Goal: Task Accomplishment & Management: Manage account settings

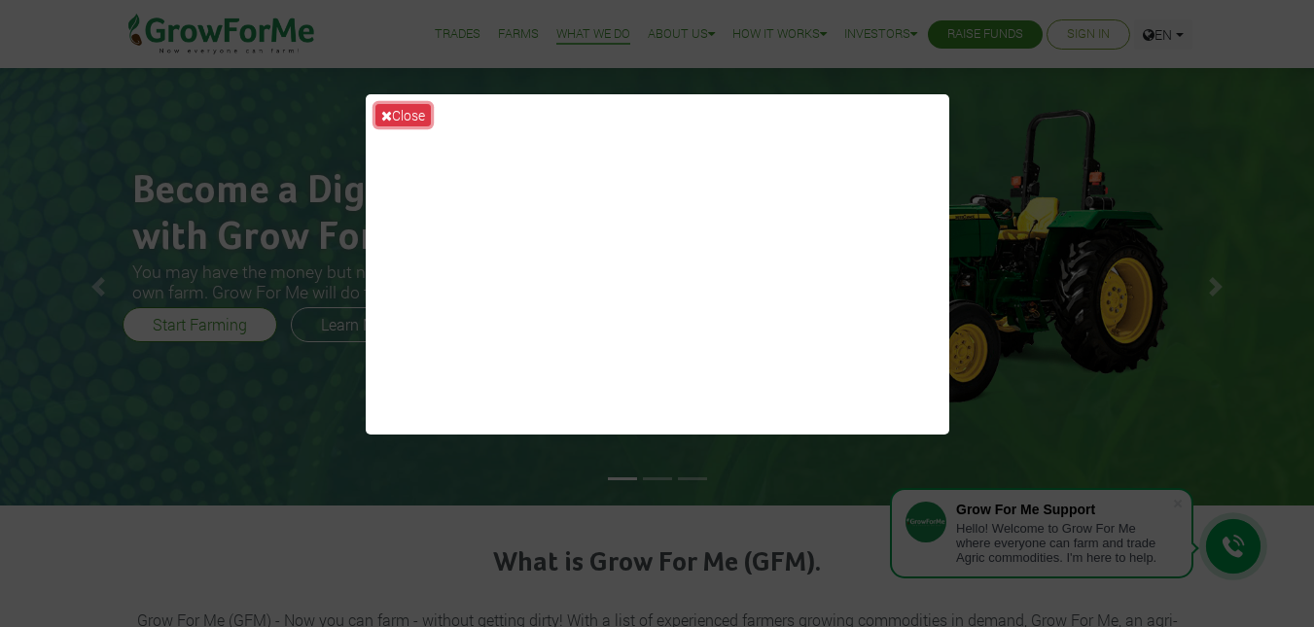
click at [425, 116] on button "Close" at bounding box center [402, 115] width 55 height 22
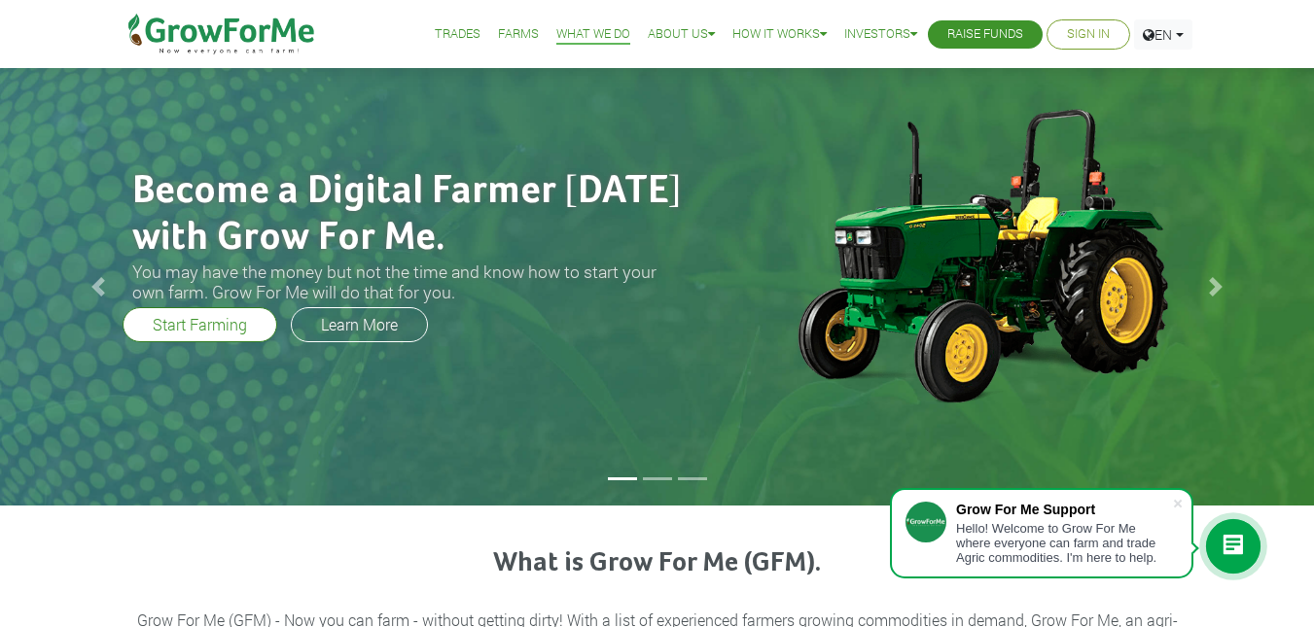
click at [1077, 33] on link "Sign In" at bounding box center [1088, 34] width 43 height 20
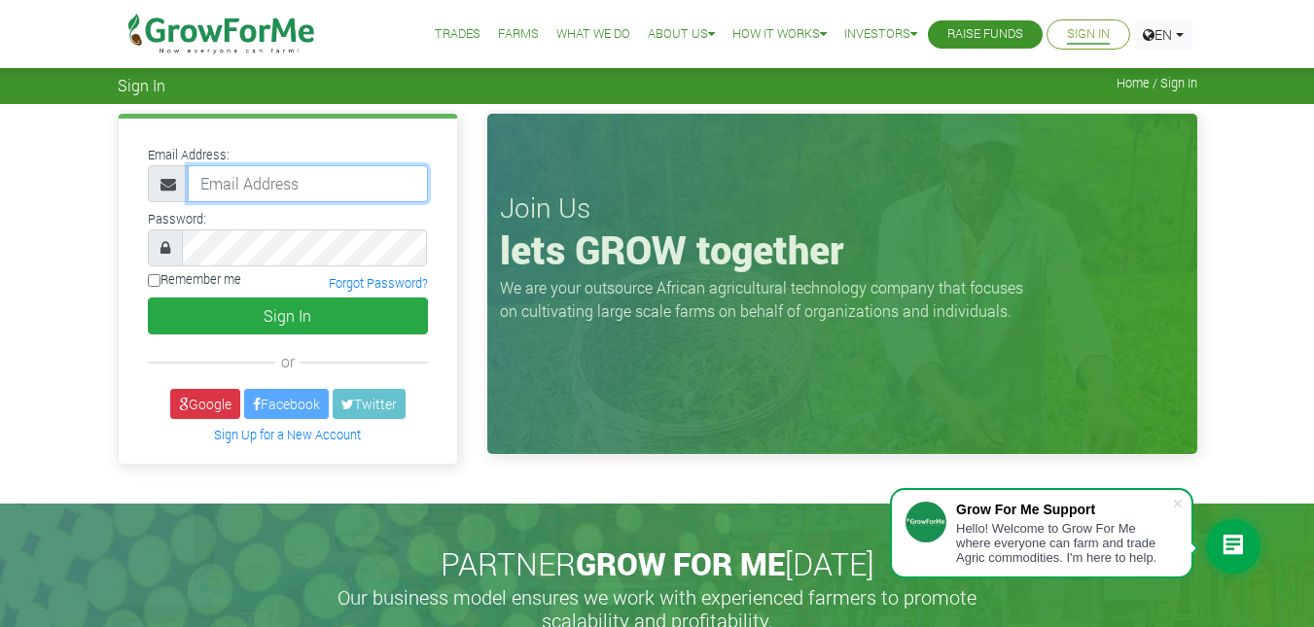
click at [328, 177] on input "email" at bounding box center [308, 183] width 240 height 37
type input "eosei30115@gmail.com"
click at [220, 407] on link "Google" at bounding box center [205, 404] width 70 height 30
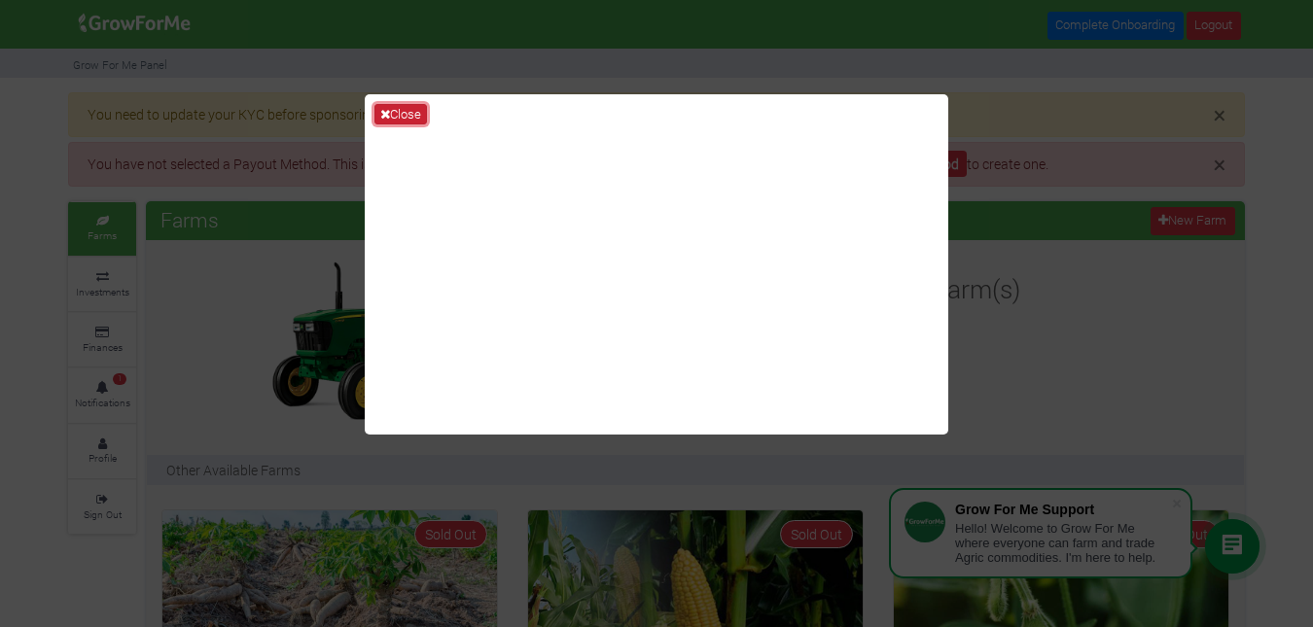
click at [398, 113] on button "Close" at bounding box center [400, 114] width 53 height 21
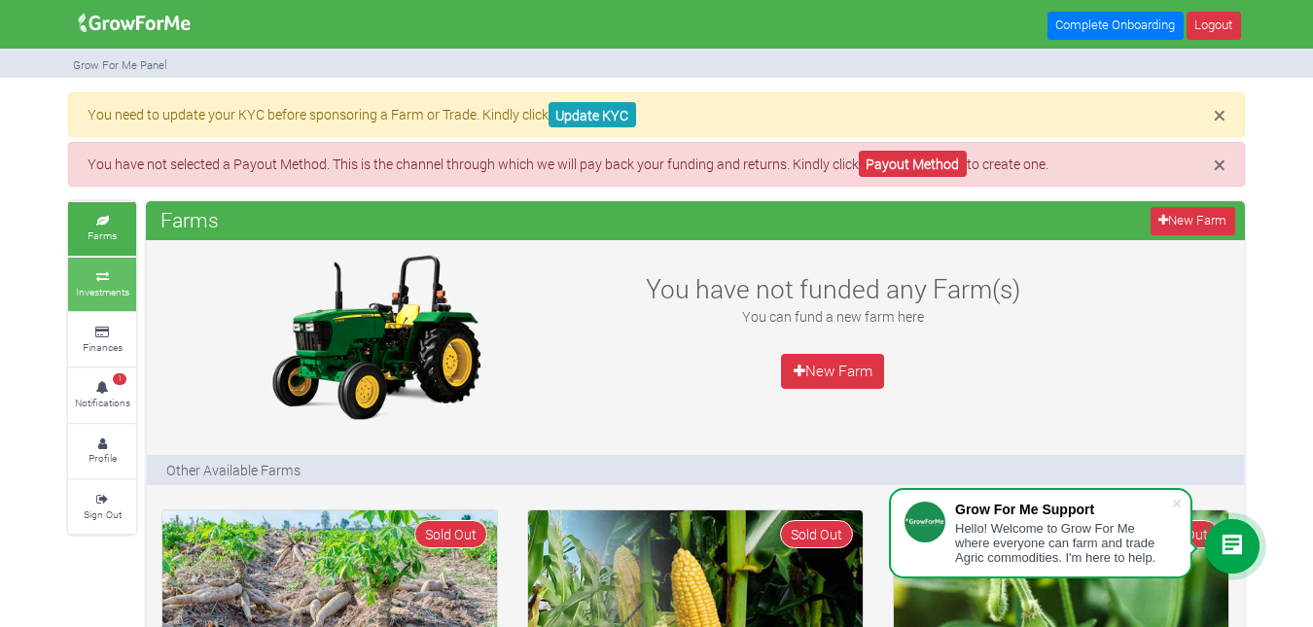
click at [111, 282] on link "Investments" at bounding box center [102, 284] width 68 height 53
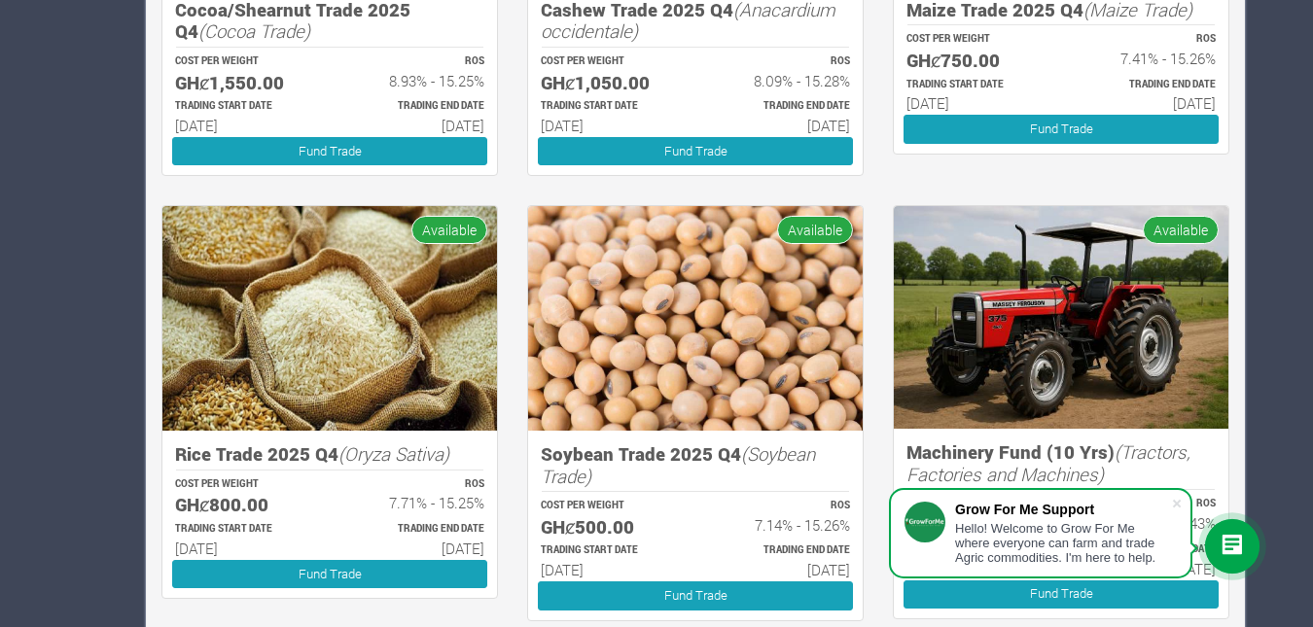
scroll to position [752, 0]
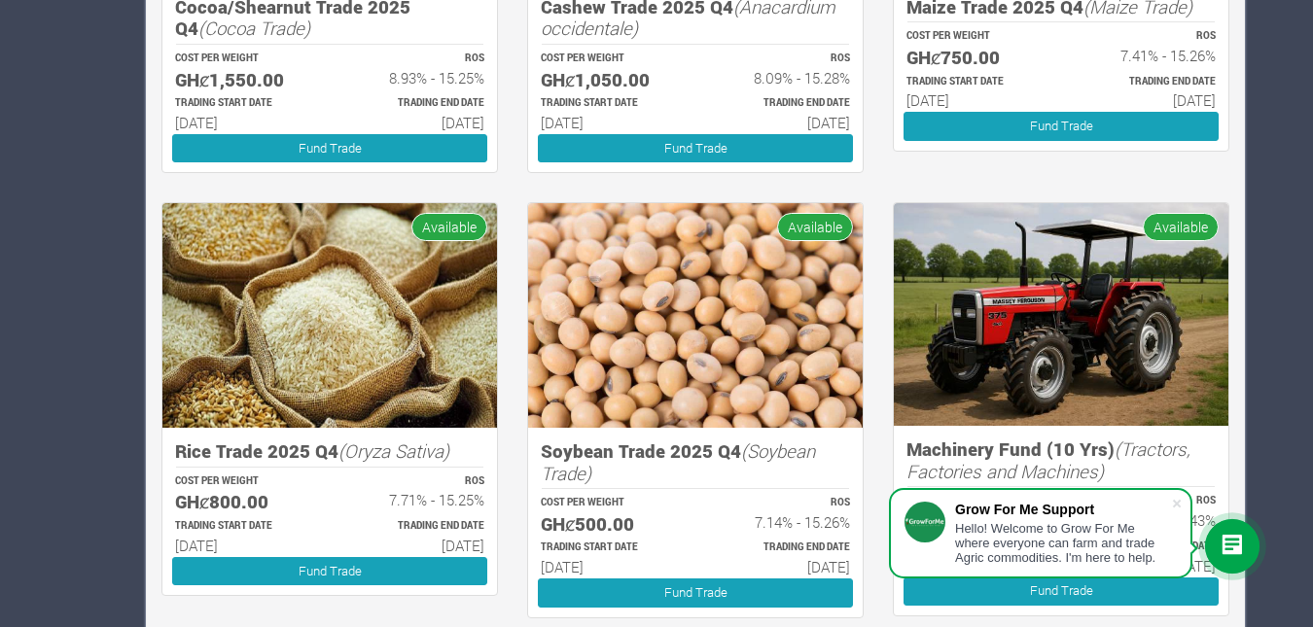
click at [332, 460] on h5 "Rice Trade 2025 Q4 (Oryza Sativa)" at bounding box center [329, 452] width 309 height 22
click at [336, 406] on img at bounding box center [329, 315] width 335 height 225
click at [433, 211] on img at bounding box center [329, 315] width 335 height 225
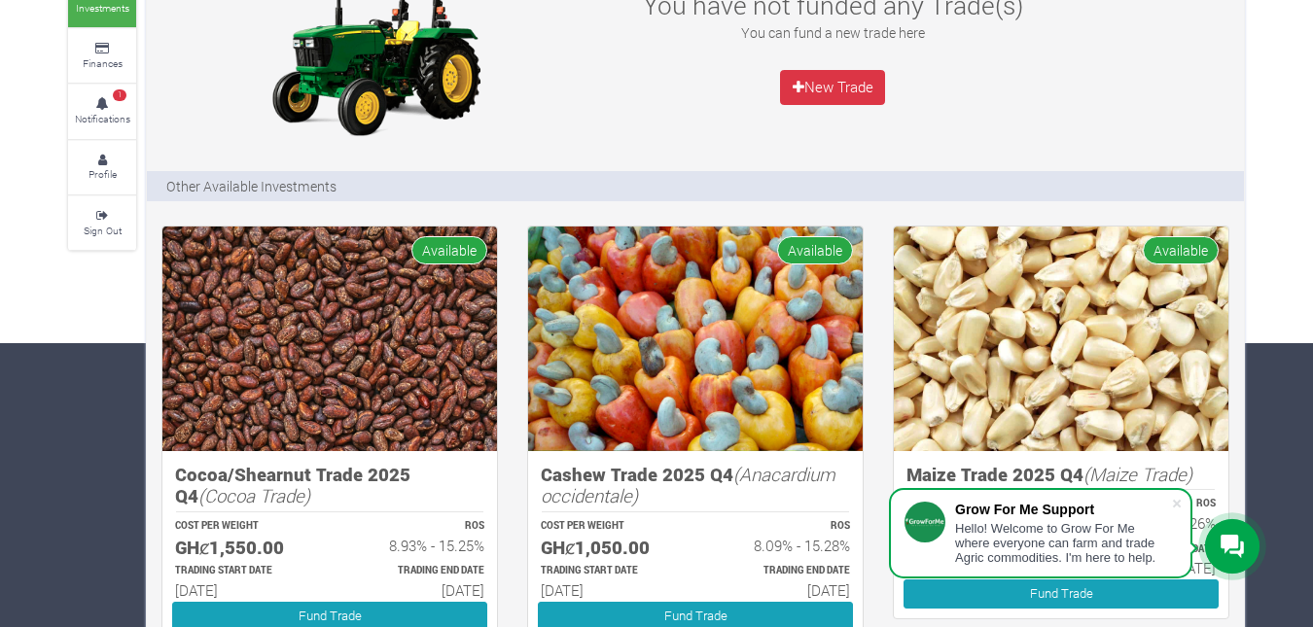
scroll to position [0, 0]
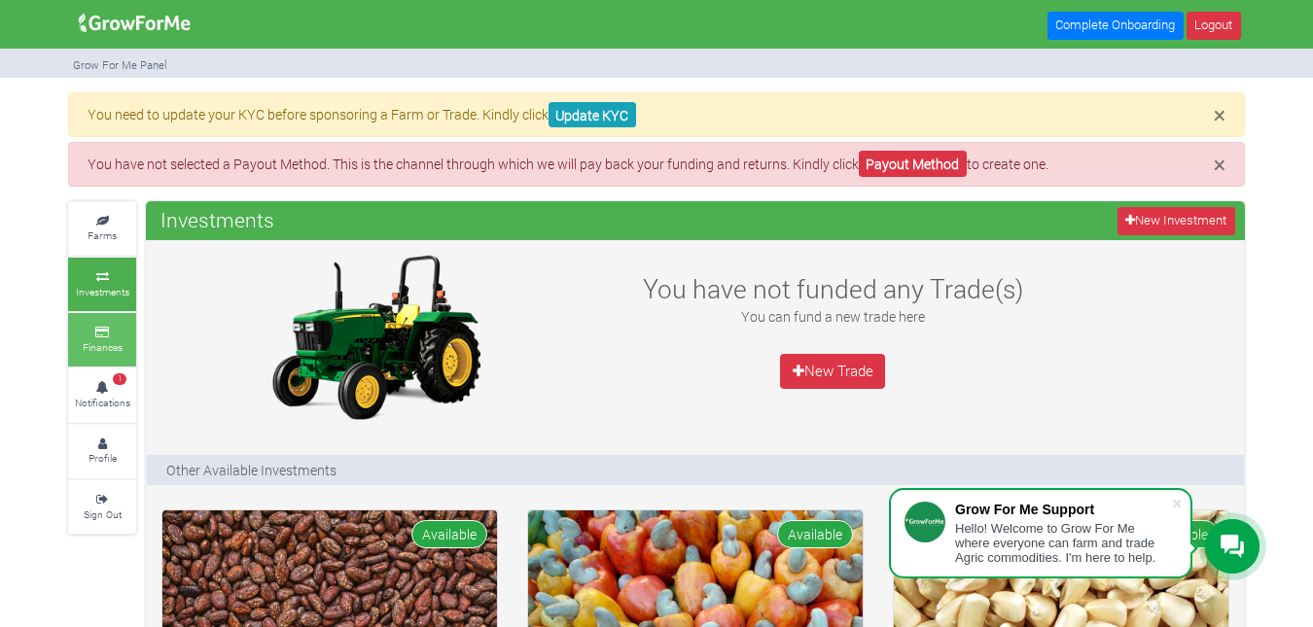
click at [117, 349] on small "Finances" at bounding box center [103, 347] width 40 height 14
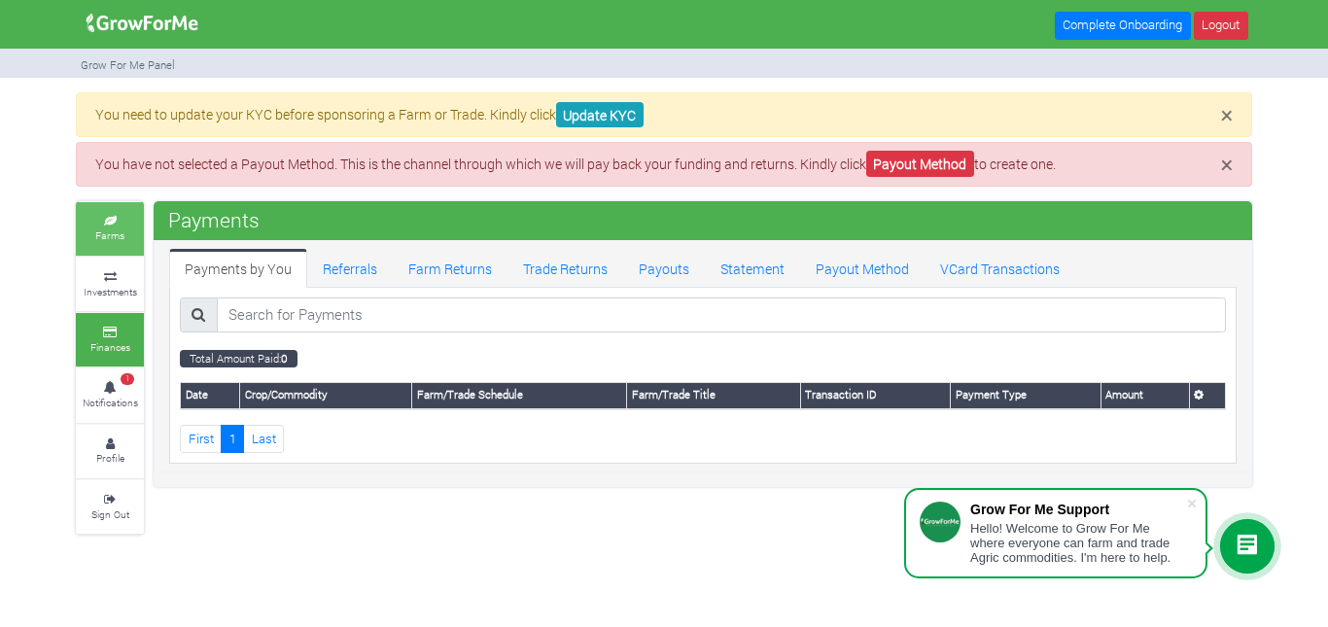
click at [121, 237] on small "Farms" at bounding box center [109, 236] width 29 height 14
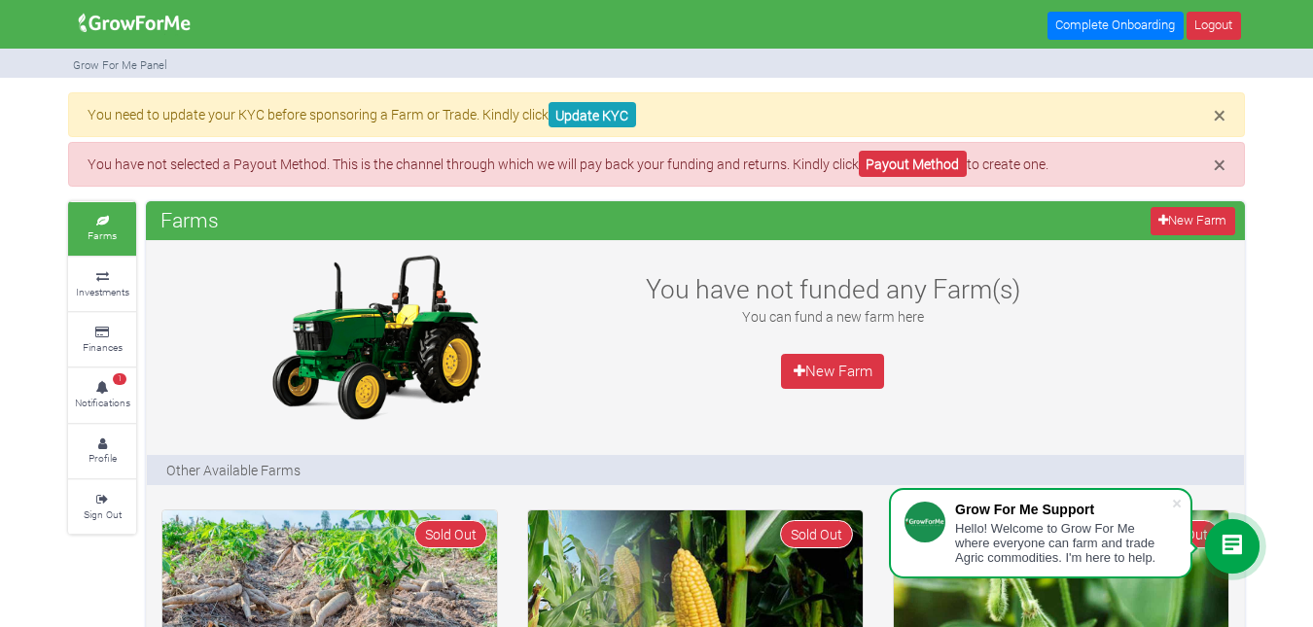
click at [168, 29] on img at bounding box center [134, 23] width 125 height 39
click at [88, 444] on icon at bounding box center [102, 445] width 58 height 10
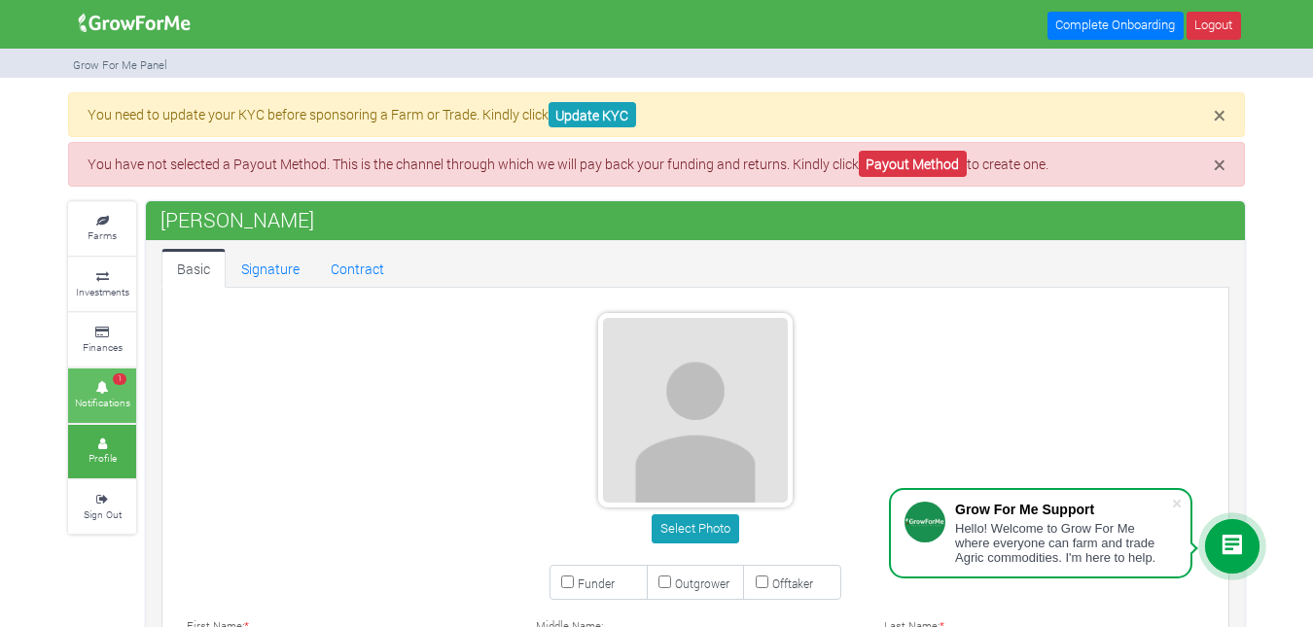
click at [115, 389] on icon at bounding box center [102, 388] width 58 height 10
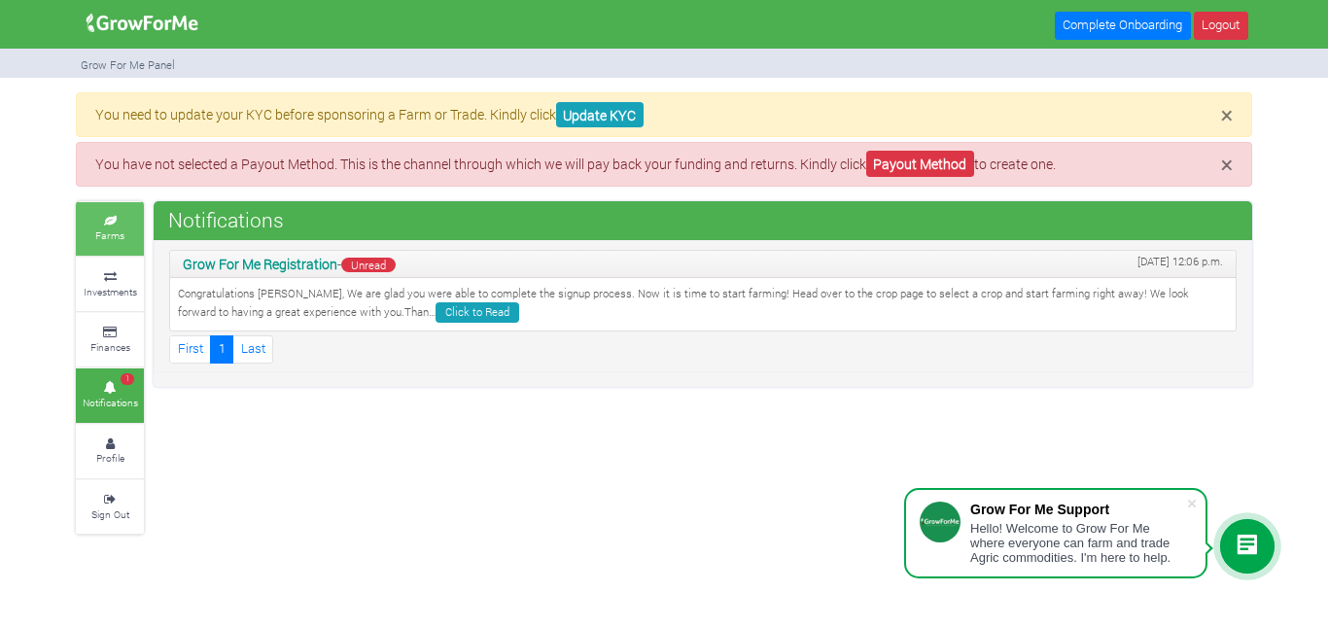
click at [107, 245] on link "Farms" at bounding box center [110, 228] width 68 height 53
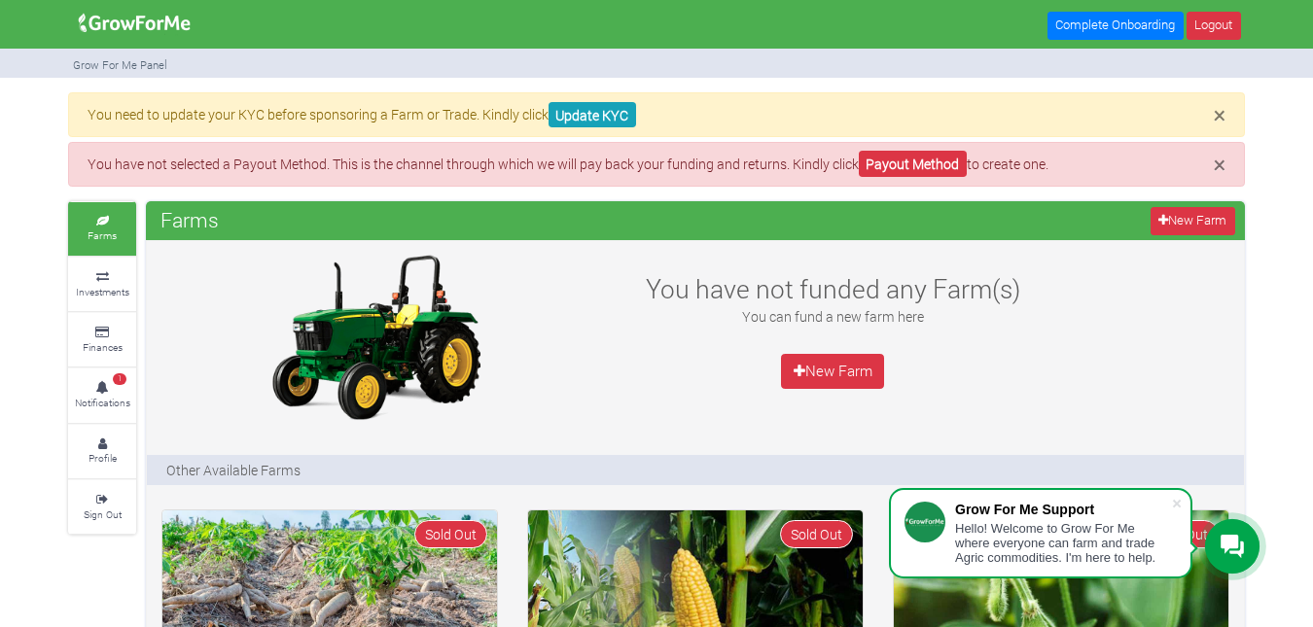
click at [97, 287] on small "Investments" at bounding box center [102, 292] width 53 height 14
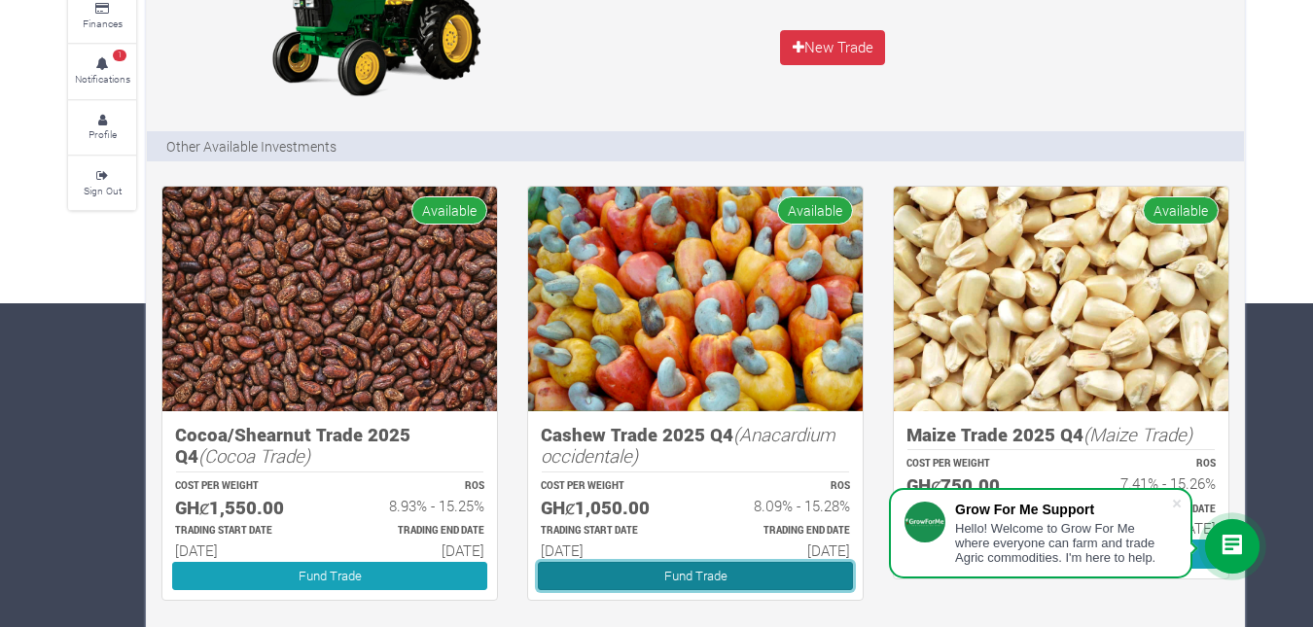
click at [735, 571] on link "Fund Trade" at bounding box center [695, 576] width 315 height 28
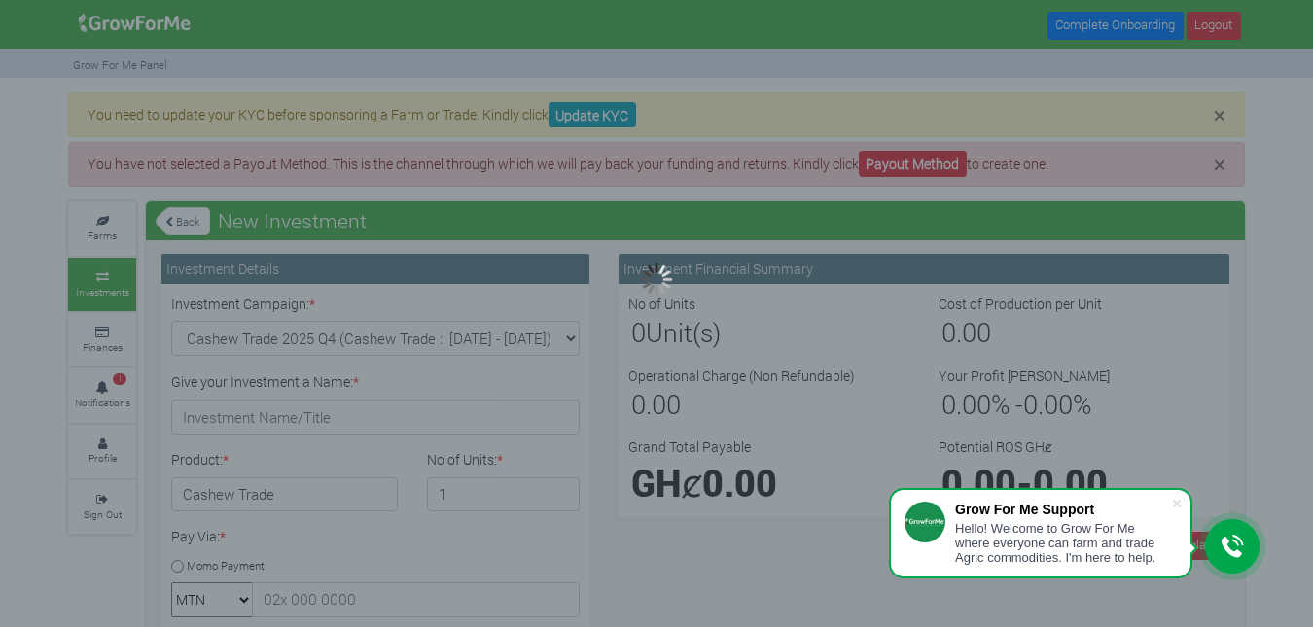
type input "1"
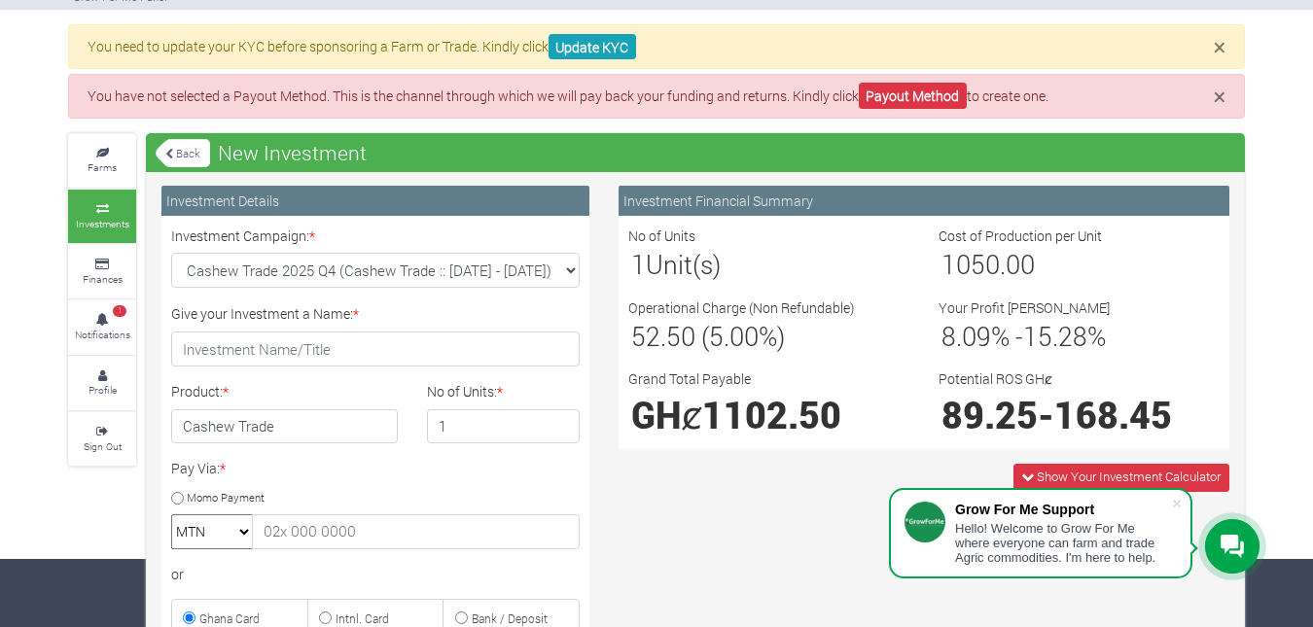
scroll to position [221, 0]
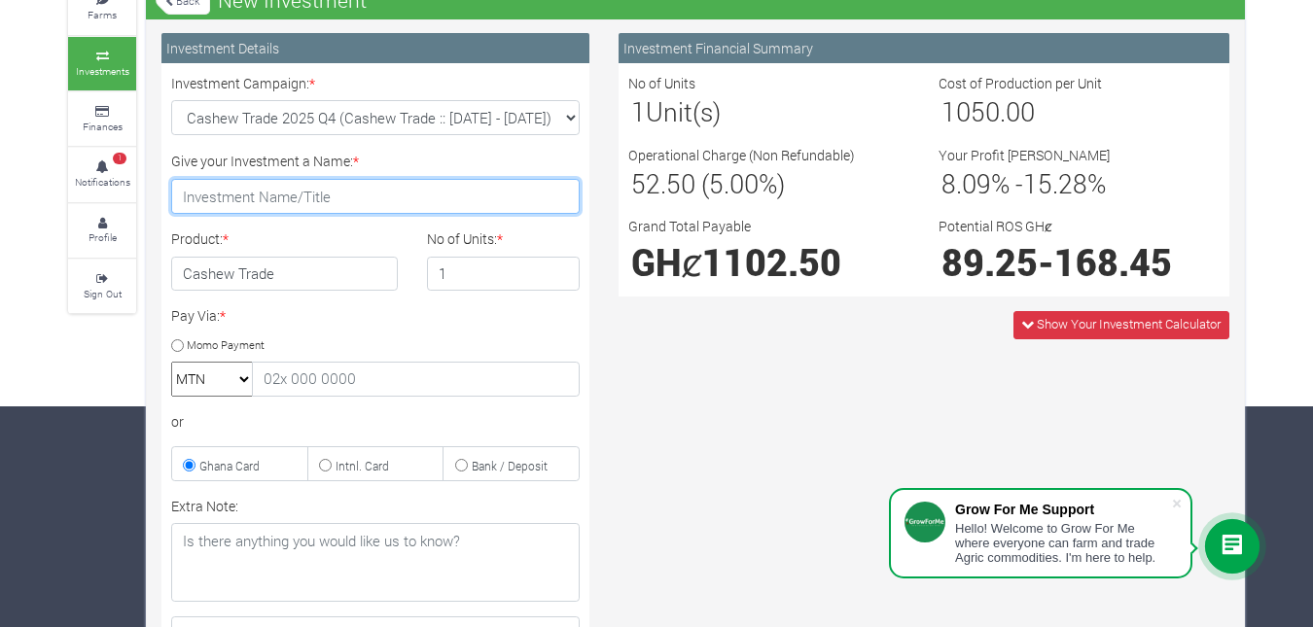
click at [470, 203] on input "Give your Investment a Name: *" at bounding box center [375, 196] width 408 height 35
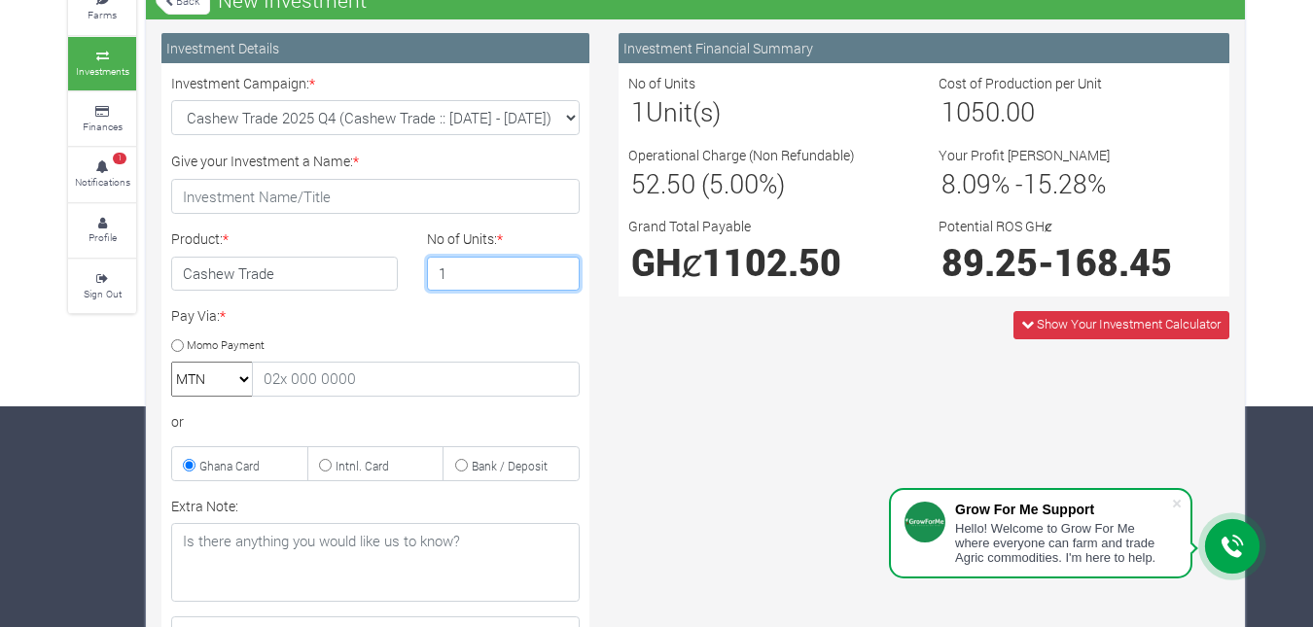
click at [475, 265] on input "1" at bounding box center [504, 274] width 154 height 35
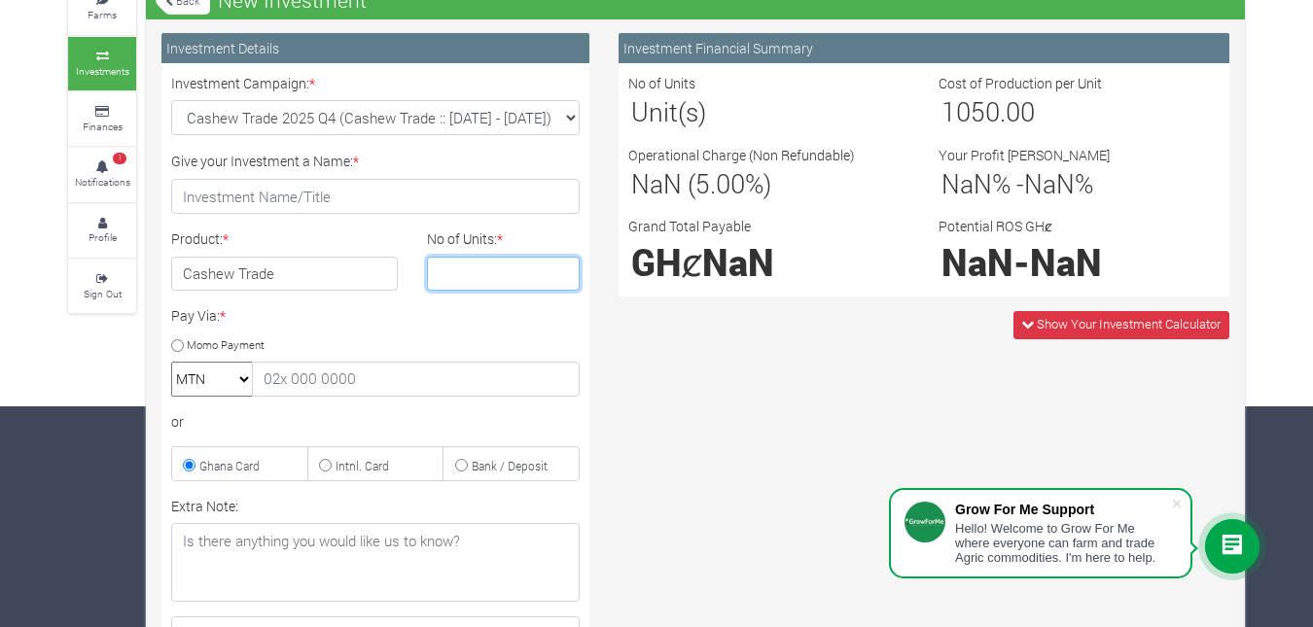
type input "7"
type input "2"
type input "1"
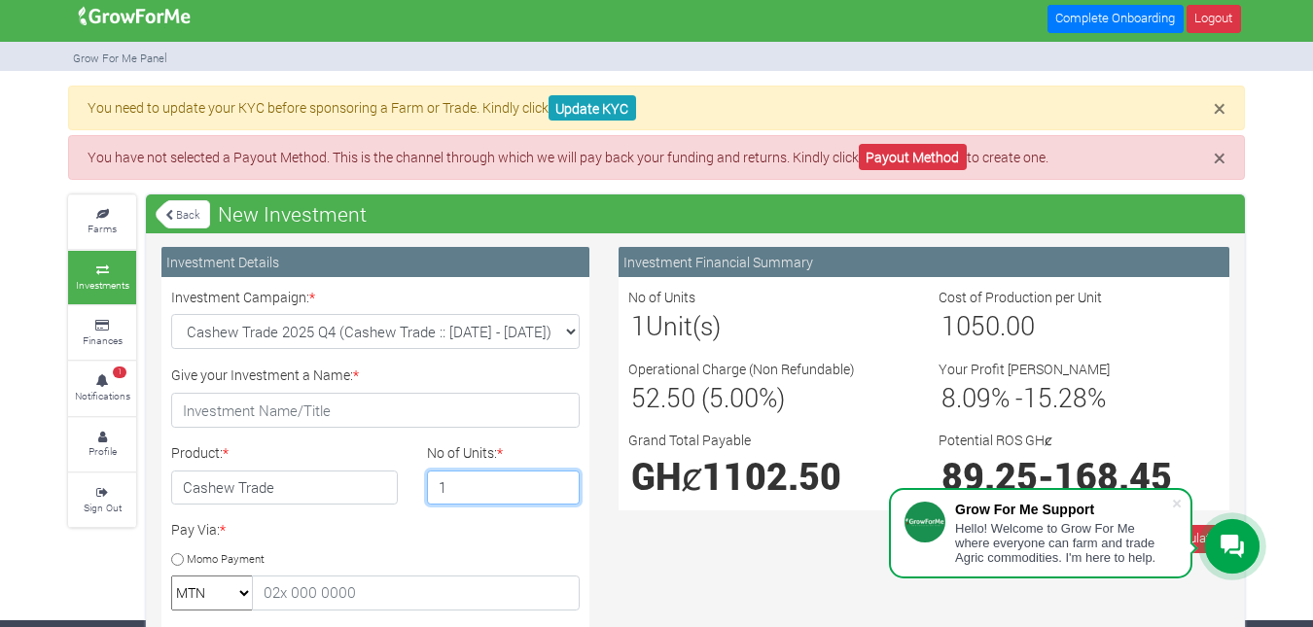
scroll to position [0, 0]
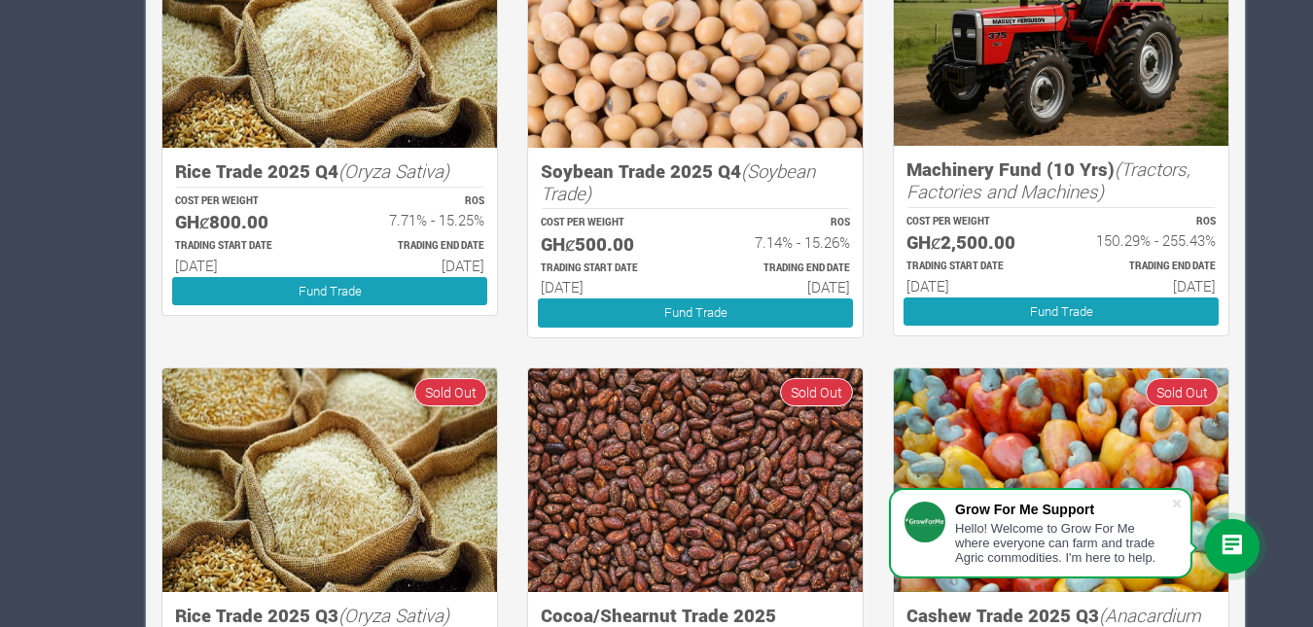
scroll to position [981, 0]
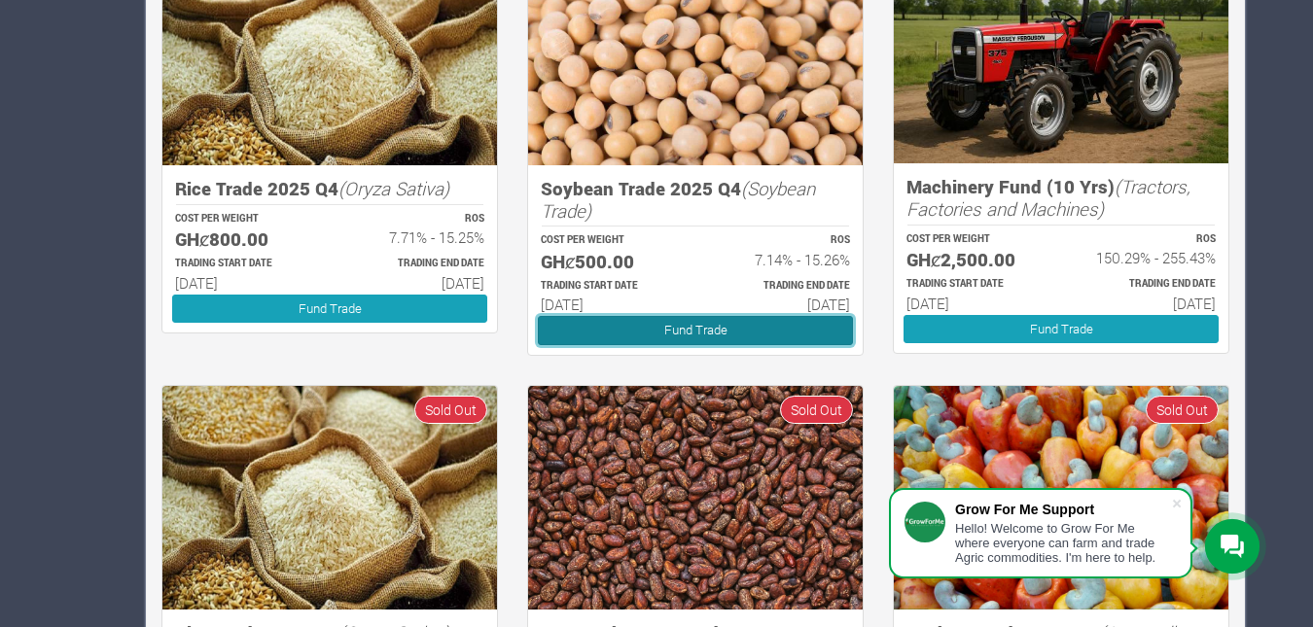
click at [665, 325] on link "Fund Trade" at bounding box center [695, 330] width 315 height 28
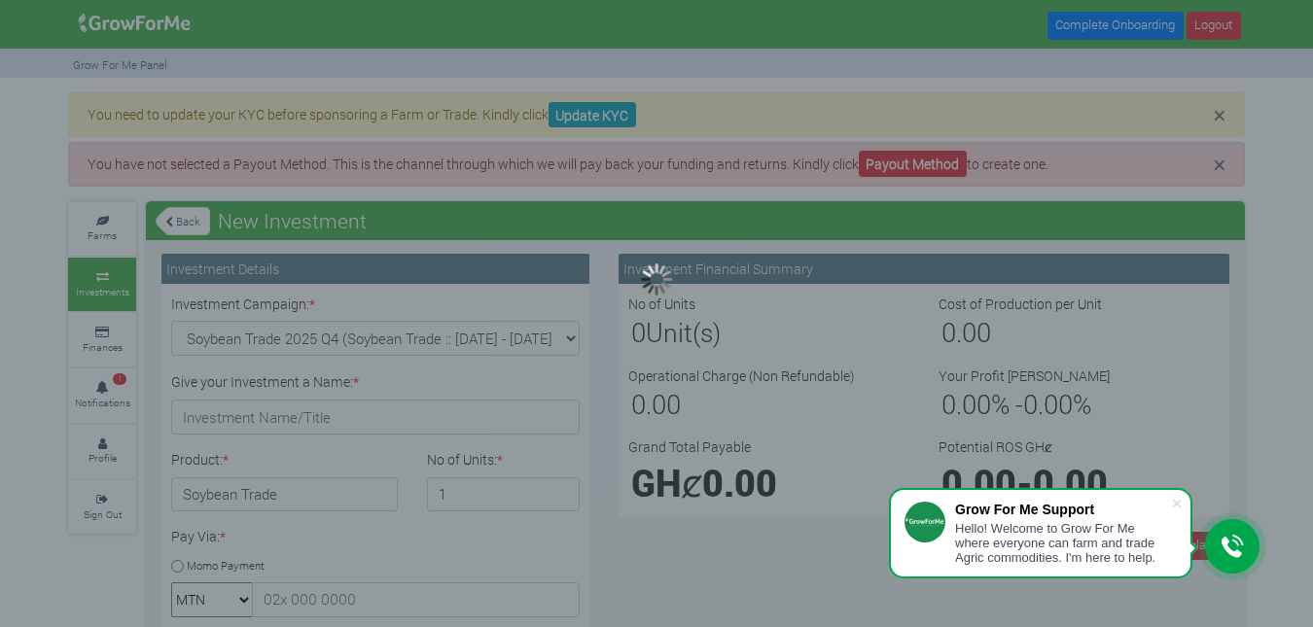
type input "1"
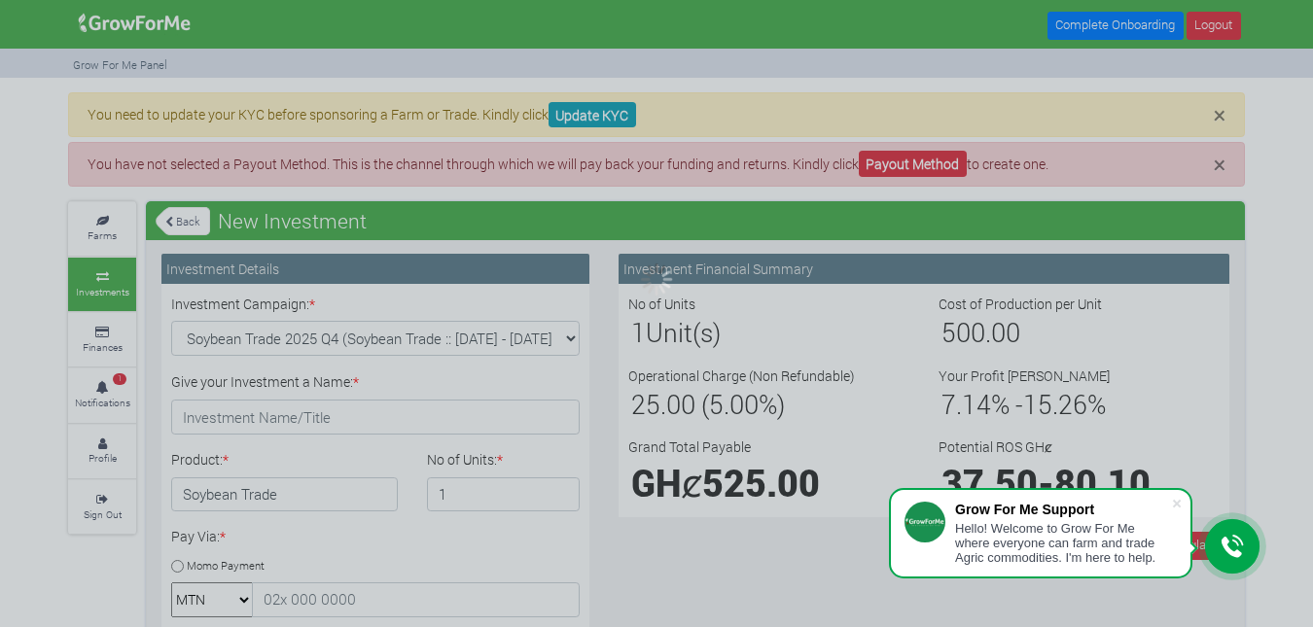
click at [382, 403] on div at bounding box center [656, 313] width 1313 height 627
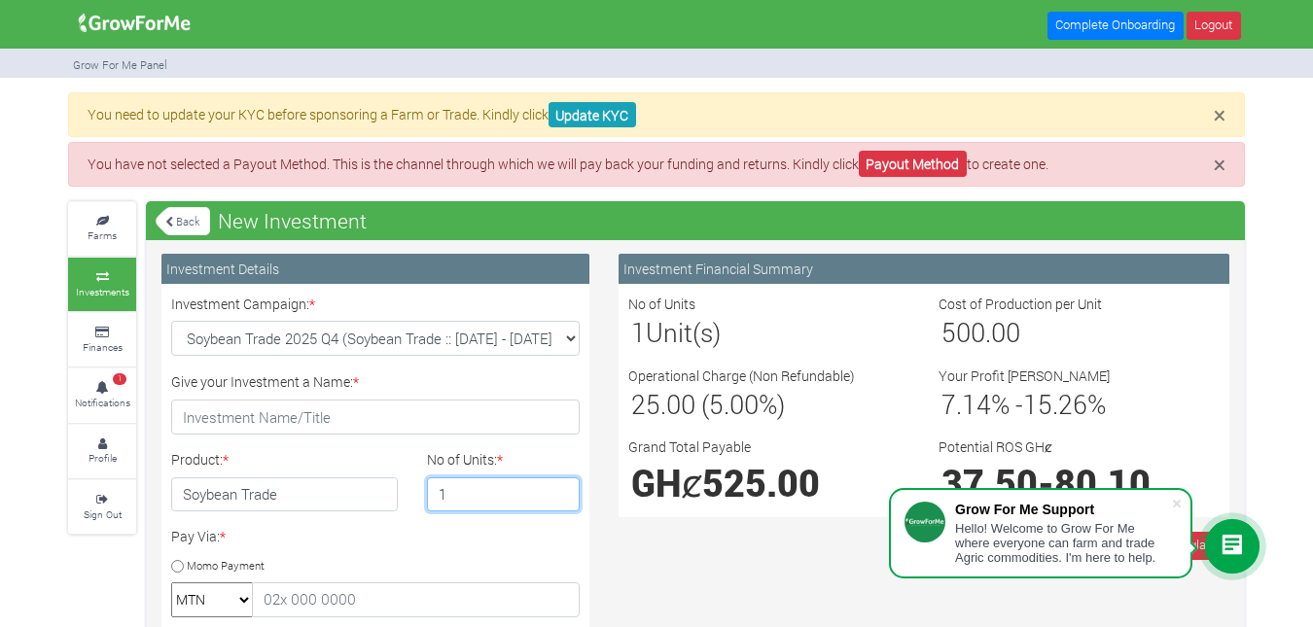
click at [476, 493] on input "1" at bounding box center [504, 494] width 154 height 35
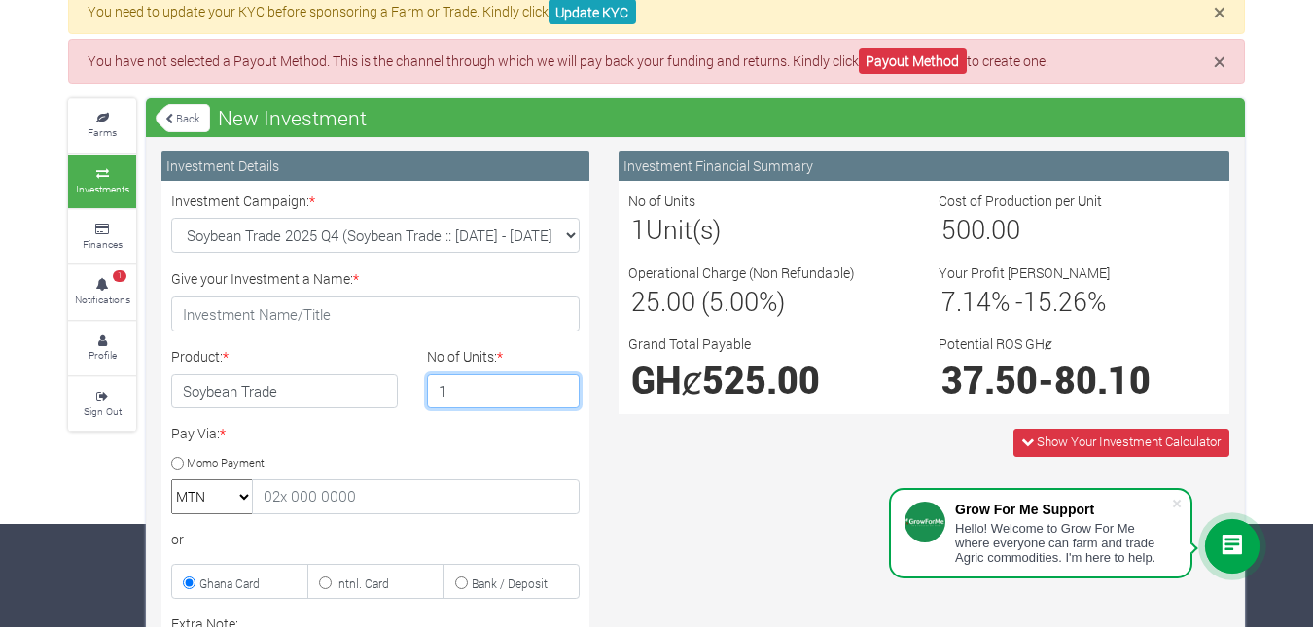
scroll to position [104, 0]
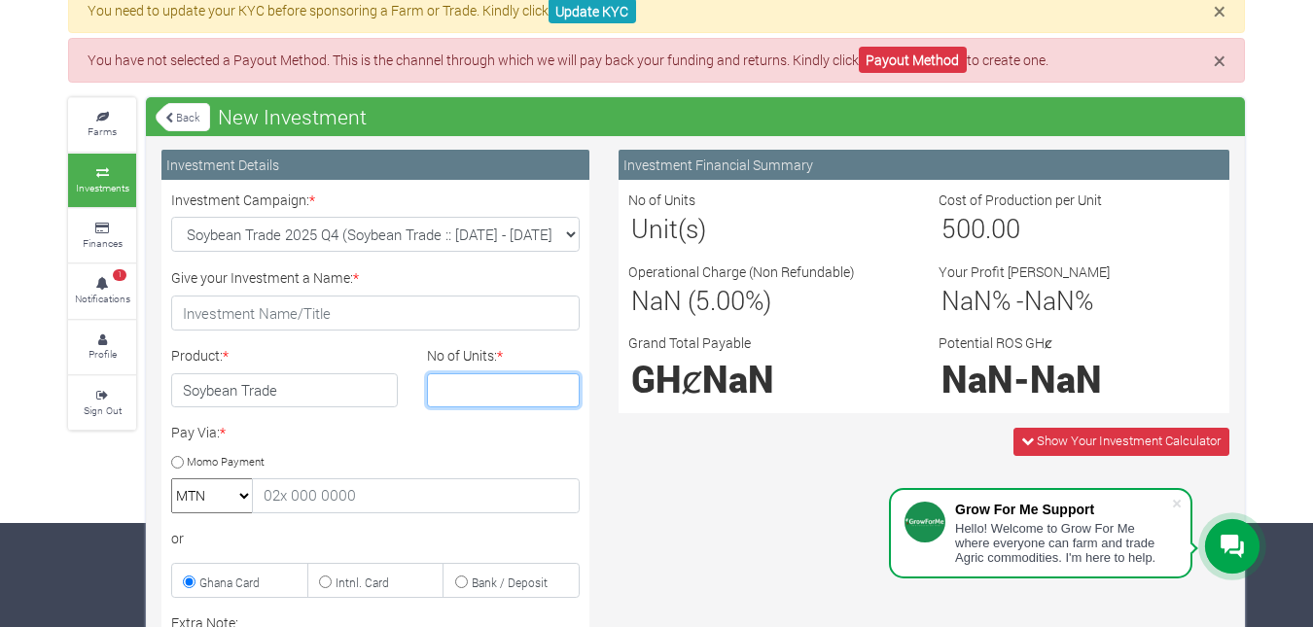
type input "3"
type input "5"
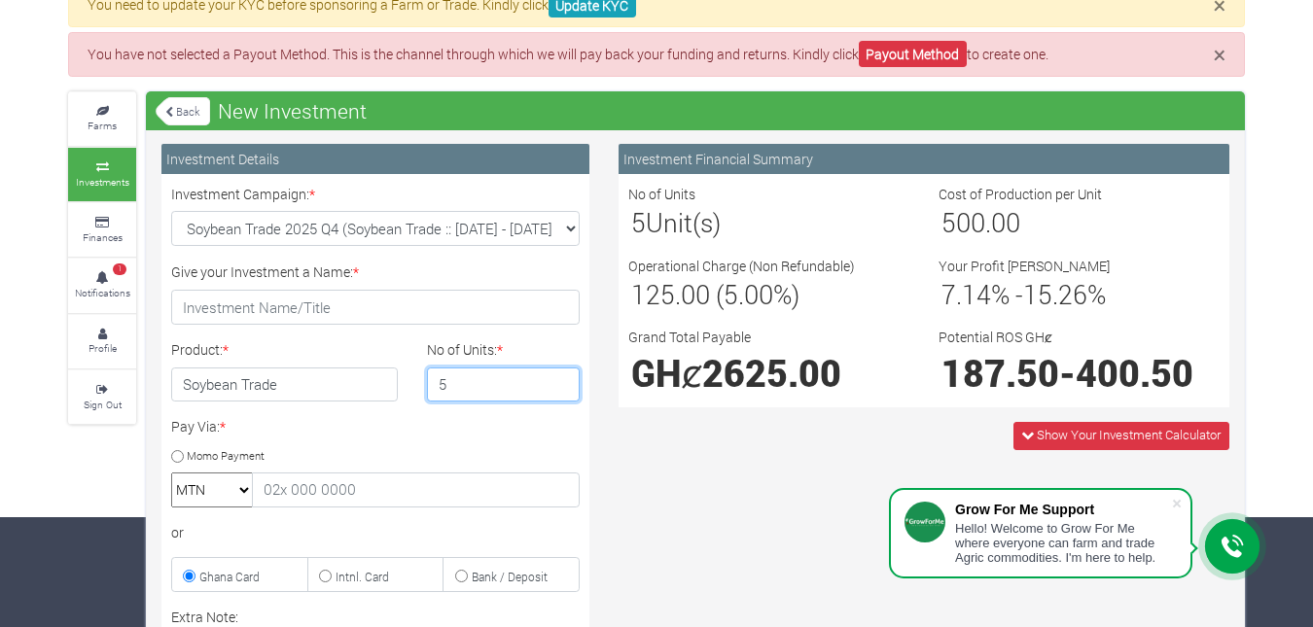
scroll to position [129, 0]
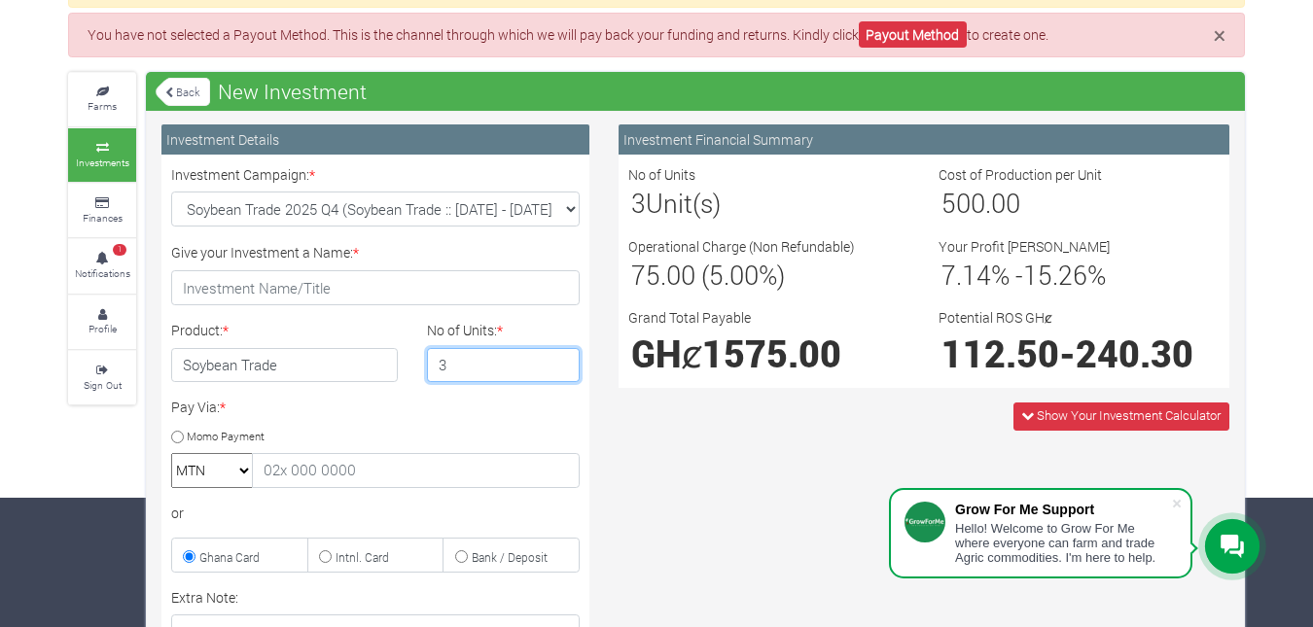
type input "3"
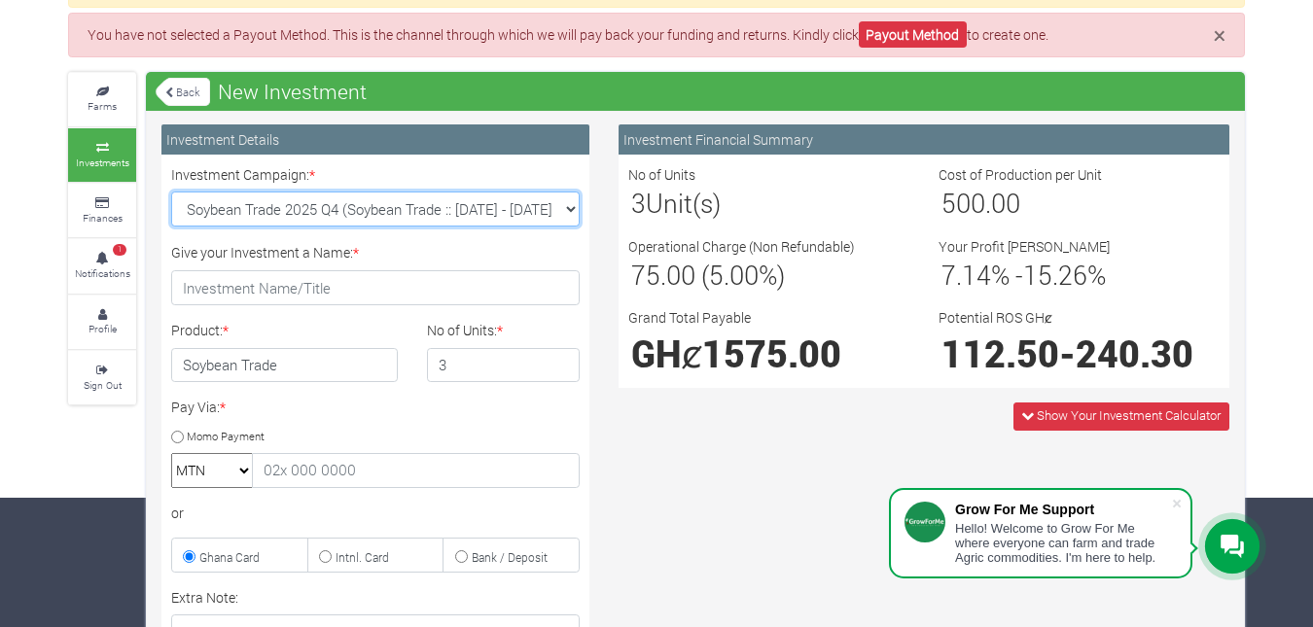
click at [543, 207] on select "Soybean Trade 2025 Q4 (Soybean Trade :: 01st Oct 2025 - 31st Mar 2026) Maize Tr…" at bounding box center [375, 209] width 408 height 35
select select "42"
click at [171, 192] on select "Soybean Trade 2025 Q4 (Soybean Trade :: 01st Oct 2025 - 31st Mar 2026) Maize Tr…" at bounding box center [375, 209] width 408 height 35
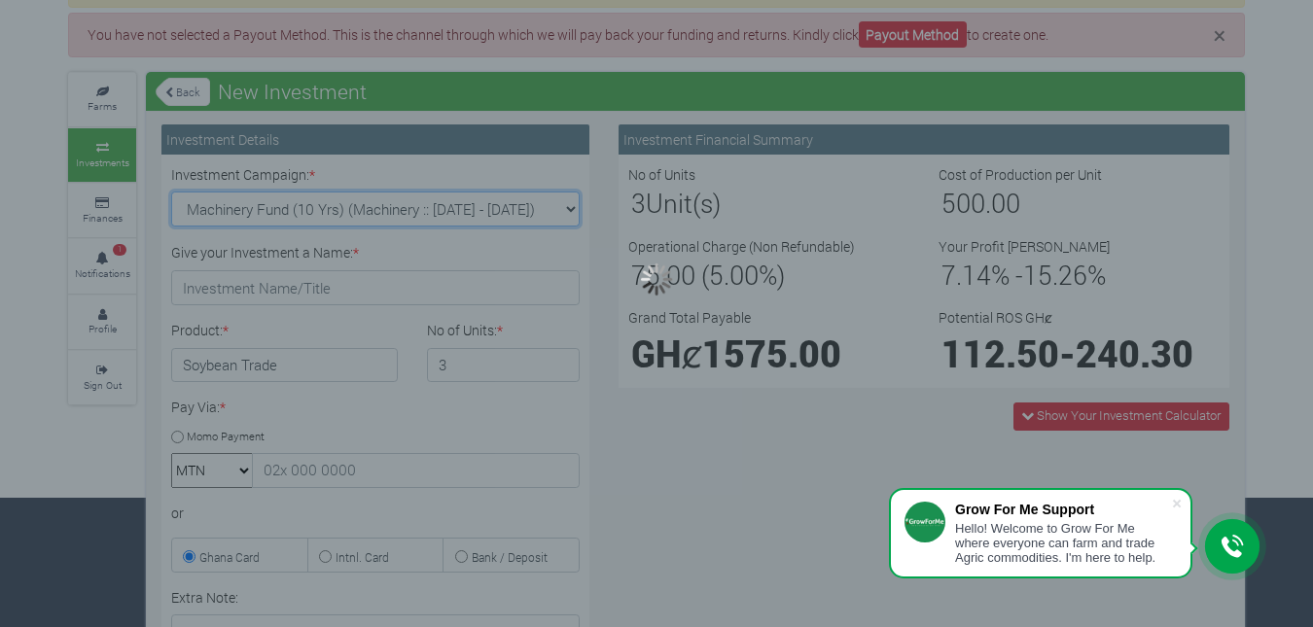
type input "1"
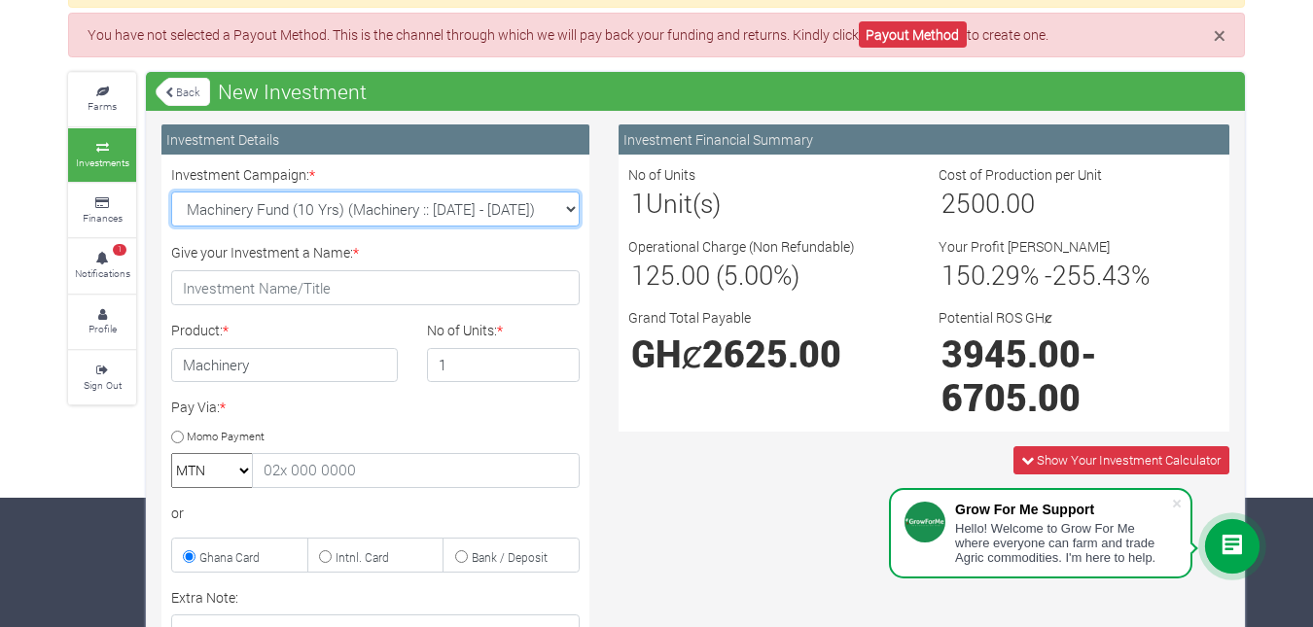
click at [483, 219] on select "Soybean Trade 2025 Q4 (Soybean Trade :: 01st Oct 2025 - 31st Mar 2026) Maize Tr…" at bounding box center [375, 209] width 408 height 35
select select "43"
click at [171, 192] on select "Soybean Trade 2025 Q4 (Soybean Trade :: 01st Oct 2025 - 31st Mar 2026) Maize Tr…" at bounding box center [375, 209] width 408 height 35
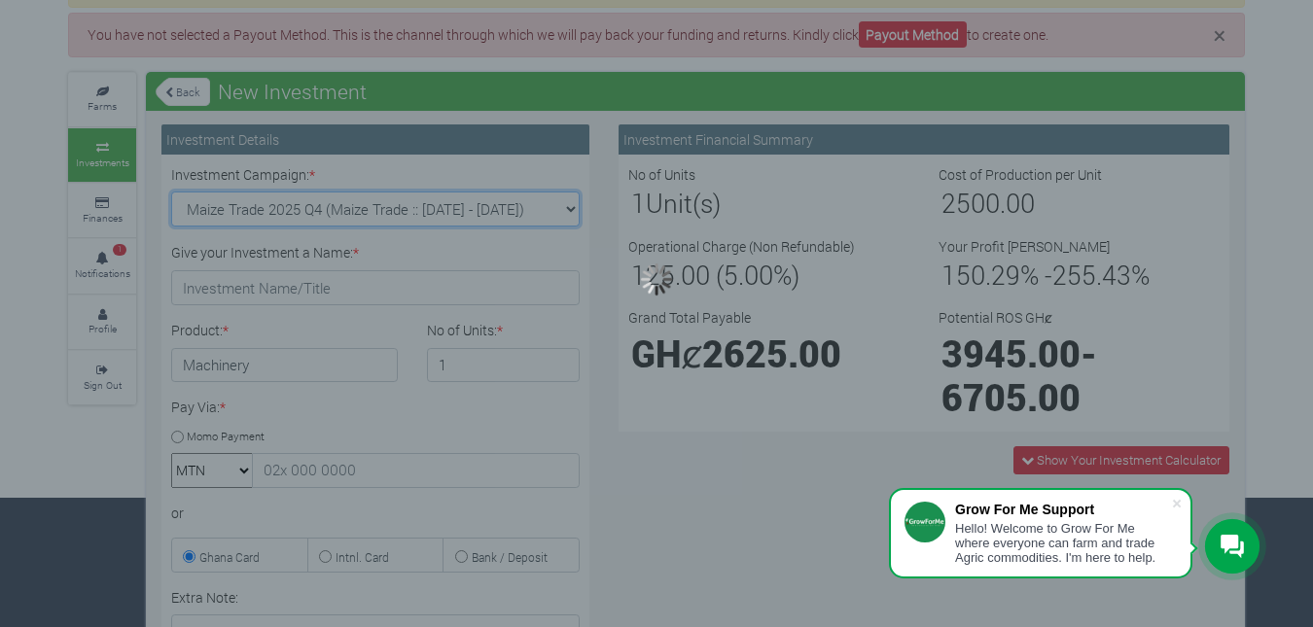
type input "1"
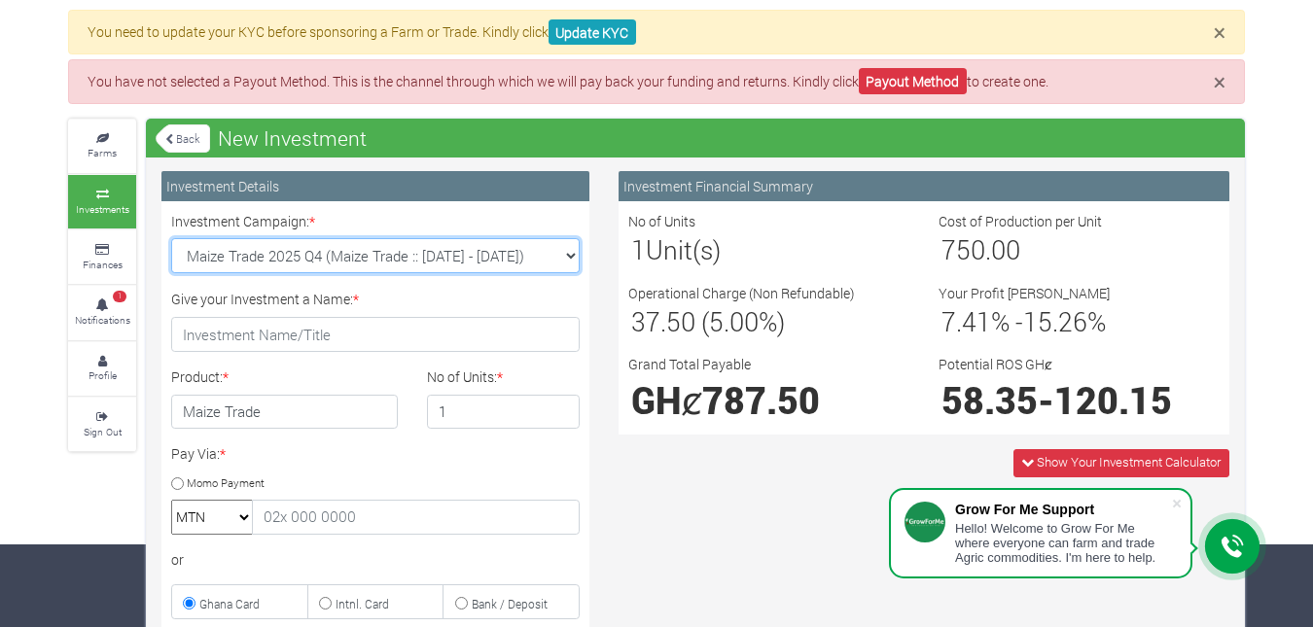
scroll to position [71, 0]
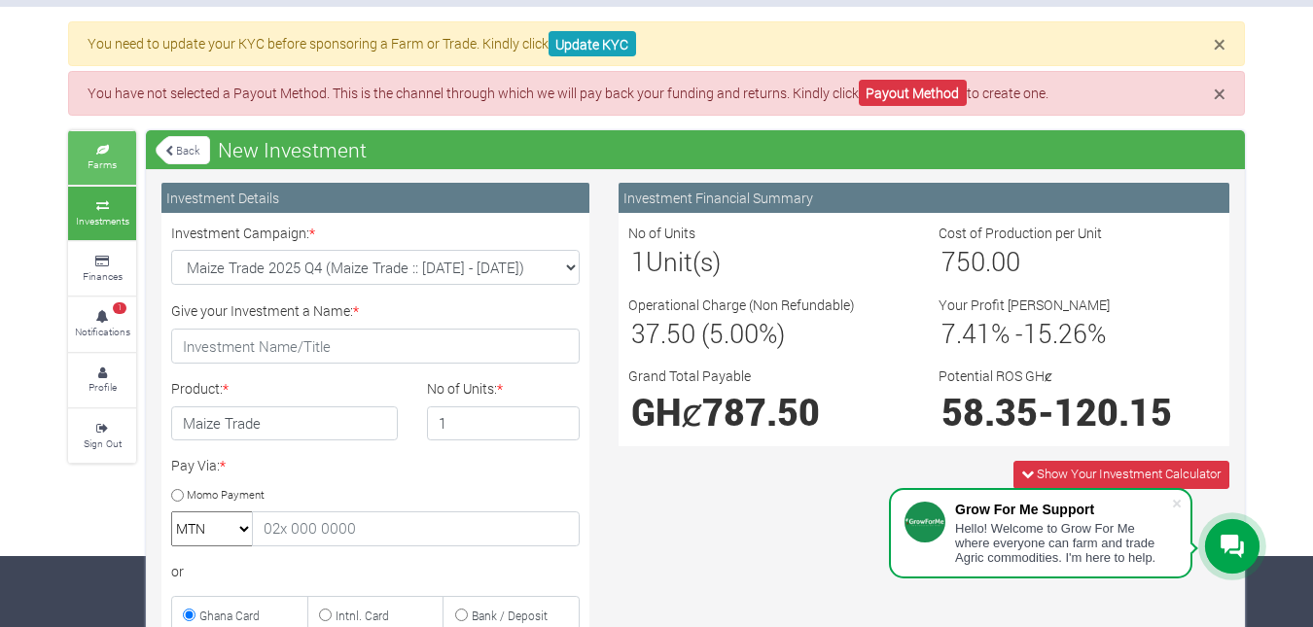
click at [103, 155] on link "Farms" at bounding box center [102, 157] width 68 height 53
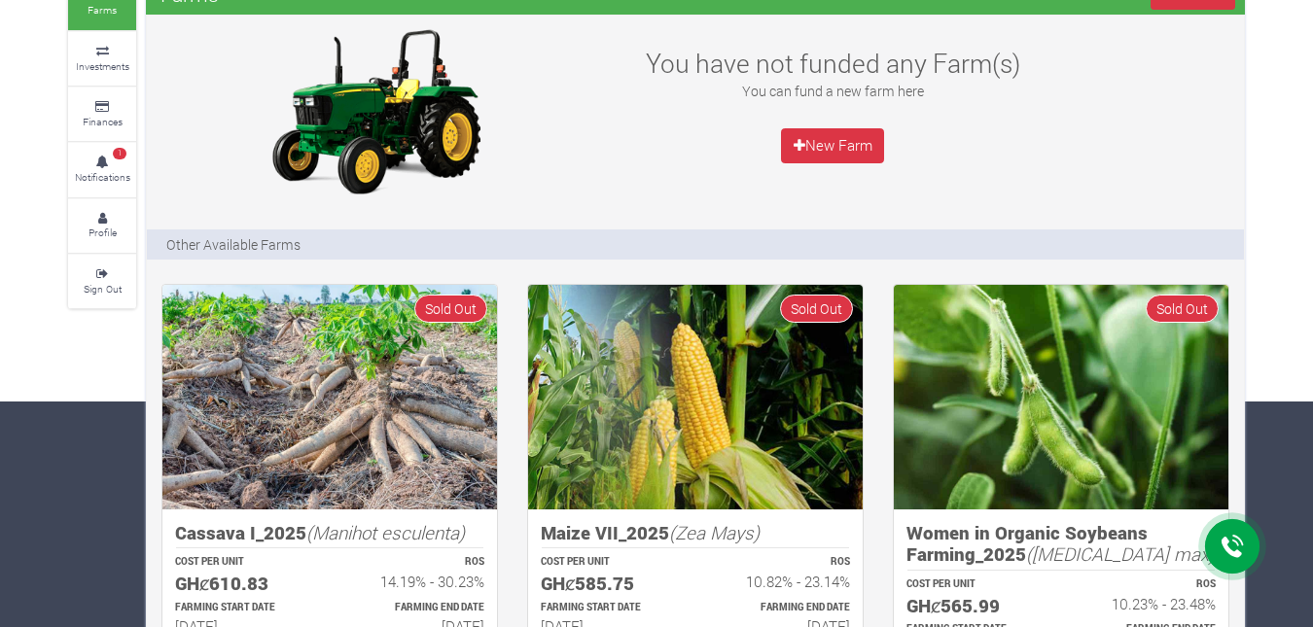
scroll to position [279, 0]
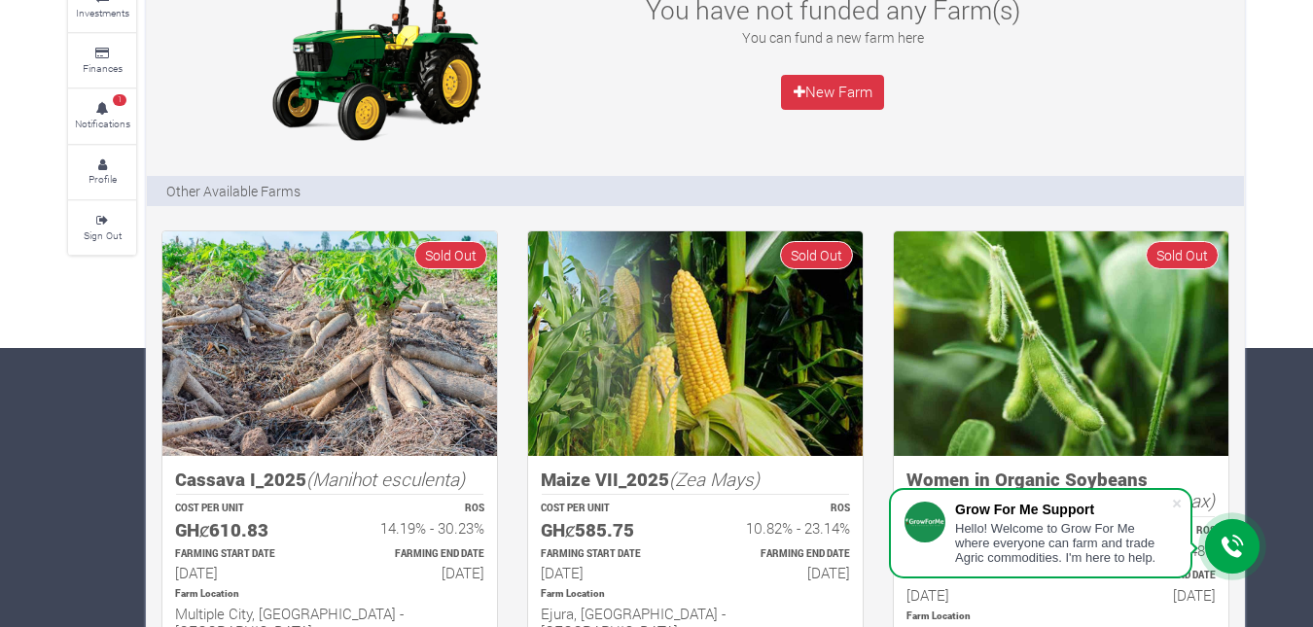
click at [515, 478] on div "Maize VII_2025 (Zea [PERSON_NAME]) COST PER UNIT GHȼ585.75 ROS 10.82% - 23.14% …" at bounding box center [696, 471] width 366 height 483
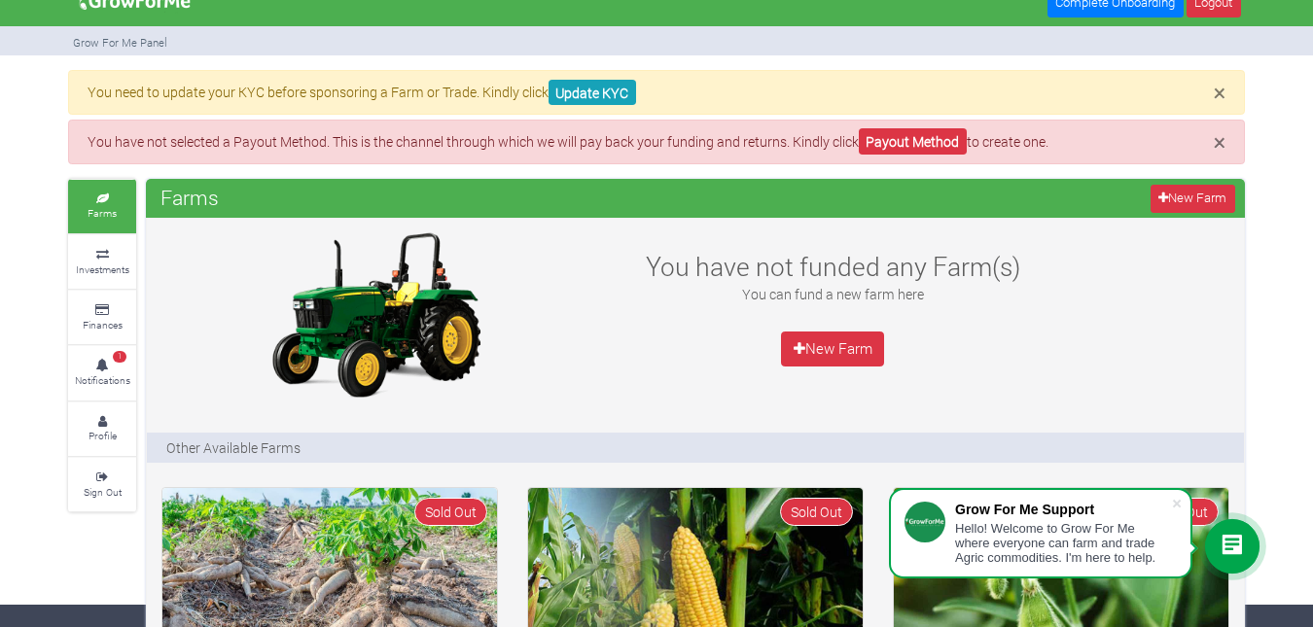
scroll to position [0, 0]
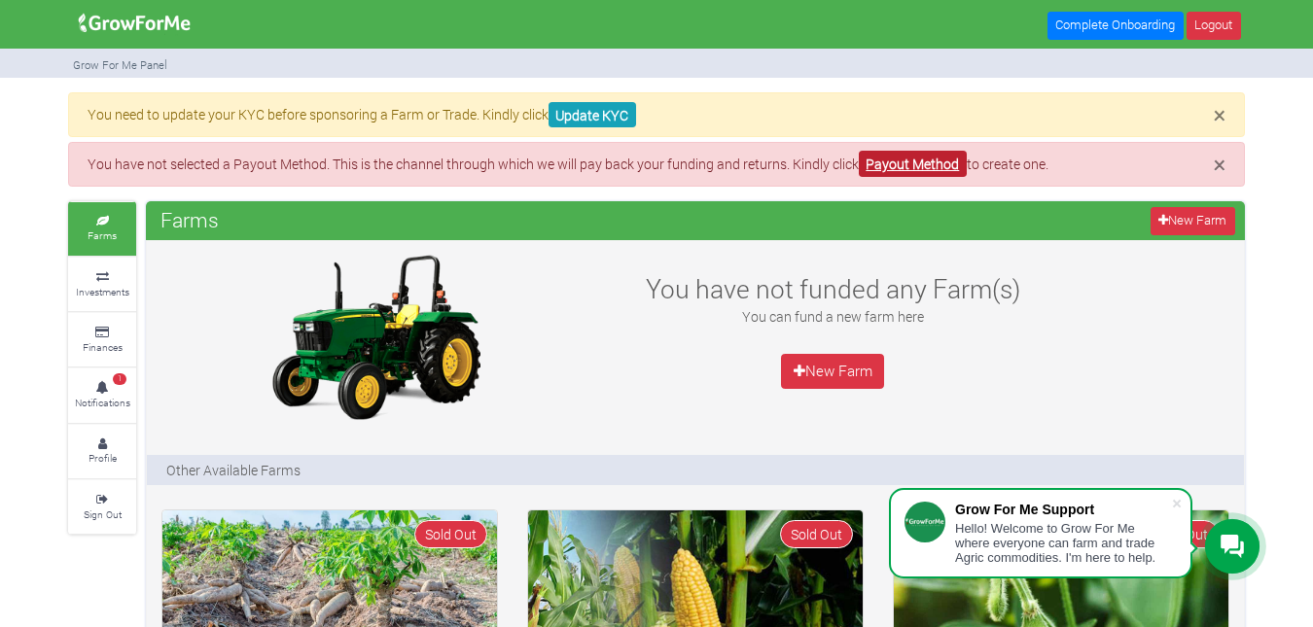
click at [934, 154] on link "Payout Method" at bounding box center [913, 164] width 108 height 26
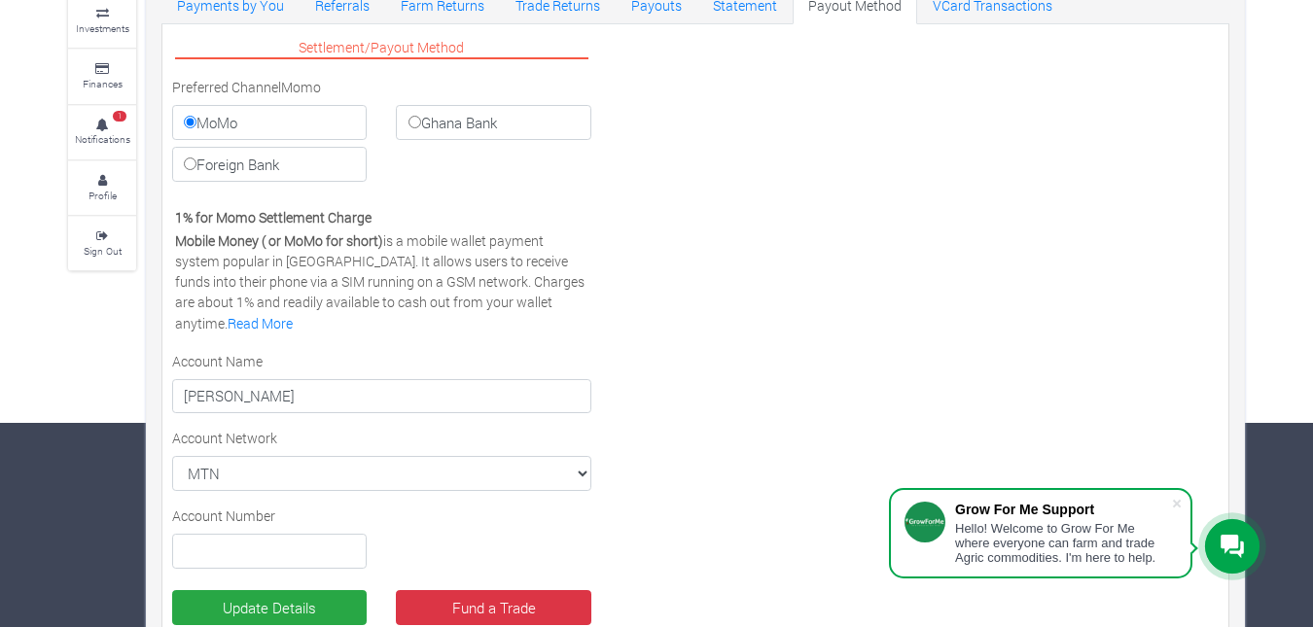
scroll to position [214, 0]
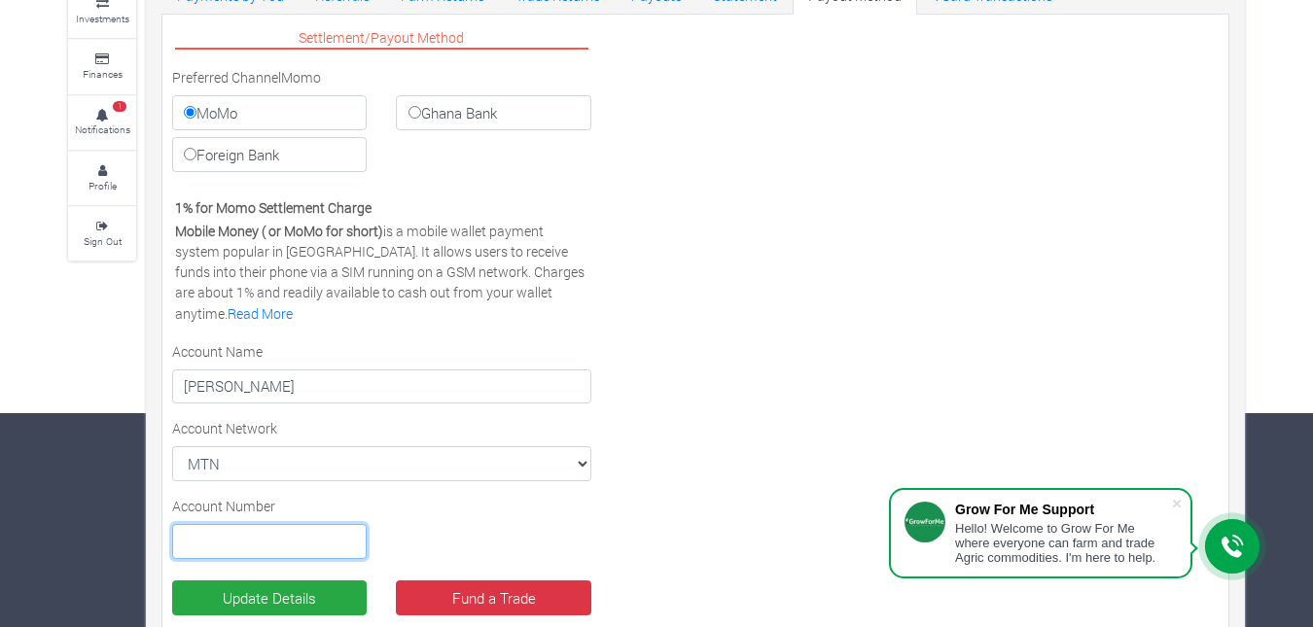
click at [276, 532] on input "text" at bounding box center [269, 541] width 194 height 35
type input "0557527744"
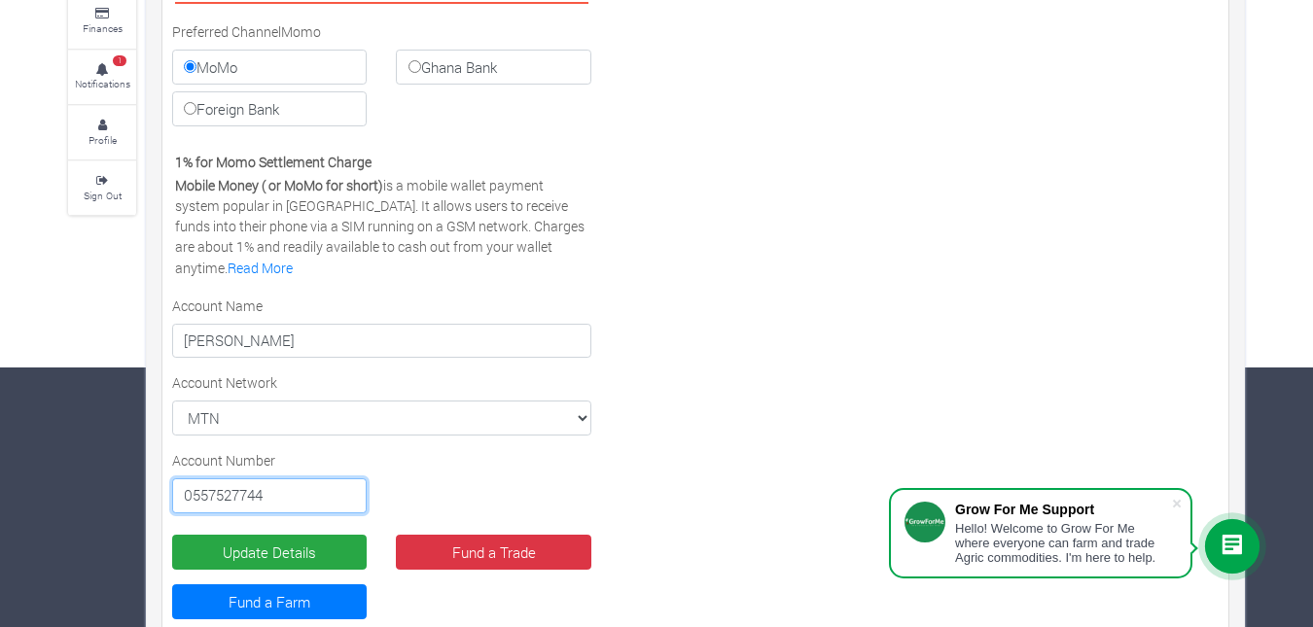
scroll to position [307, 0]
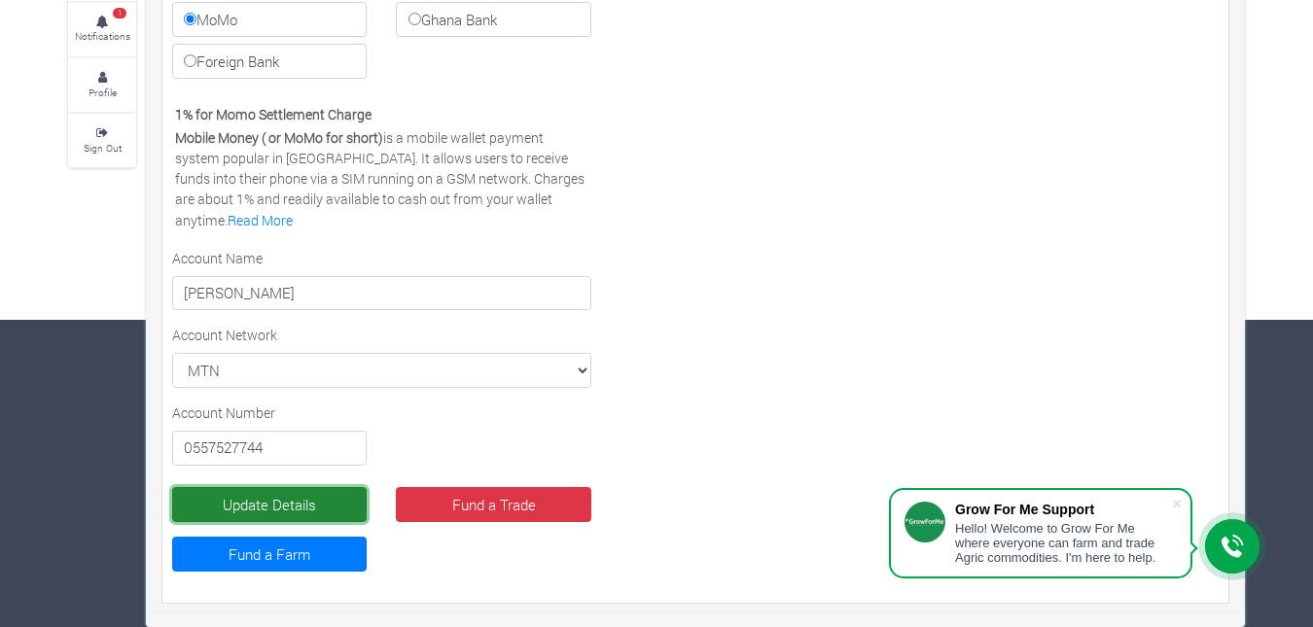
click at [319, 496] on button "Update Details" at bounding box center [269, 504] width 194 height 35
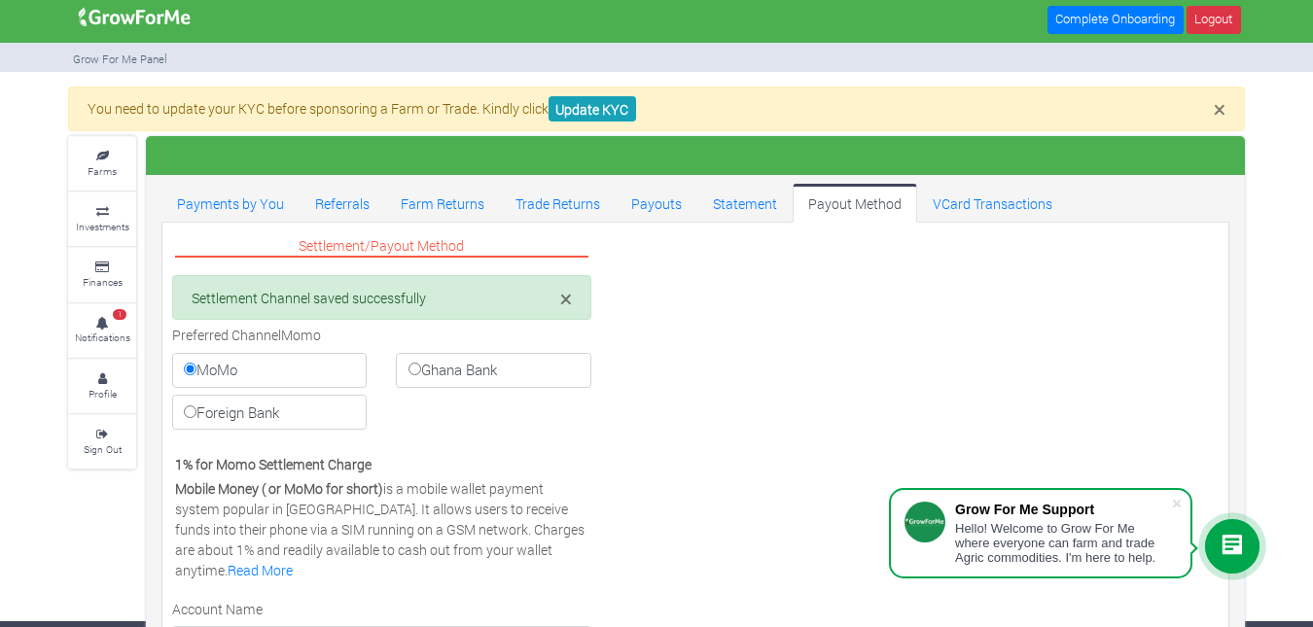
scroll to position [7, 0]
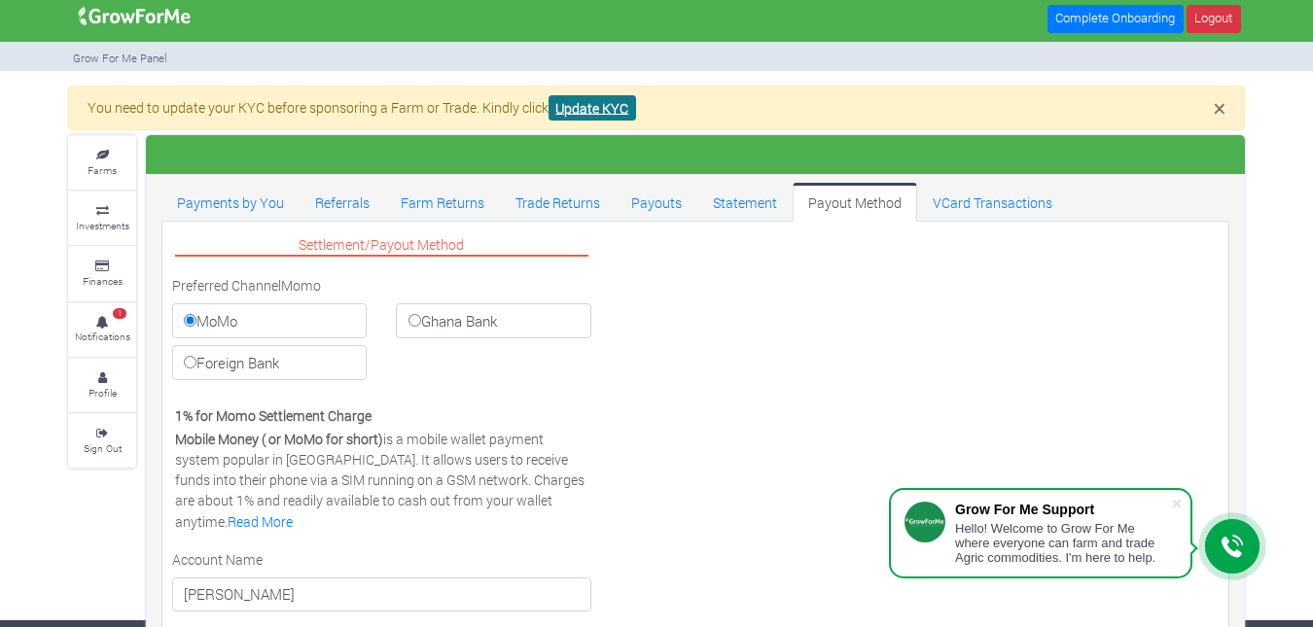
click at [606, 112] on link "Update KYC" at bounding box center [592, 108] width 88 height 26
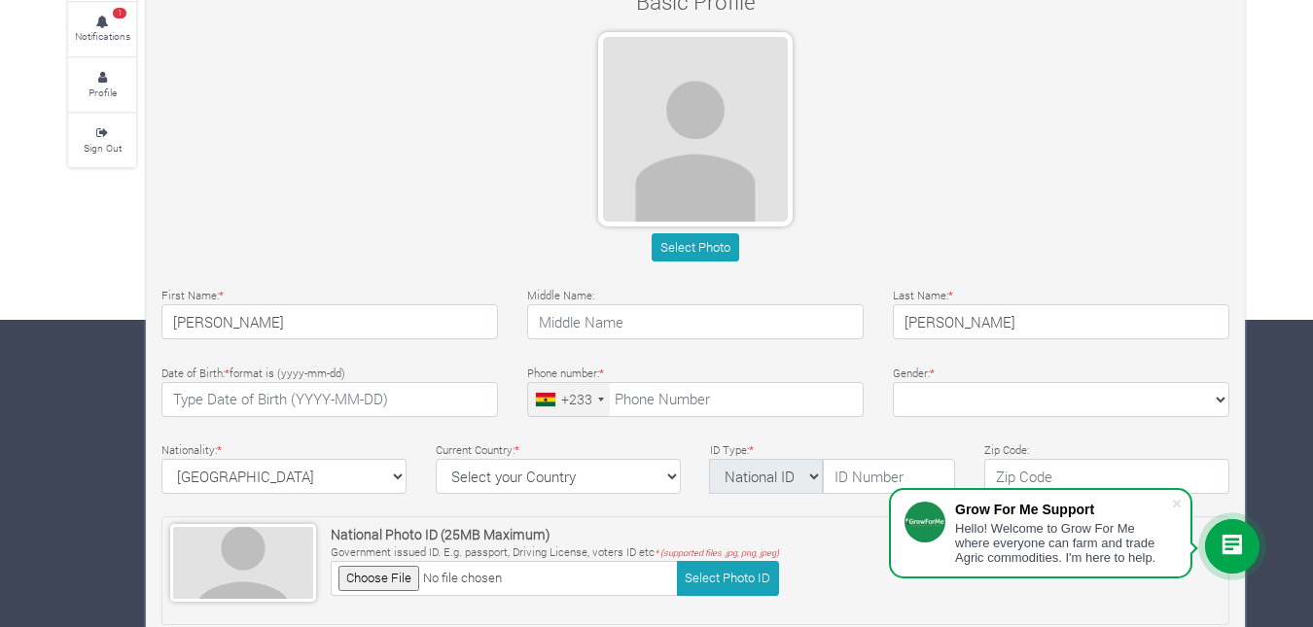
scroll to position [324, 0]
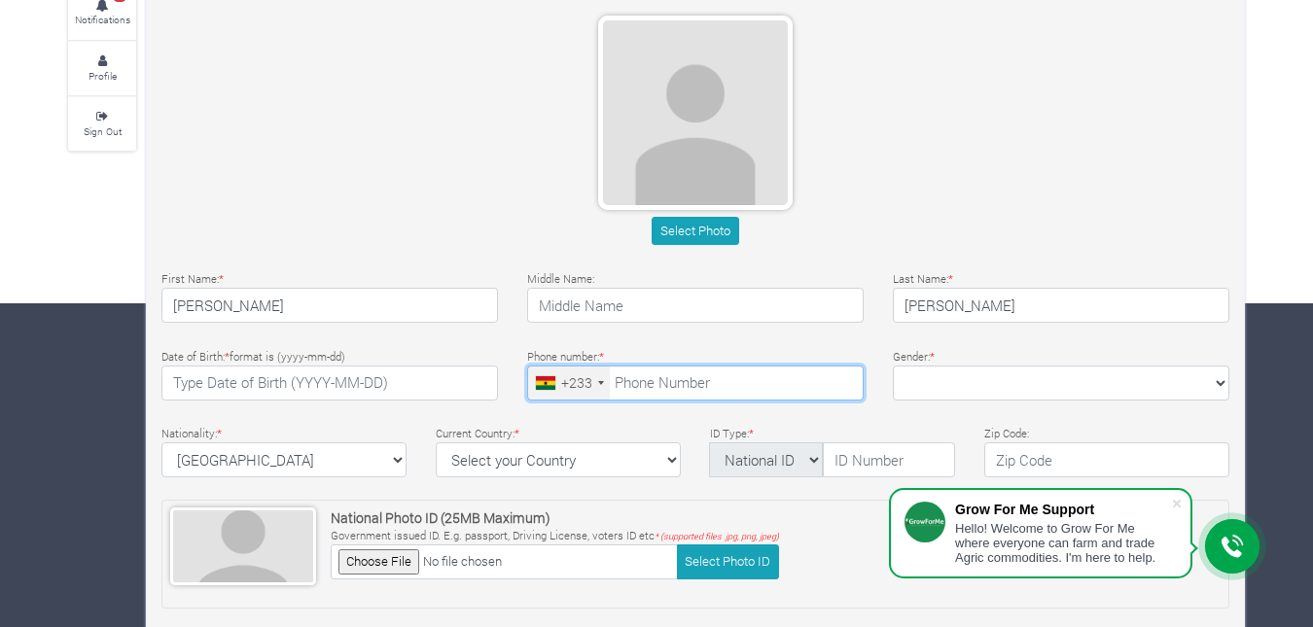
click at [684, 388] on input "tel" at bounding box center [695, 383] width 336 height 35
type input "55 752 7744"
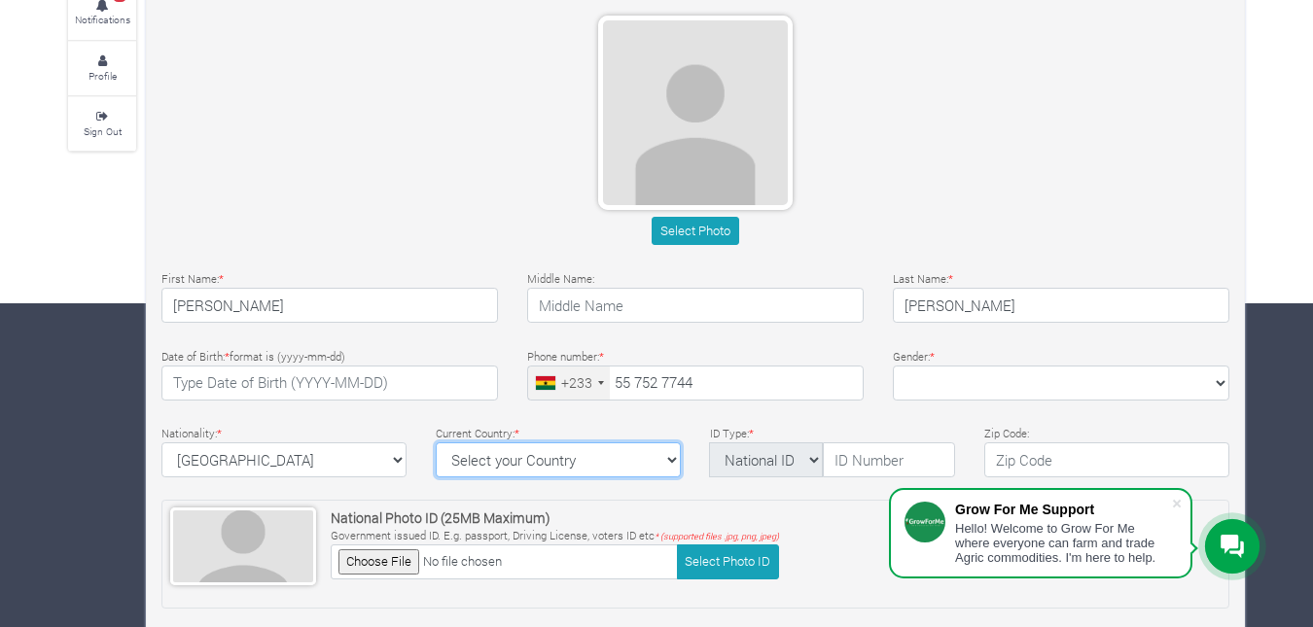
select select "[GEOGRAPHIC_DATA]"
type textarea "Roland Hotel GE-302-9931"
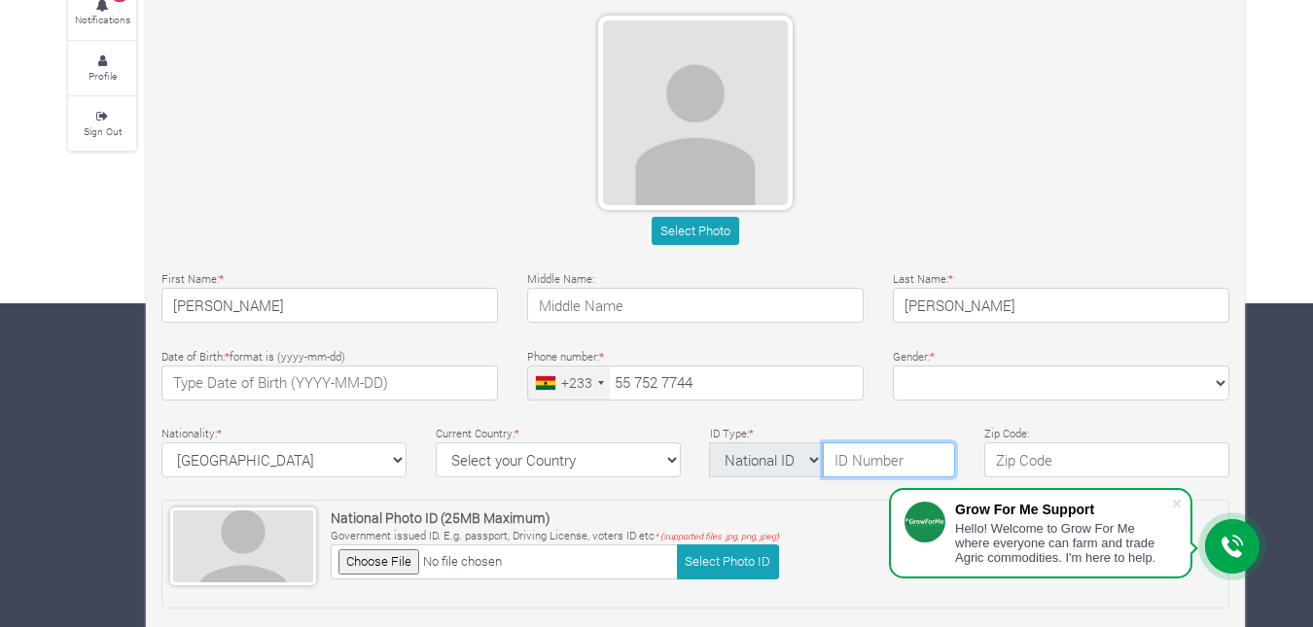
click at [845, 459] on input "text" at bounding box center [889, 459] width 132 height 35
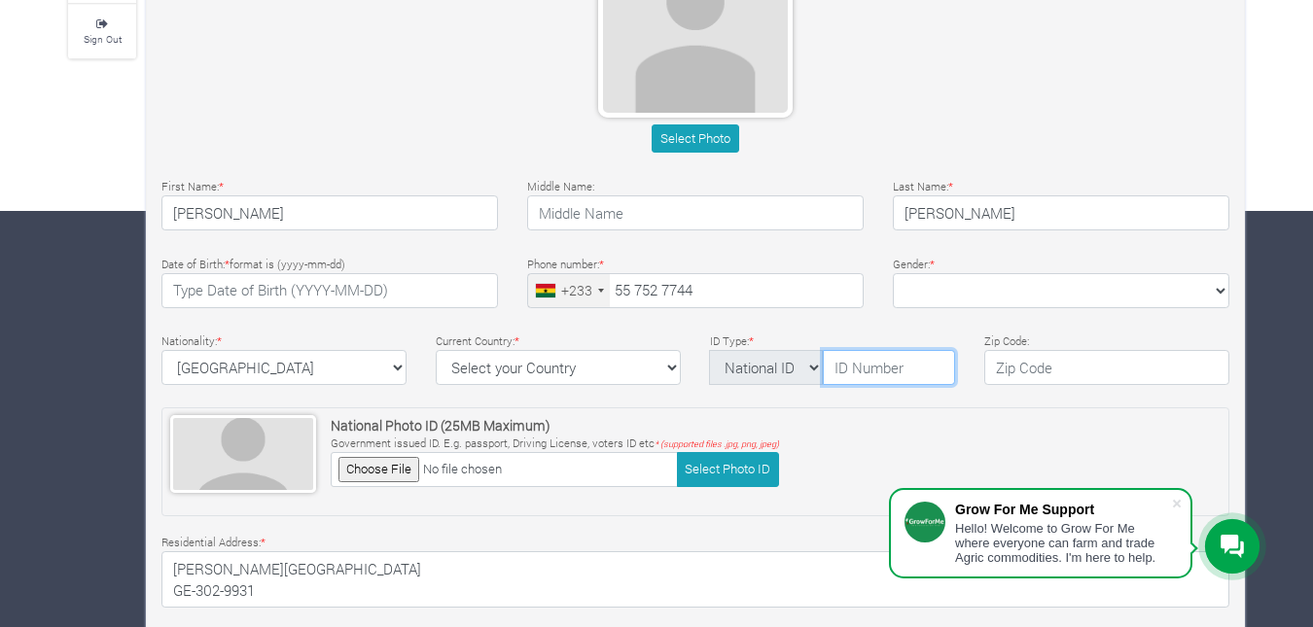
scroll to position [400, 0]
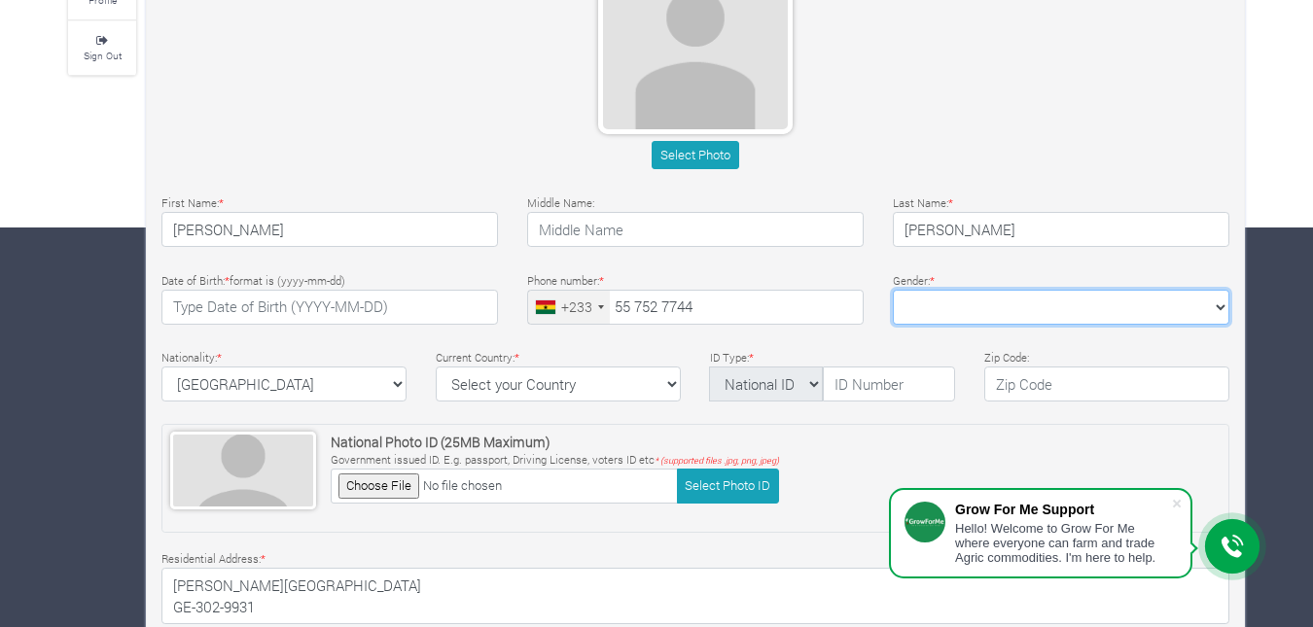
click at [971, 319] on select "Female Male" at bounding box center [1061, 307] width 336 height 35
select select "Male"
click at [893, 290] on select "Female Male" at bounding box center [1061, 307] width 336 height 35
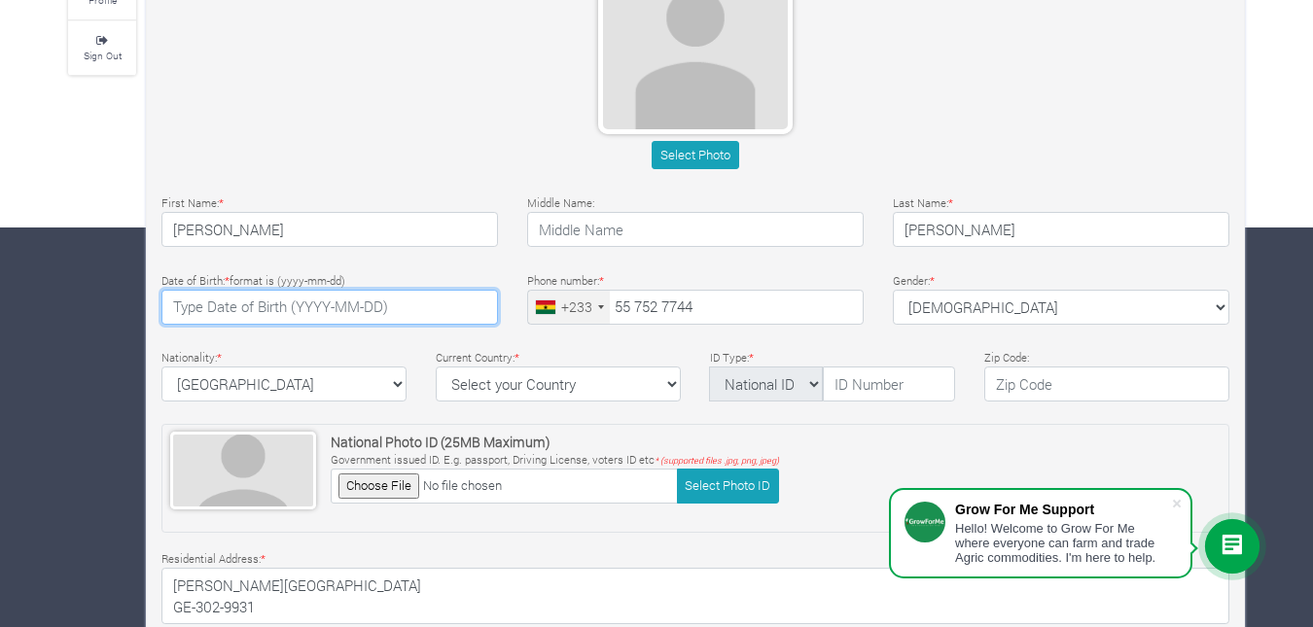
click at [267, 310] on input "text" at bounding box center [329, 307] width 336 height 35
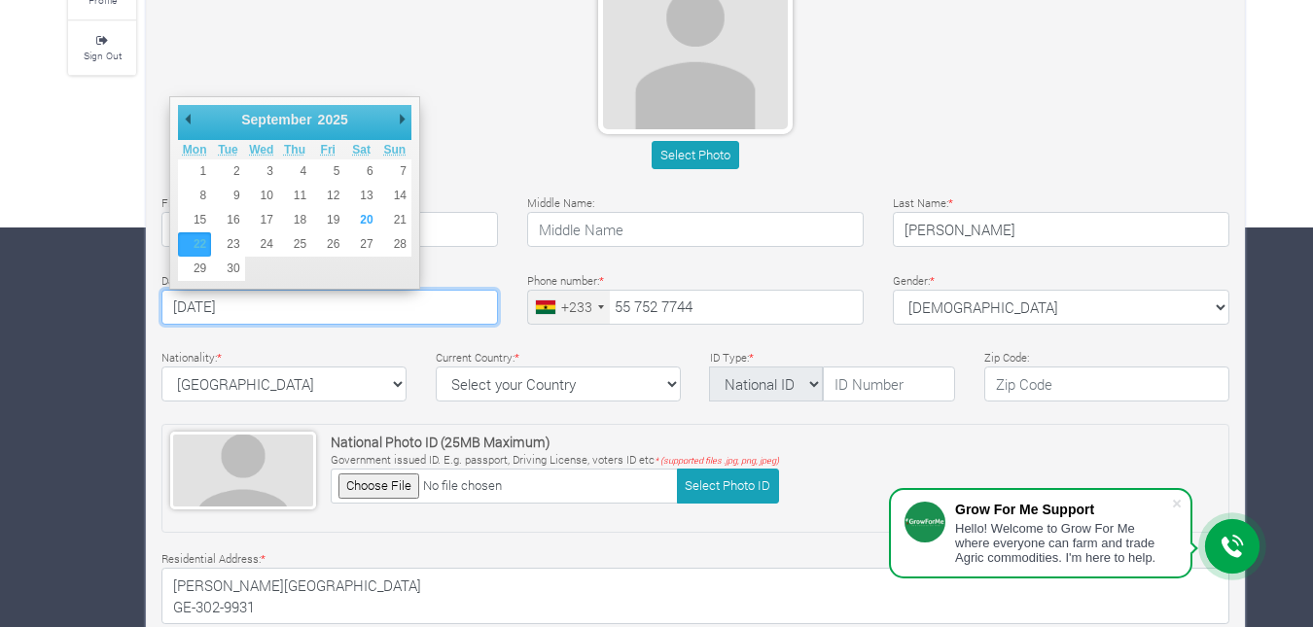
click at [228, 305] on input "2025-09-22" at bounding box center [329, 307] width 336 height 35
click at [278, 119] on select "January February March April May June July August September October November De…" at bounding box center [282, 119] width 88 height 19
click at [204, 303] on input "2025-05-22" at bounding box center [329, 307] width 336 height 35
click at [298, 313] on input "2002-05-22" at bounding box center [329, 307] width 336 height 35
type input "2002-05-22"
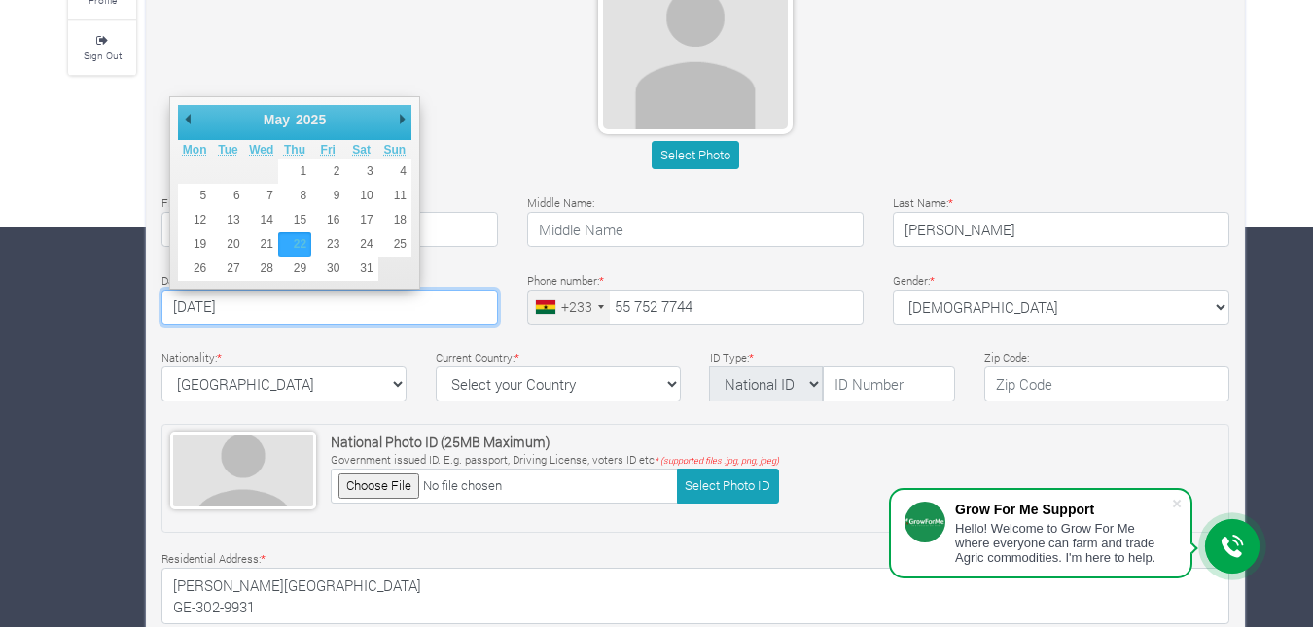
click at [654, 300] on input "55 752 7744" at bounding box center [695, 307] width 336 height 35
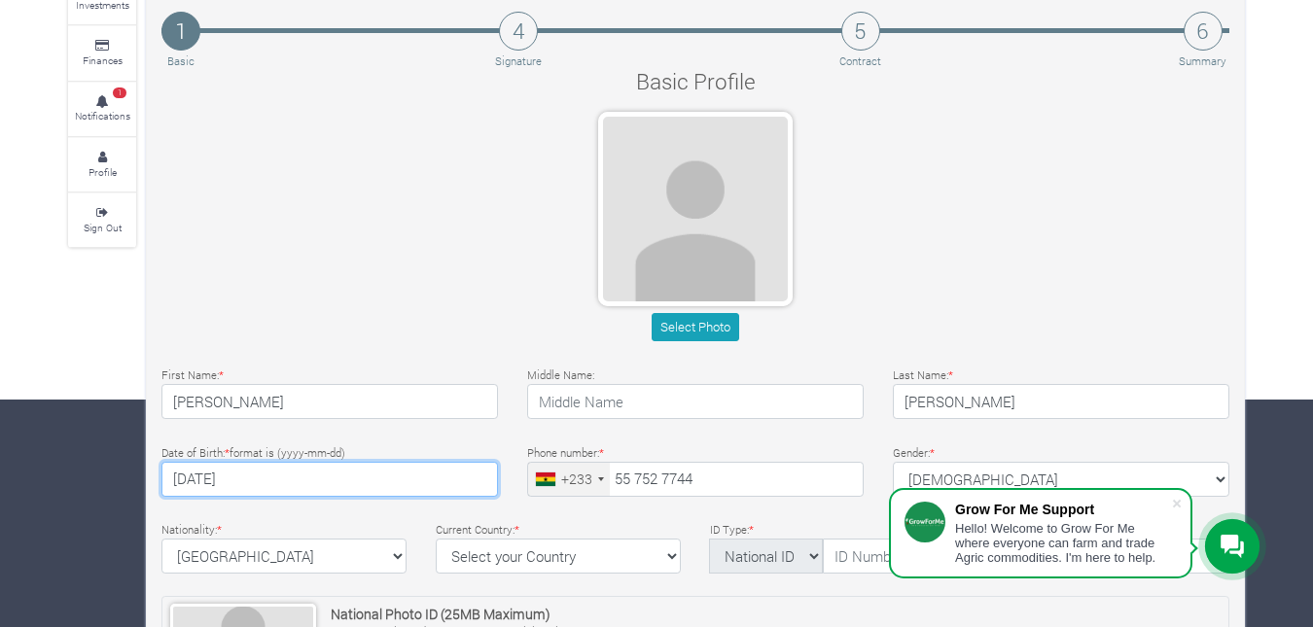
scroll to position [0, 0]
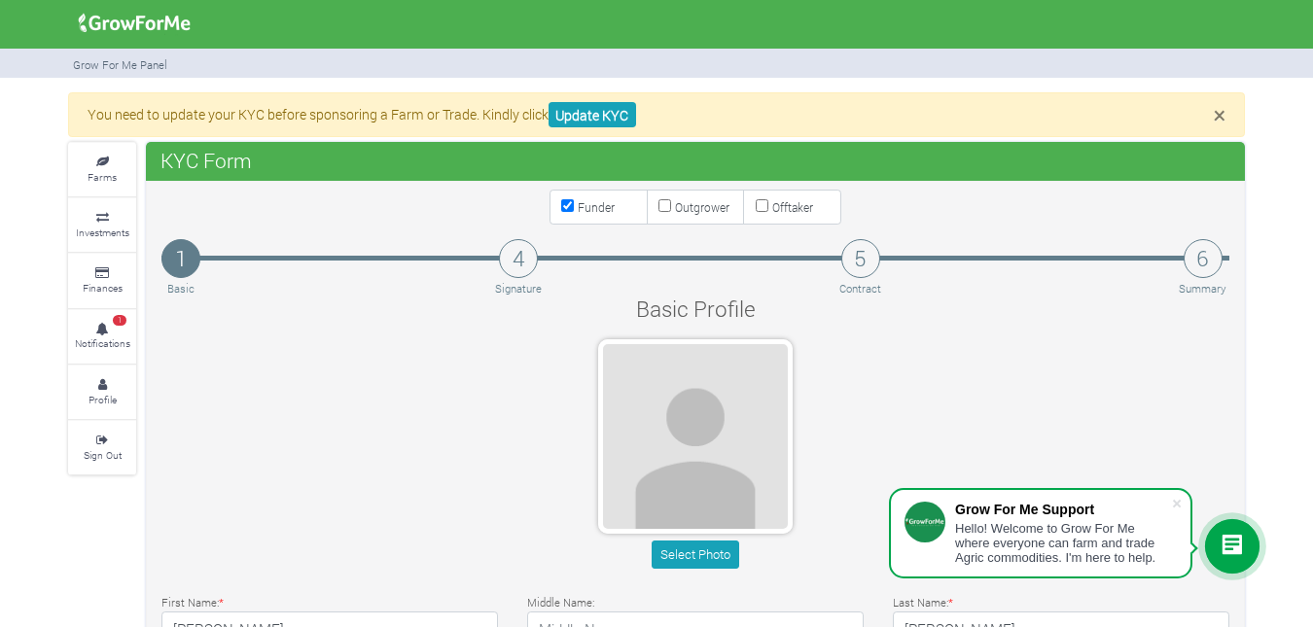
click at [120, 24] on img at bounding box center [134, 23] width 125 height 39
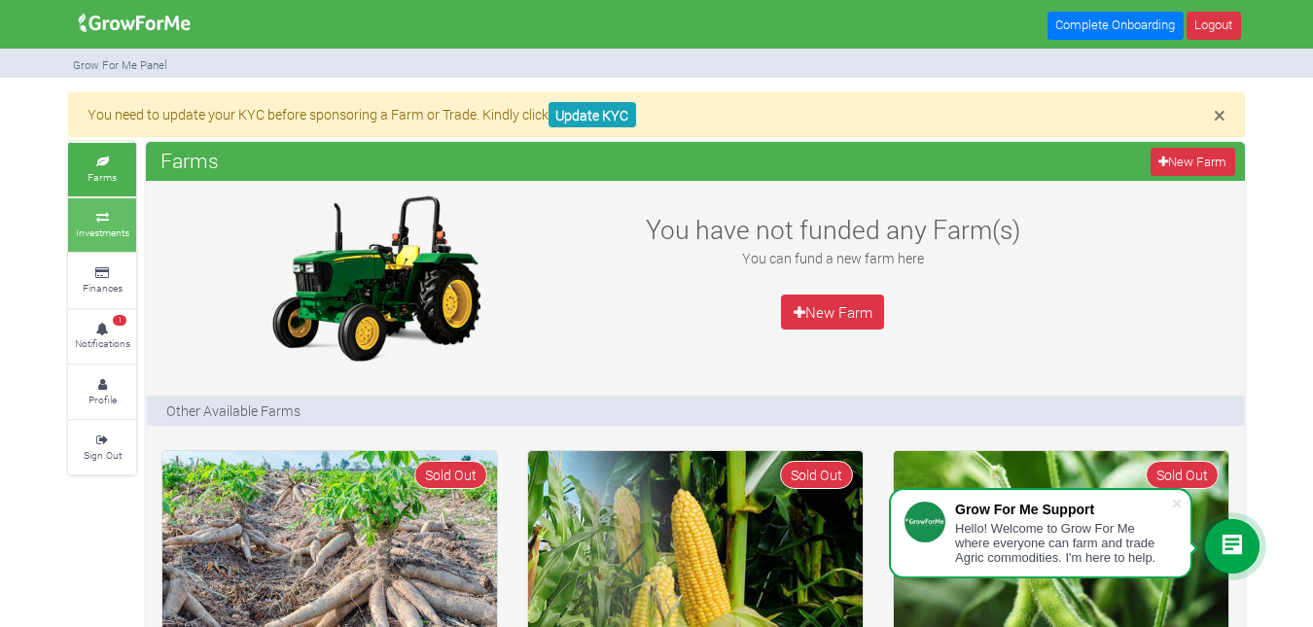
click at [125, 224] on link "Investments" at bounding box center [102, 224] width 68 height 53
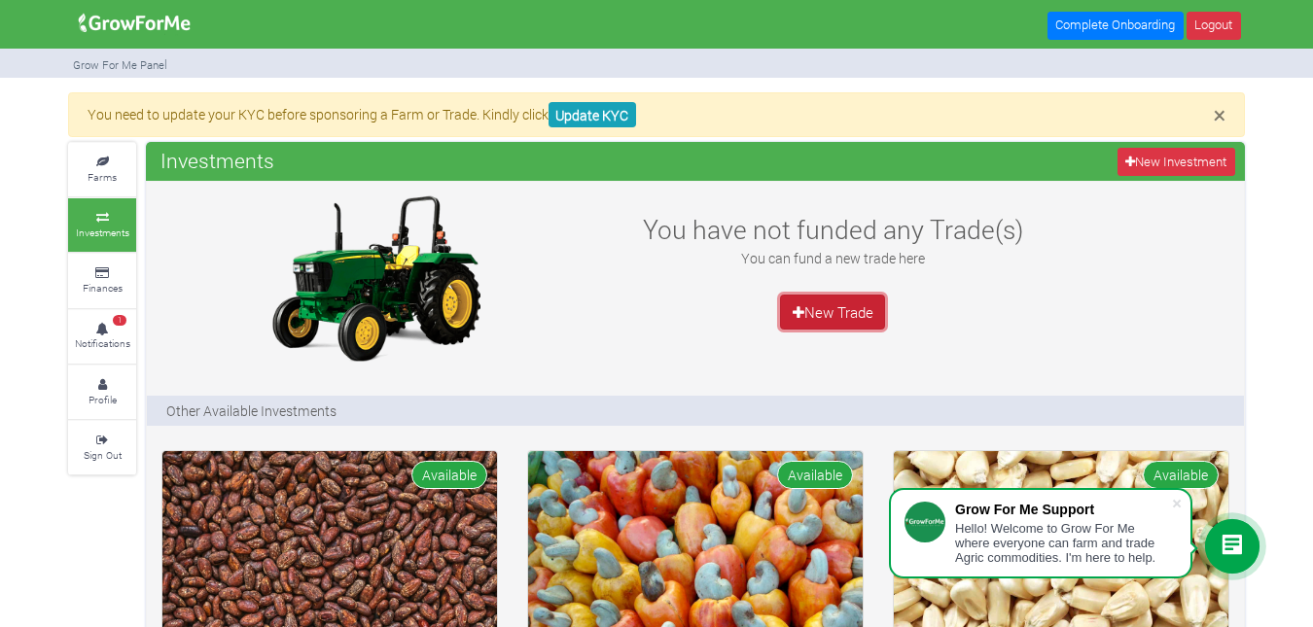
click at [831, 317] on link "New Trade" at bounding box center [832, 312] width 105 height 35
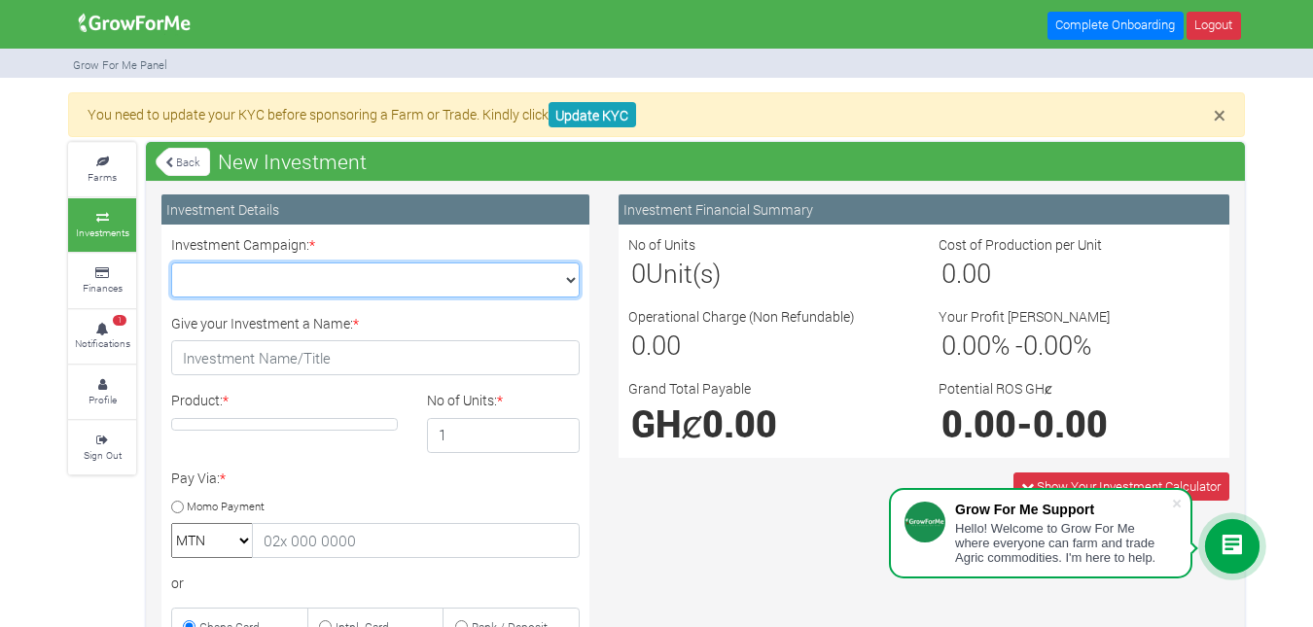
click at [317, 268] on select "Maize Trade 2025 Q4 (Maize Trade :: 01st Oct 2025 - 31st Mar 2026) Cashew Trade…" at bounding box center [375, 280] width 408 height 35
select select "47"
click at [171, 263] on select "Maize Trade 2025 Q4 (Maize Trade :: 01st Oct 2025 - 31st Mar 2026) Cashew Trade…" at bounding box center [375, 280] width 408 height 35
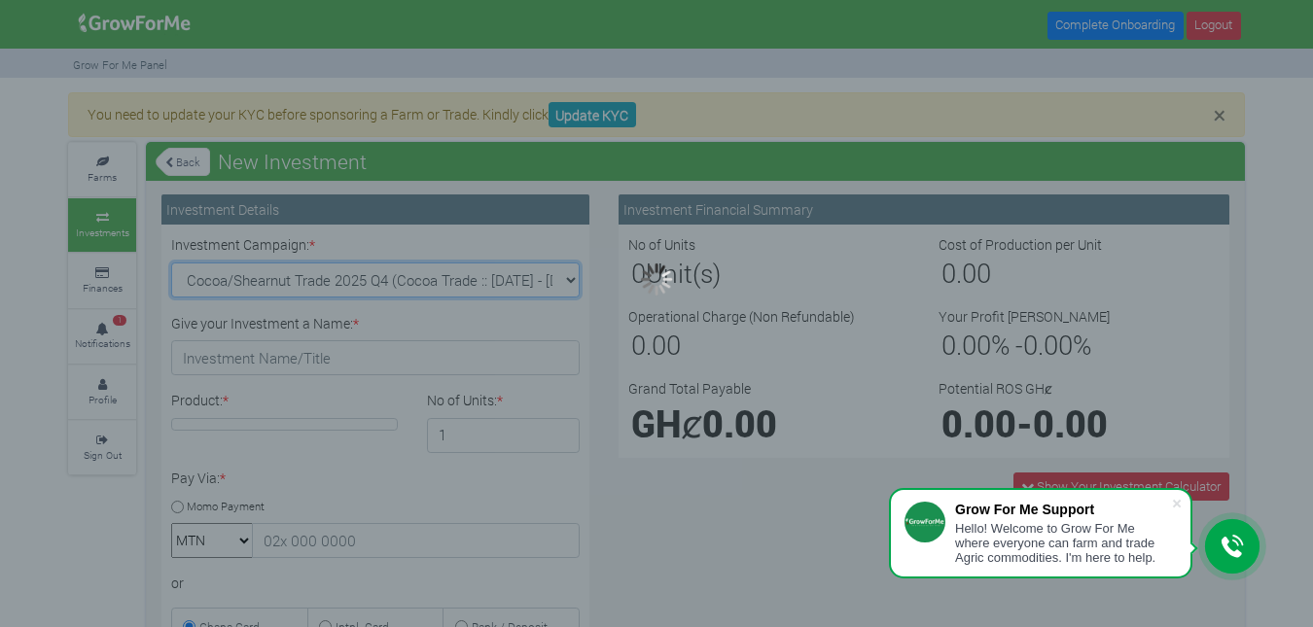
type input "1"
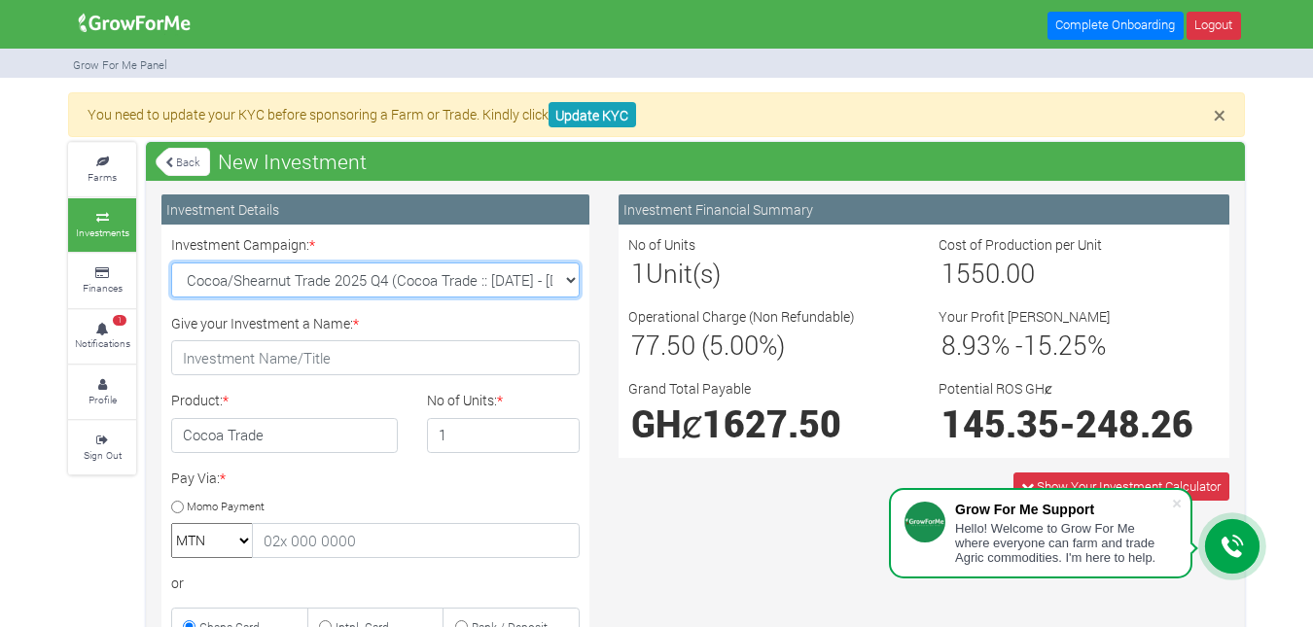
click at [548, 280] on select "Maize Trade 2025 Q4 (Maize Trade :: 01st Oct 2025 - 31st Mar 2026) Cashew Trade…" at bounding box center [375, 280] width 408 height 35
select select "43"
click at [171, 263] on select "Maize Trade 2025 Q4 (Maize Trade :: 01st Oct 2025 - 31st Mar 2026) Cashew Trade…" at bounding box center [375, 280] width 408 height 35
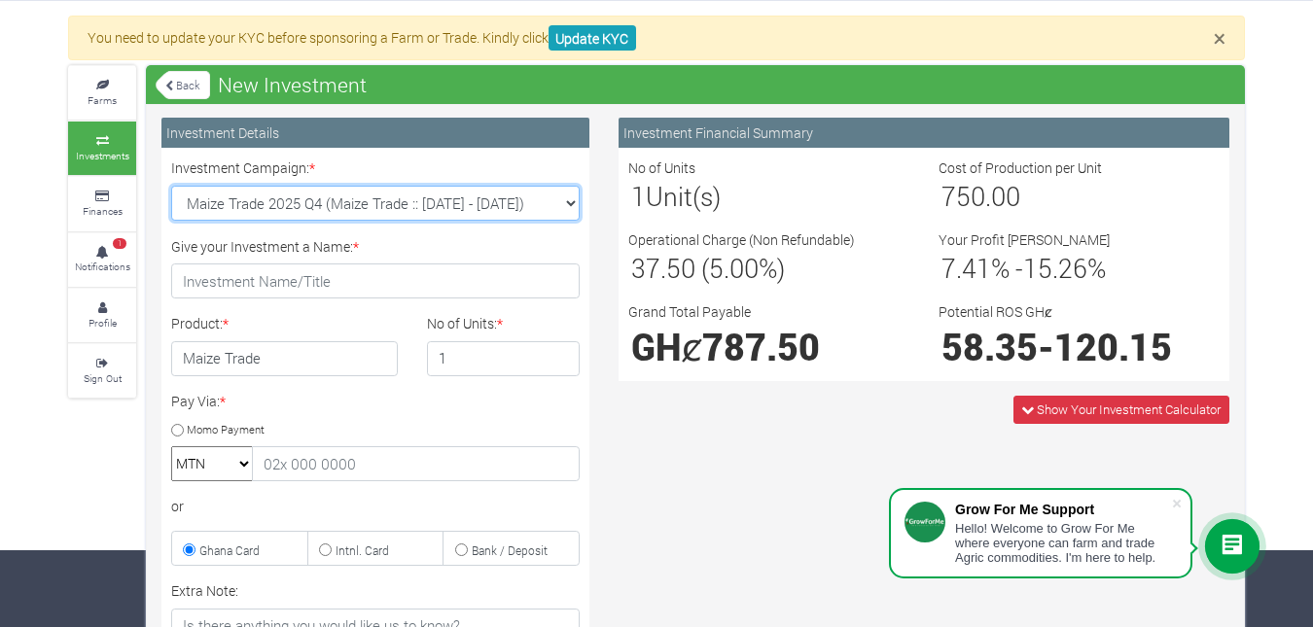
scroll to position [90, 0]
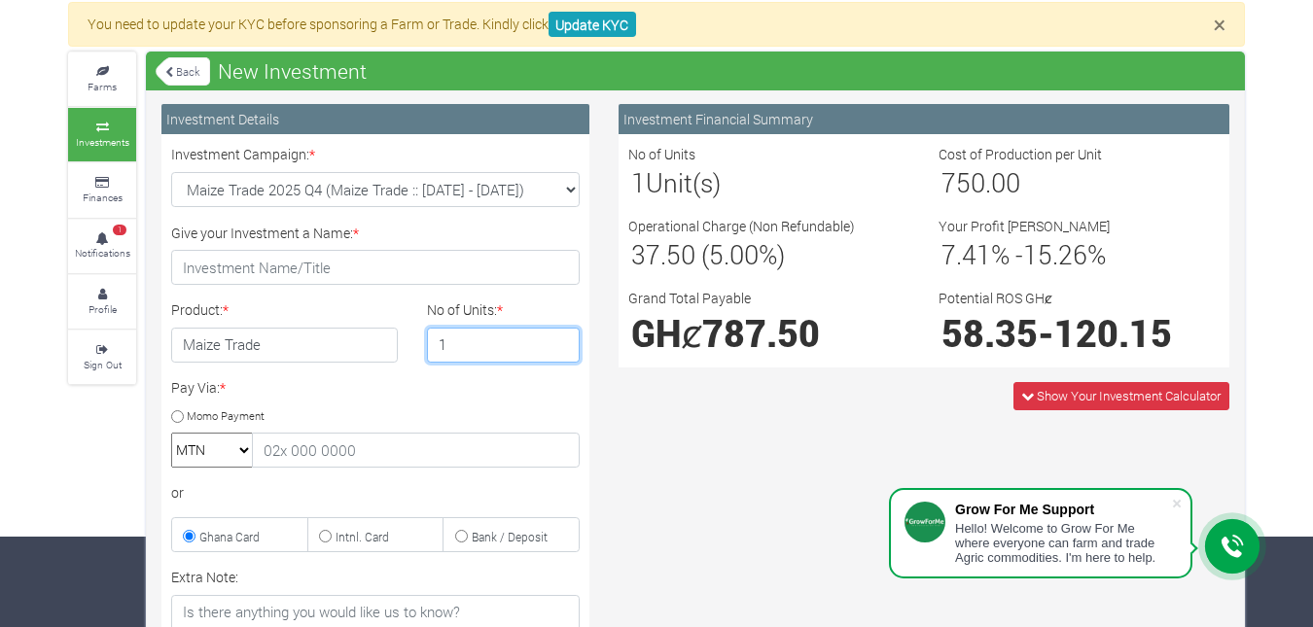
click at [491, 339] on input "1" at bounding box center [504, 345] width 154 height 35
type input "1.2"
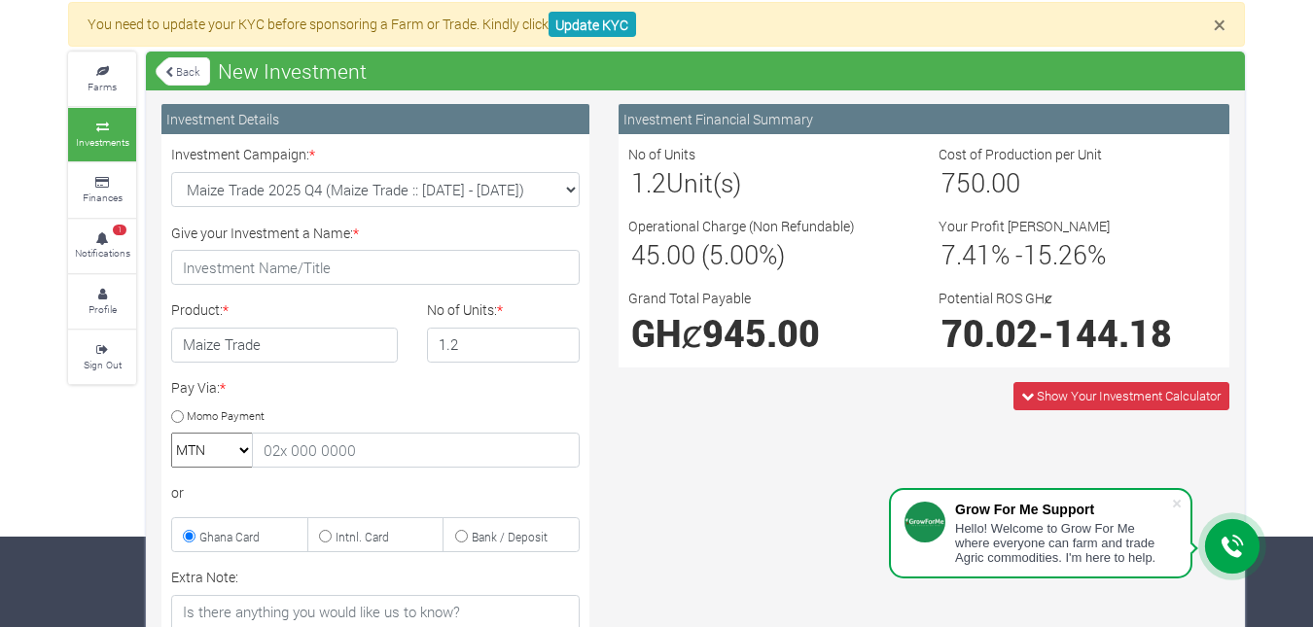
click at [601, 304] on div "Investment Details Investment Campaign: * Maize Trade 2025 Q4 (Maize Trade :: 0…" at bounding box center [375, 510] width 457 height 812
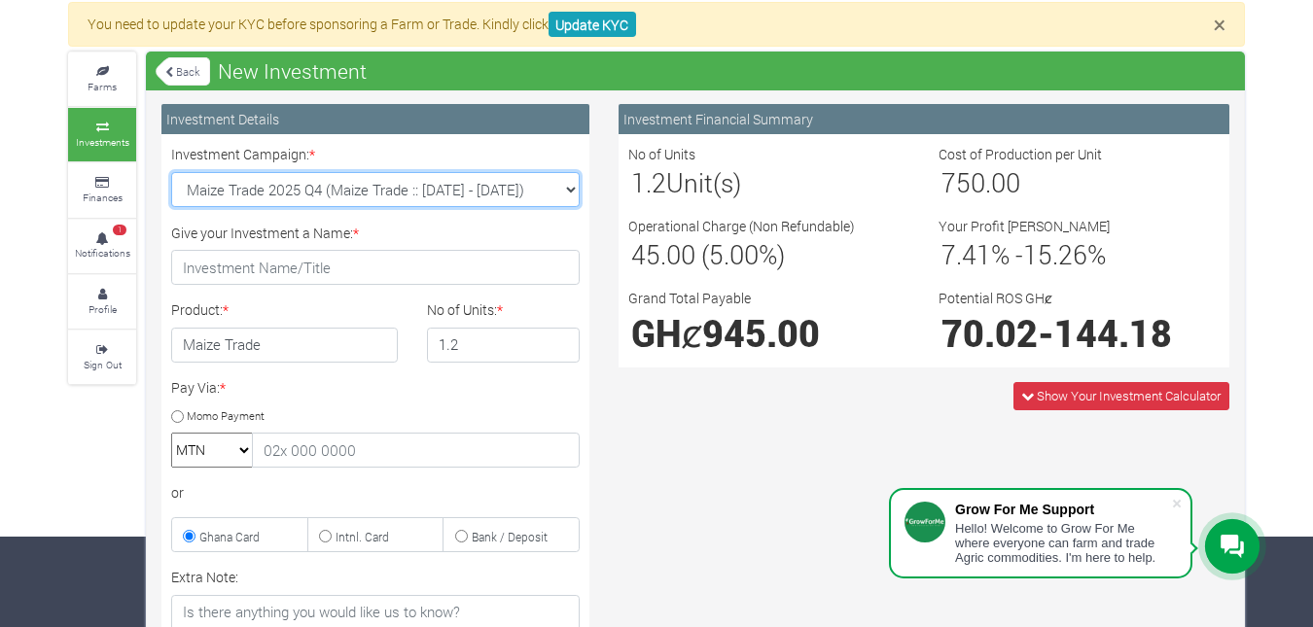
click at [562, 172] on select "Maize Trade 2025 Q4 (Maize Trade :: 01st Oct 2025 - 31st Mar 2026) Cashew Trade…" at bounding box center [375, 189] width 408 height 35
select select "44"
click at [171, 172] on select "Maize Trade 2025 Q4 (Maize Trade :: 01st Oct 2025 - 31st Mar 2026) Cashew Trade…" at bounding box center [375, 189] width 408 height 35
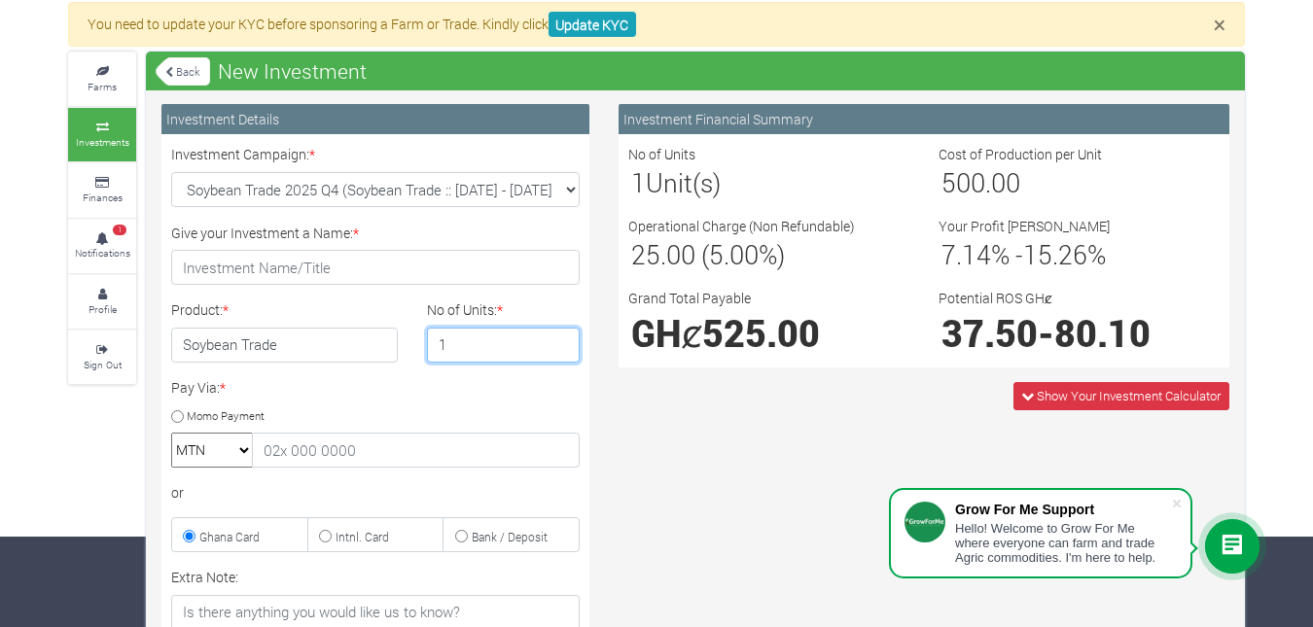
click at [489, 353] on input "1" at bounding box center [504, 345] width 154 height 35
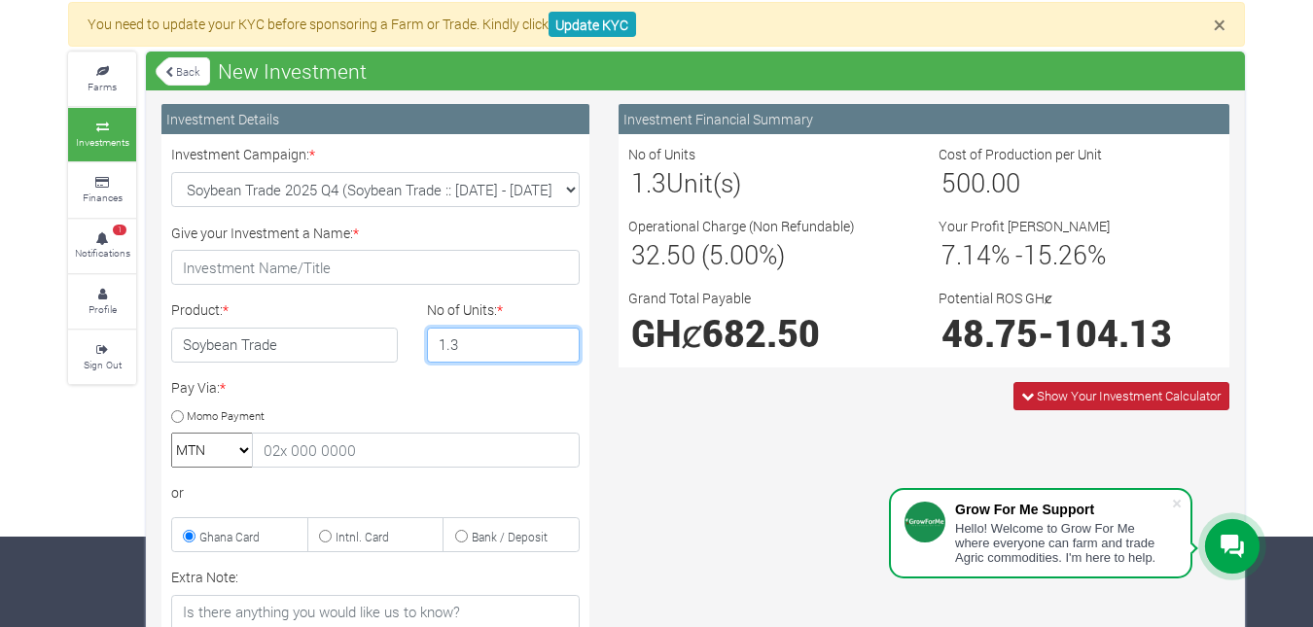
type input "1.3"
click at [1021, 396] on icon at bounding box center [1027, 396] width 13 height 13
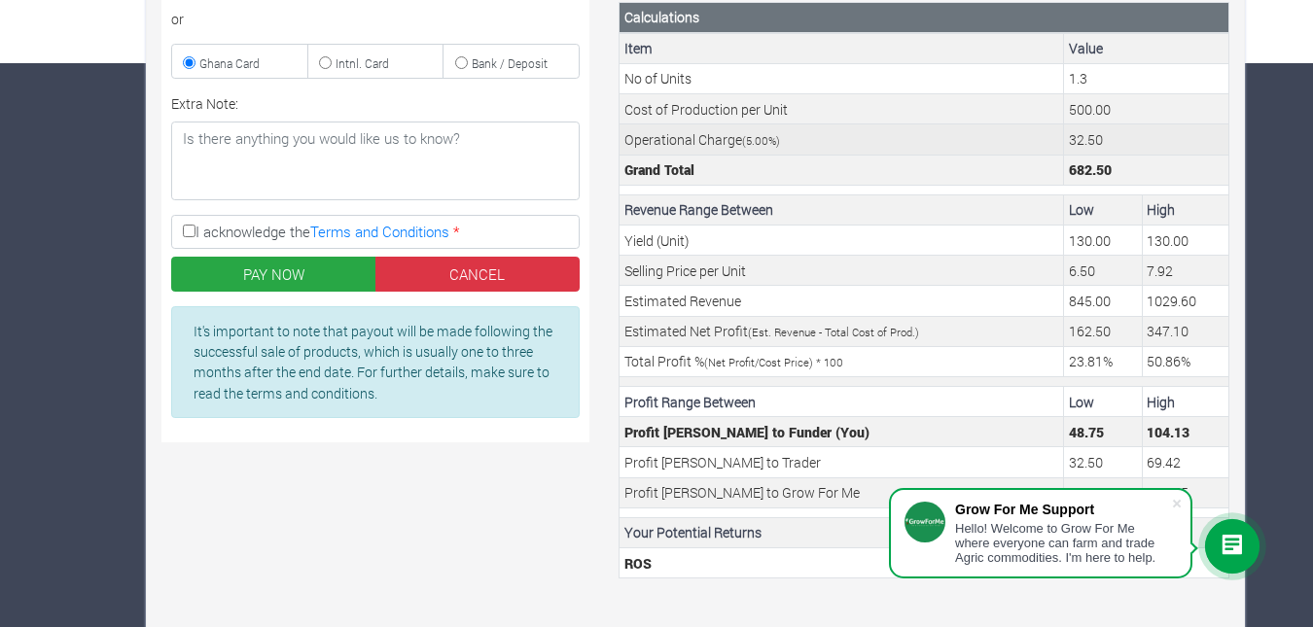
scroll to position [583, 0]
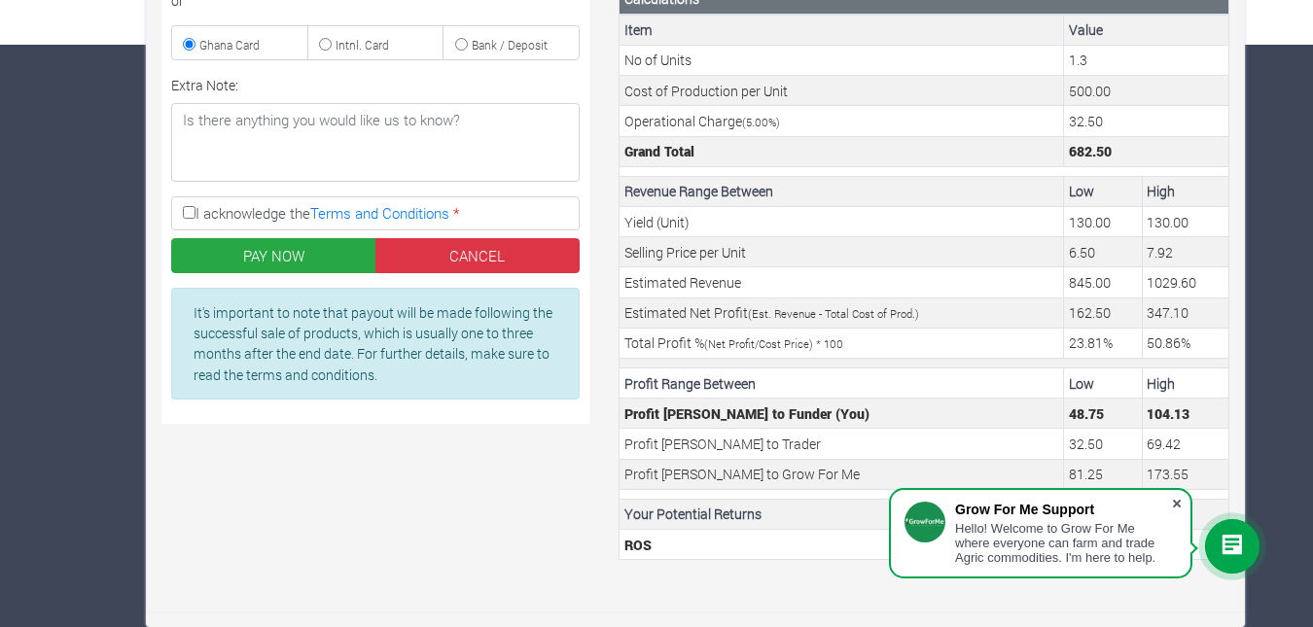
click at [1178, 500] on span at bounding box center [1176, 503] width 19 height 19
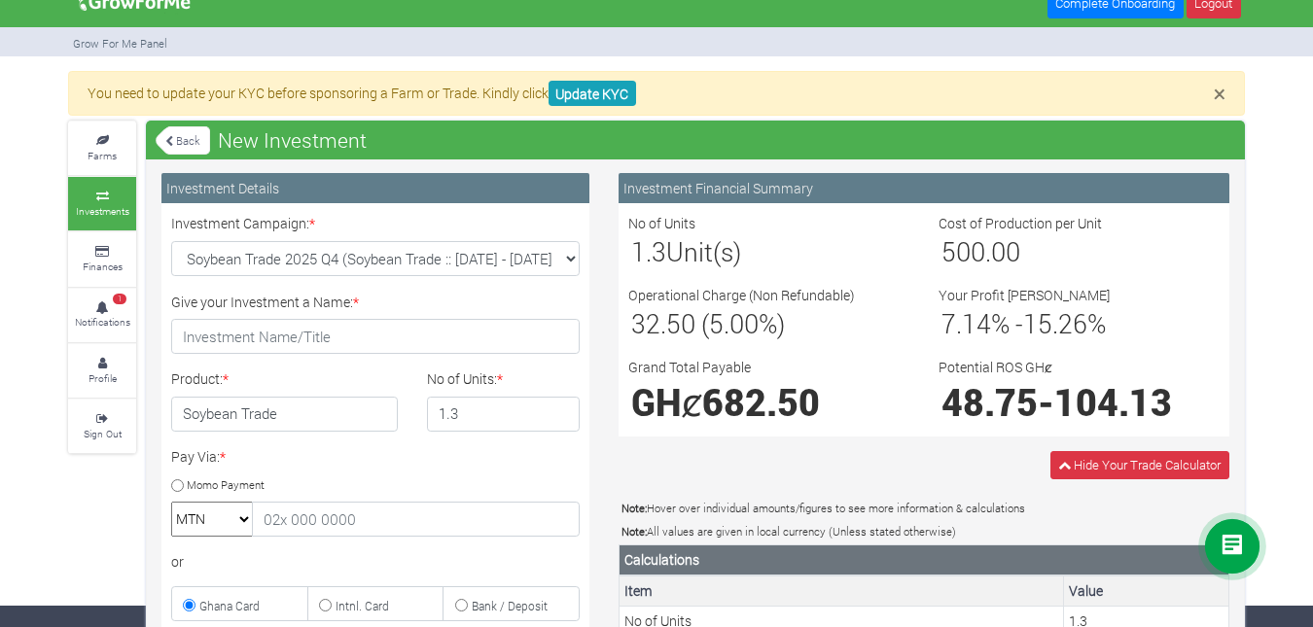
scroll to position [0, 0]
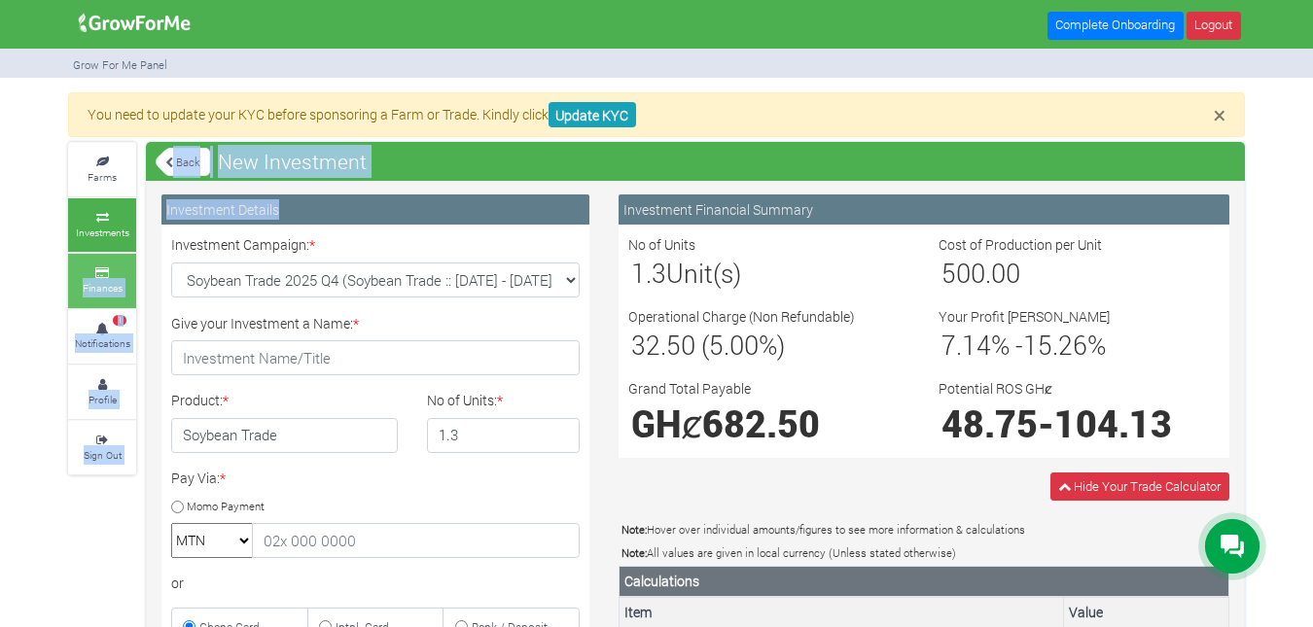
drag, startPoint x: 138, startPoint y: 262, endPoint x: 112, endPoint y: 277, distance: 30.5
click at [112, 277] on icon at bounding box center [102, 273] width 58 height 10
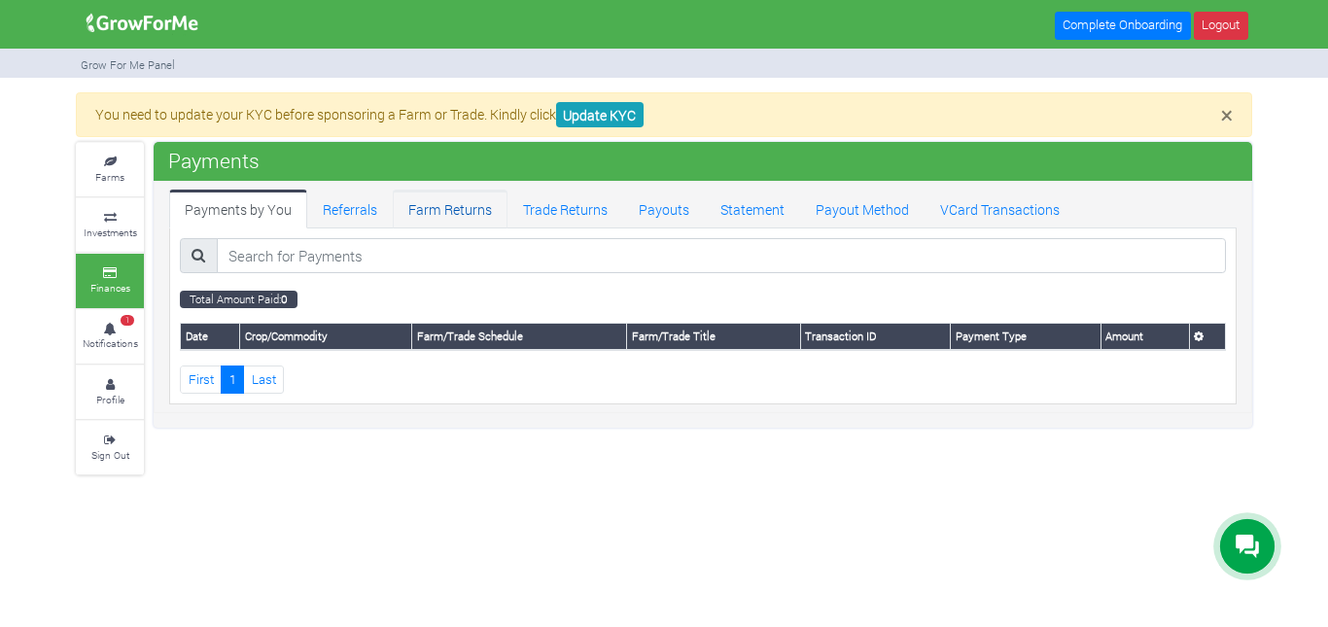
click at [479, 213] on link "Farm Returns" at bounding box center [450, 209] width 115 height 39
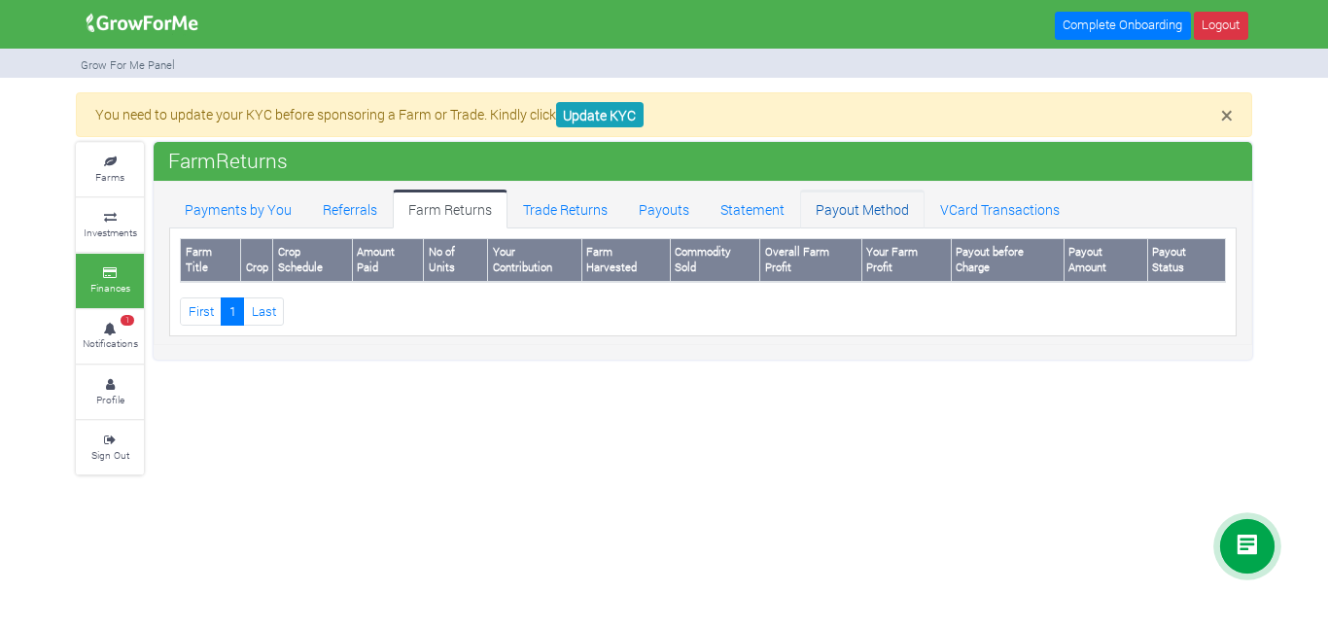
click at [866, 207] on link "Payout Method" at bounding box center [862, 209] width 124 height 39
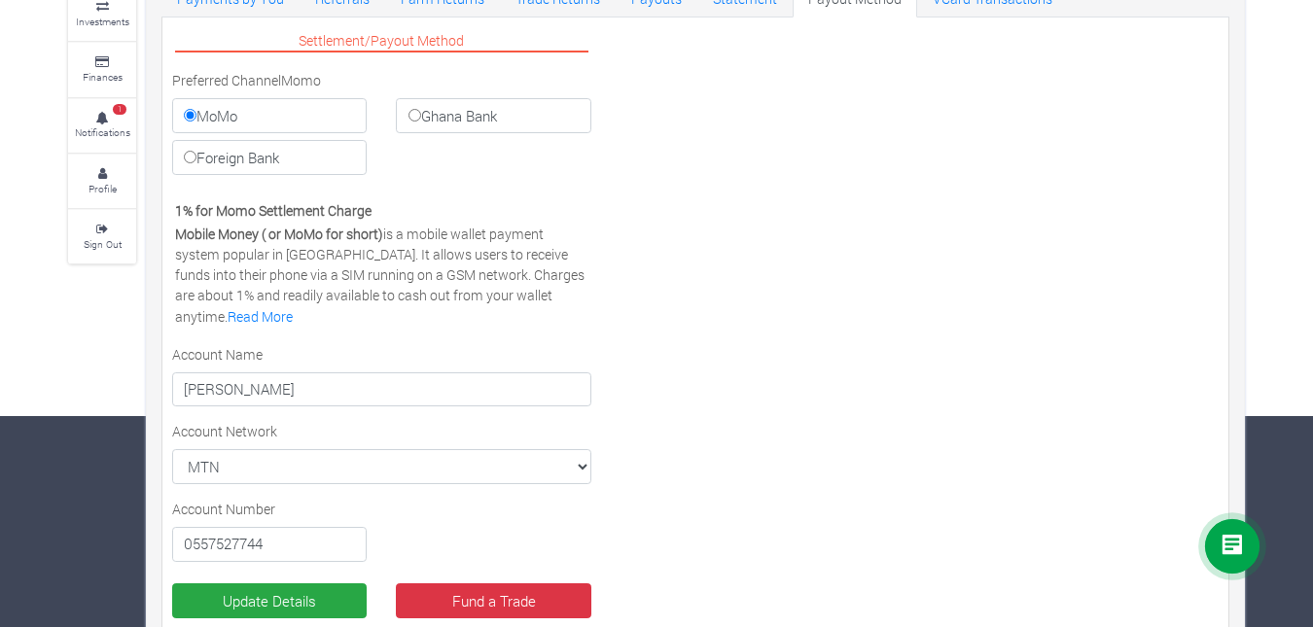
scroll to position [307, 0]
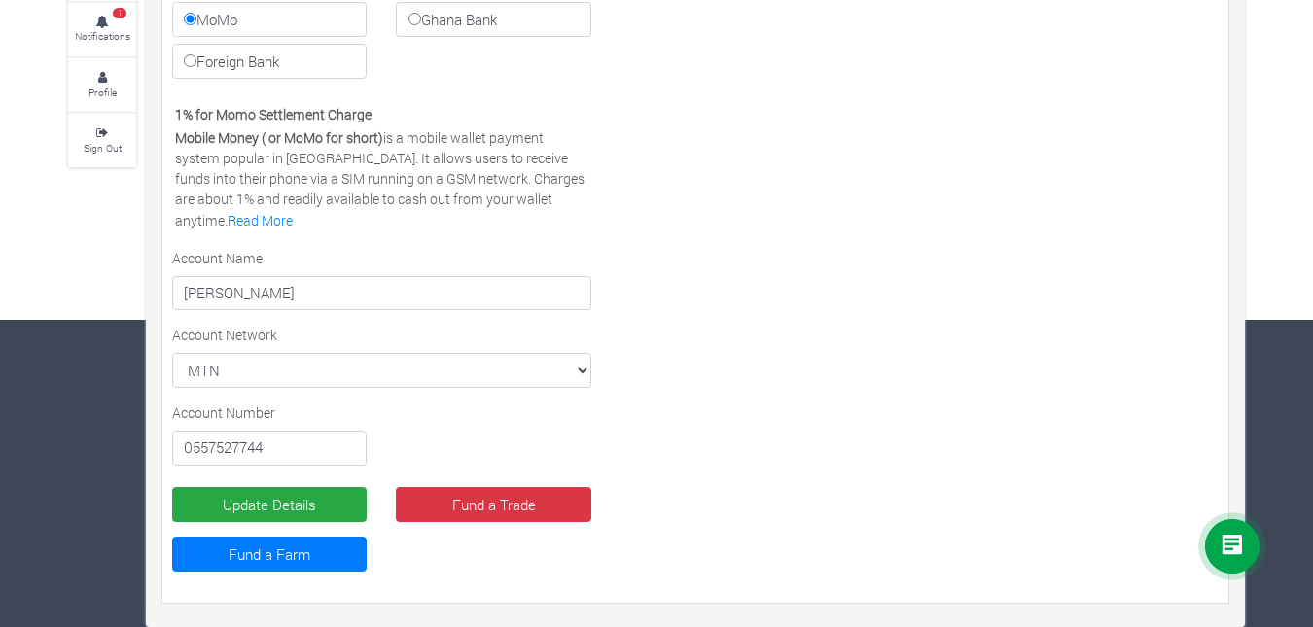
click at [1233, 538] on icon at bounding box center [1231, 546] width 23 height 23
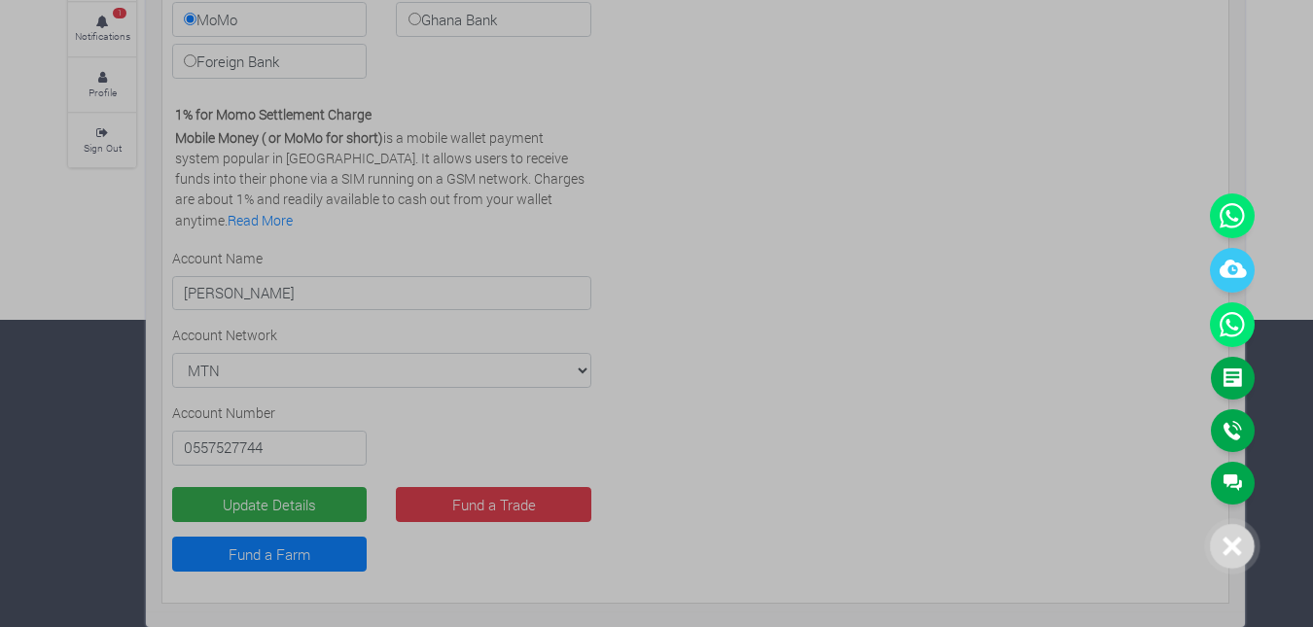
click at [1006, 381] on div at bounding box center [656, 313] width 1313 height 627
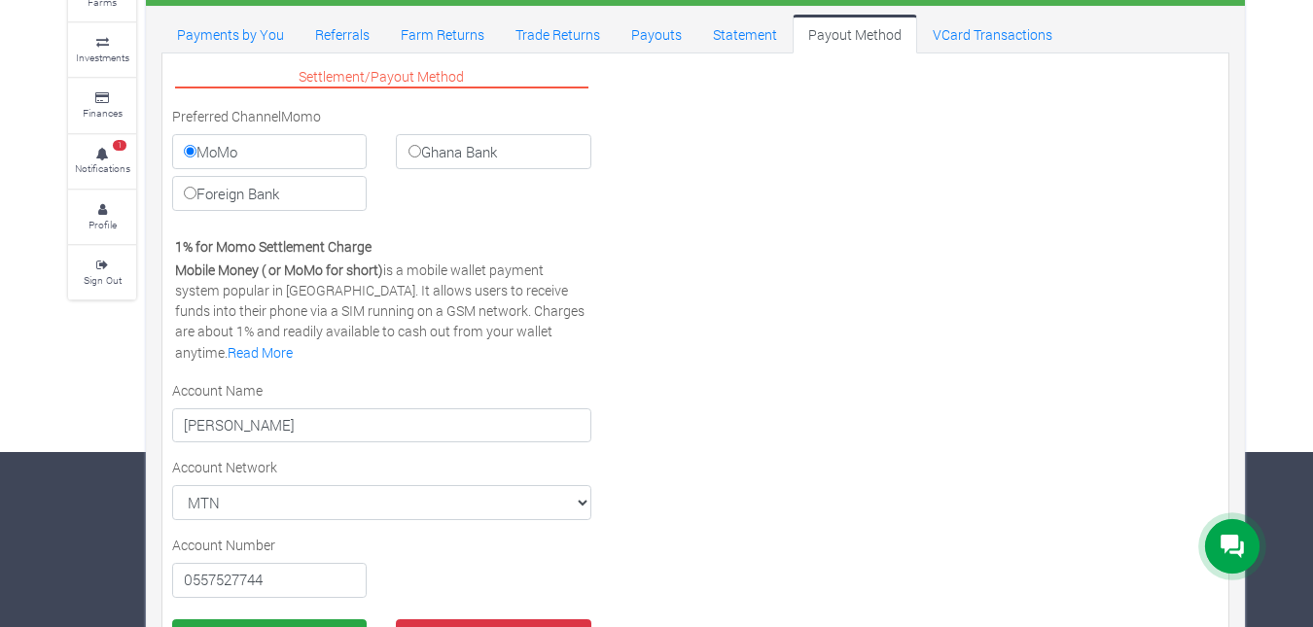
scroll to position [61, 0]
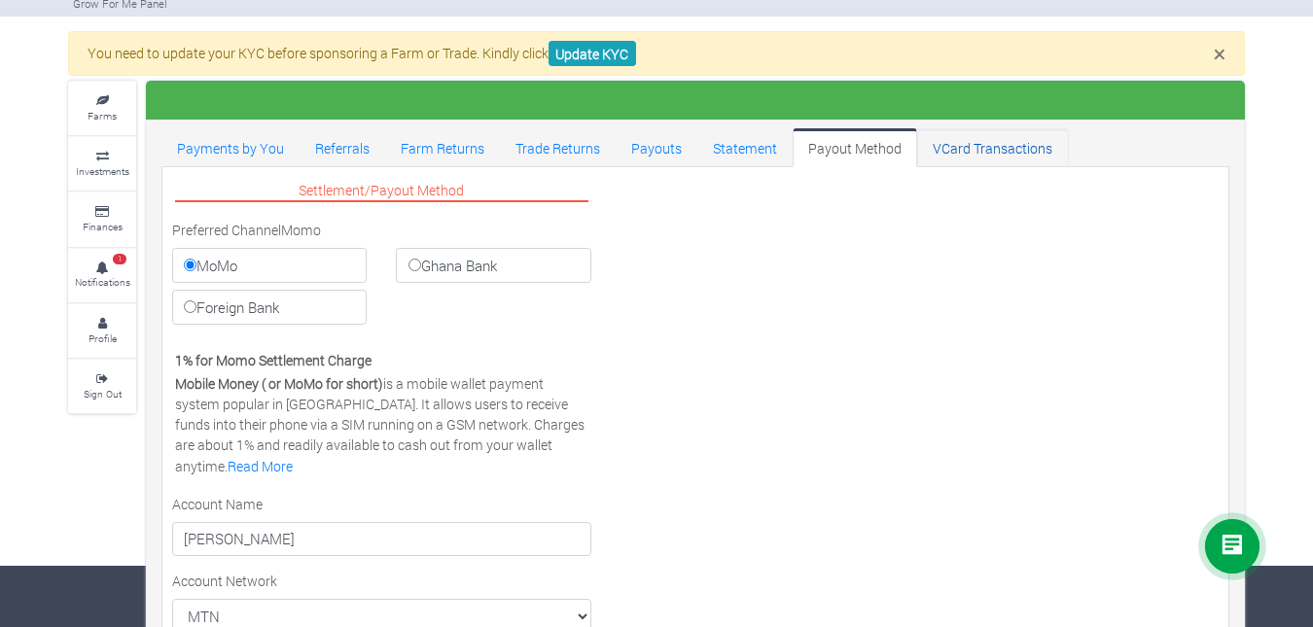
click at [1009, 144] on link "VCard Transactions" at bounding box center [992, 147] width 151 height 39
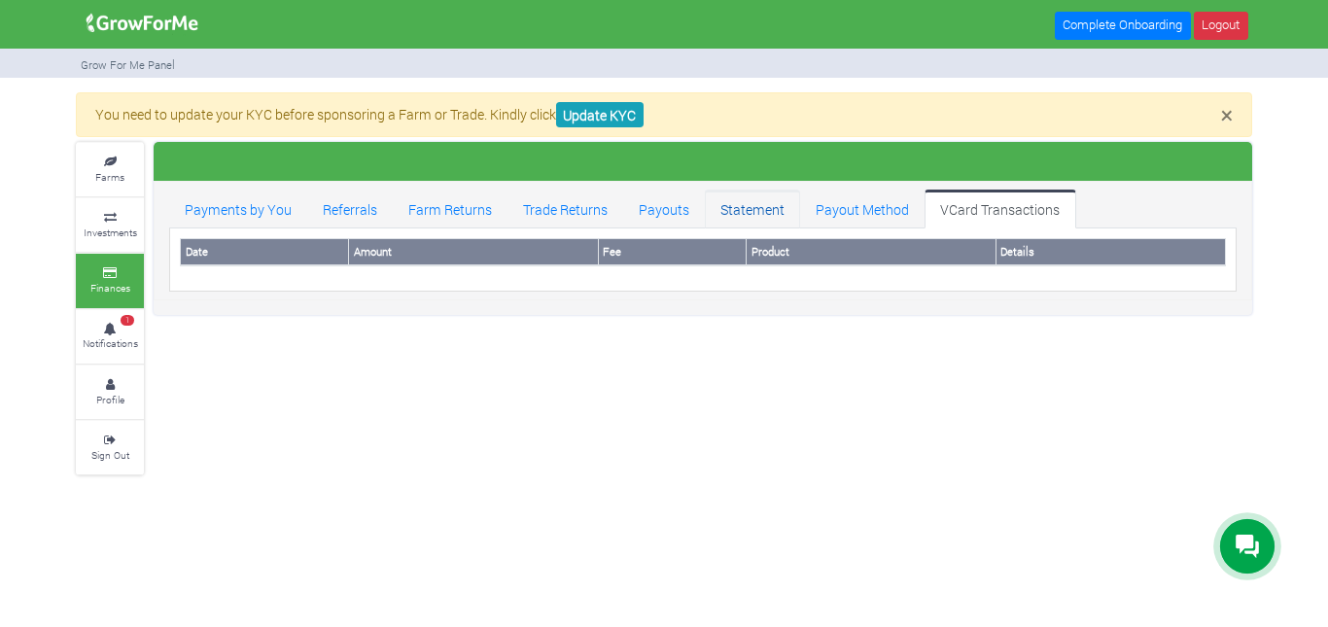
click at [731, 206] on link "Statement" at bounding box center [752, 209] width 95 height 39
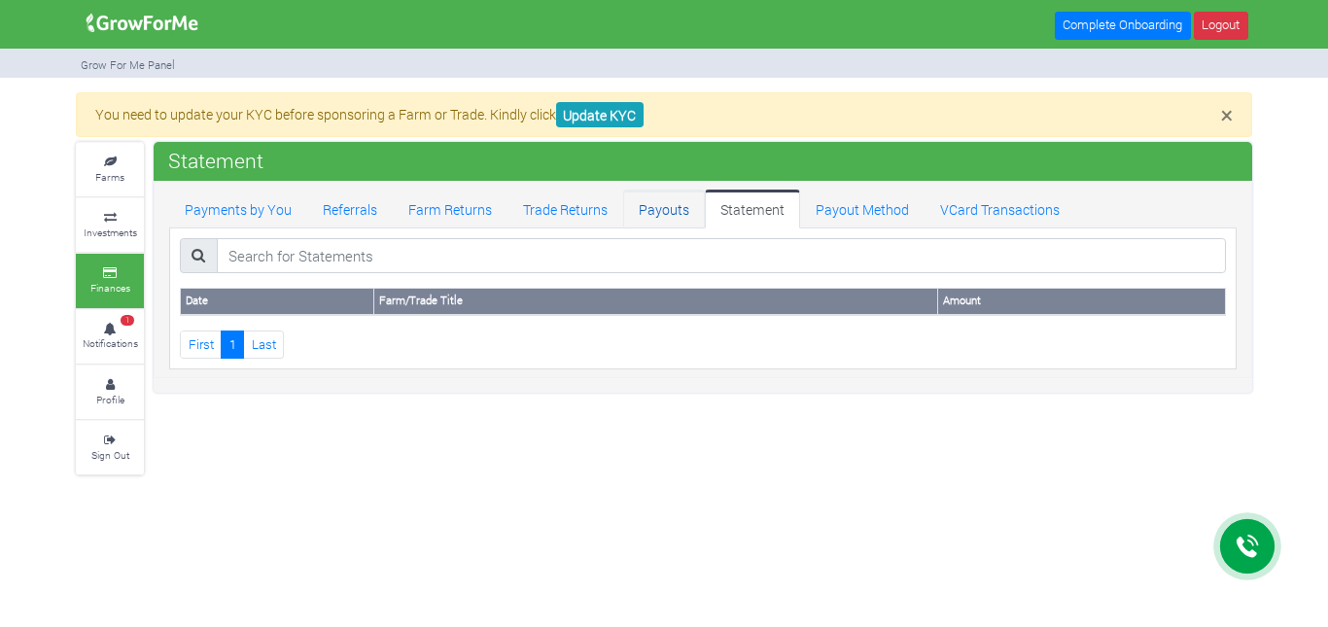
click at [678, 206] on link "Payouts" at bounding box center [664, 209] width 82 height 39
click at [579, 206] on link "Trade Returns" at bounding box center [566, 209] width 116 height 39
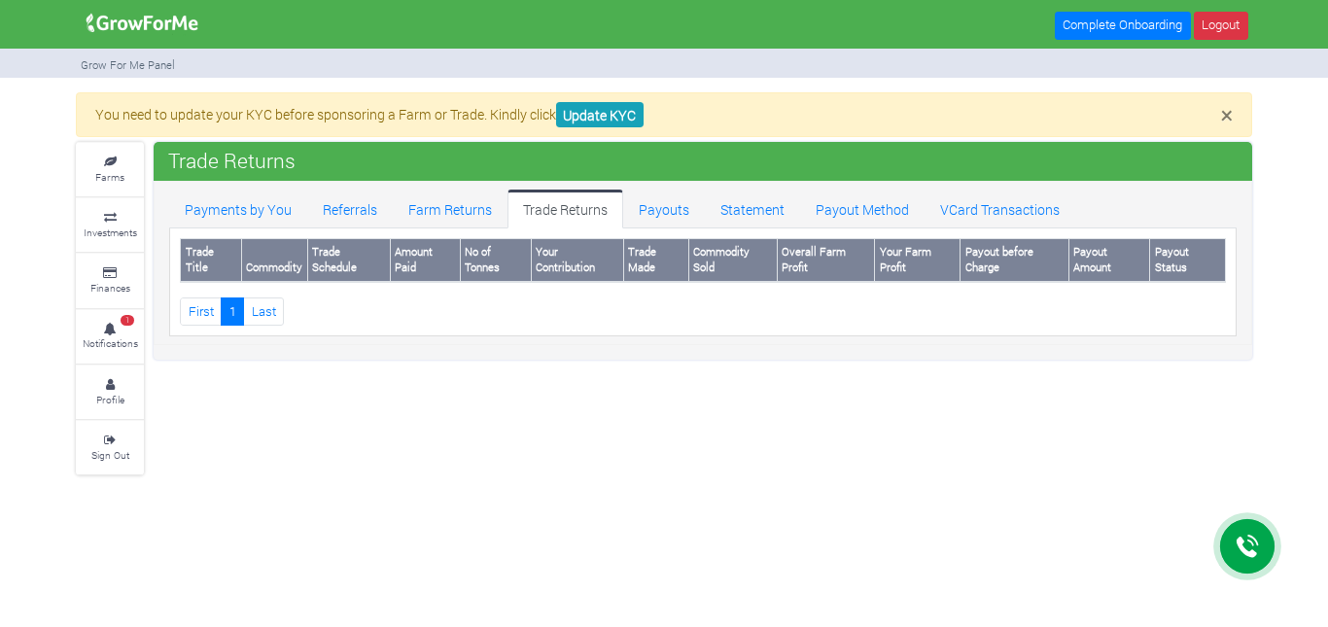
click at [510, 206] on link "Trade Returns" at bounding box center [566, 209] width 116 height 39
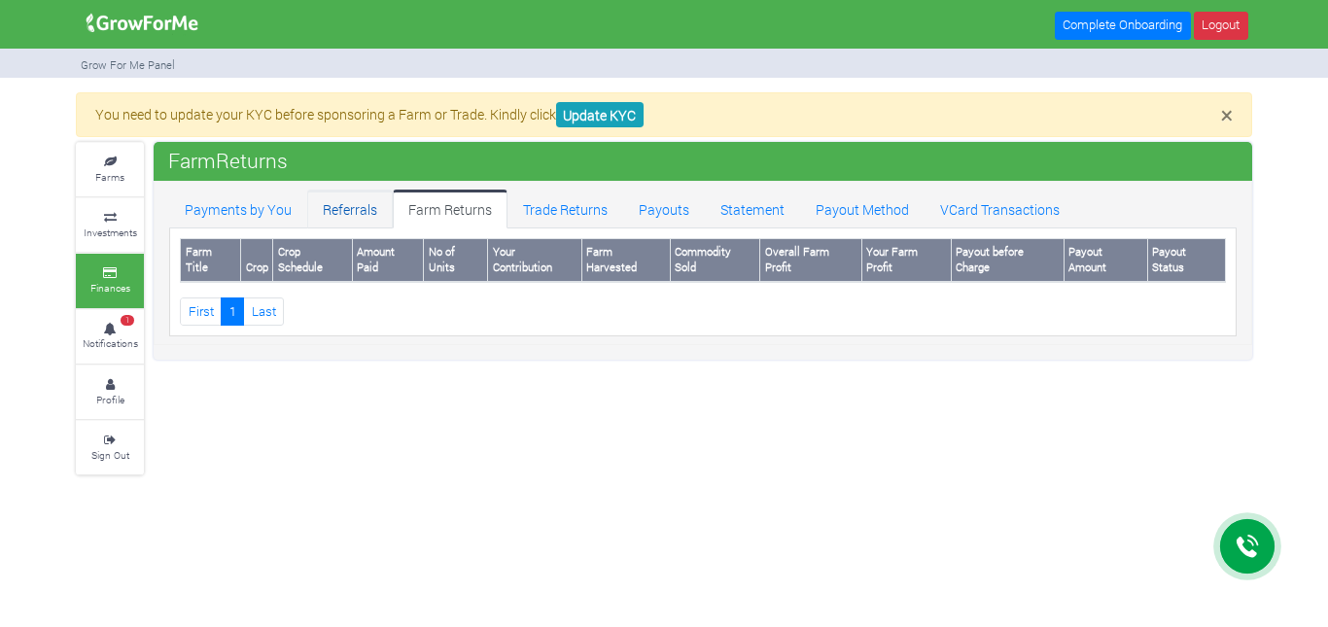
click at [364, 221] on link "Referrals" at bounding box center [350, 209] width 86 height 39
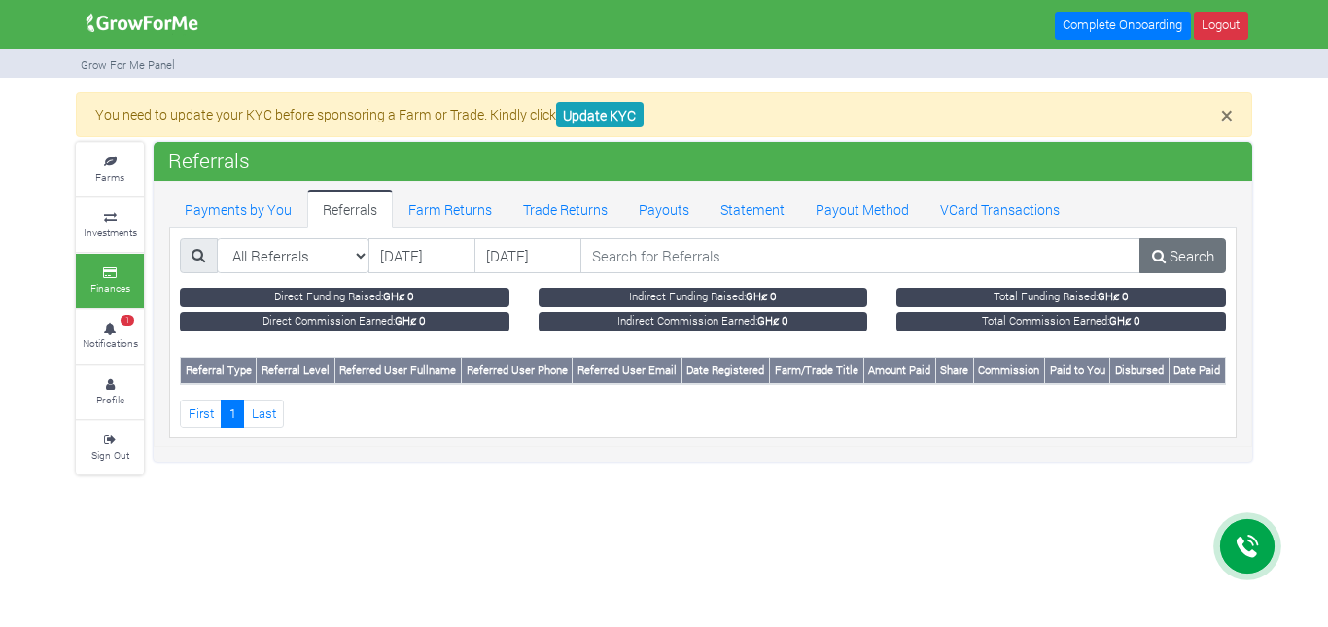
click at [787, 41] on div "Complete Onboarding Logout" at bounding box center [664, 25] width 1206 height 51
click at [1122, 27] on link "Complete Onboarding" at bounding box center [1123, 26] width 136 height 28
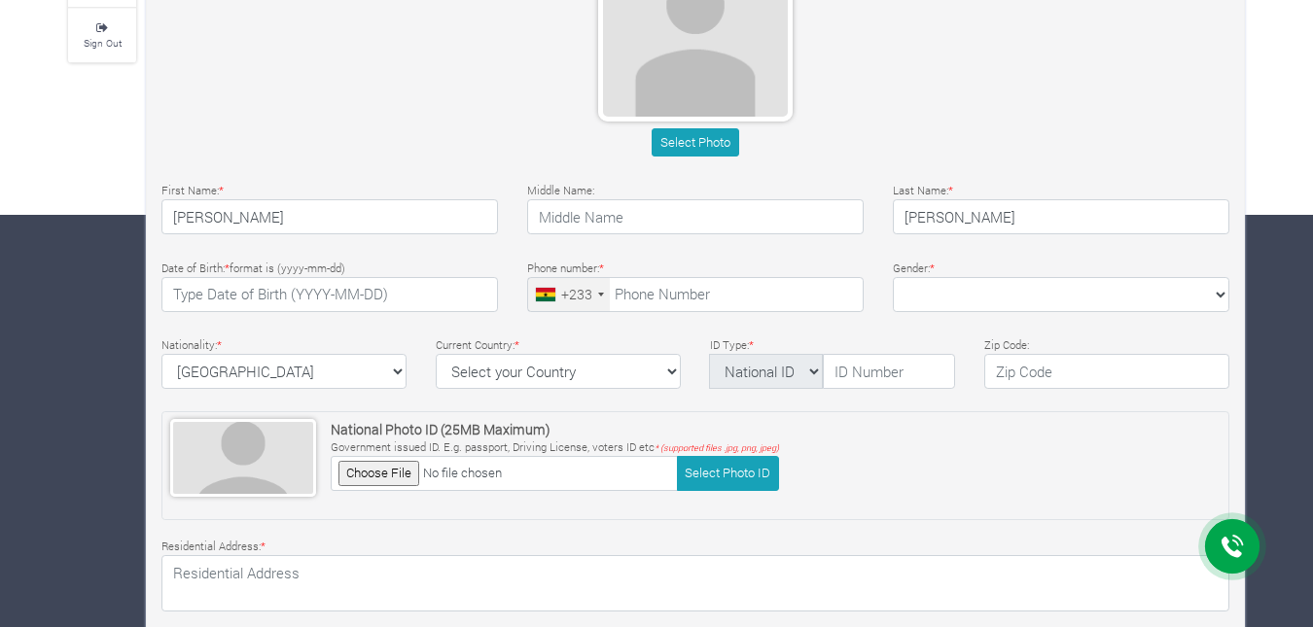
scroll to position [408, 0]
